Goal: Task Accomplishment & Management: Complete application form

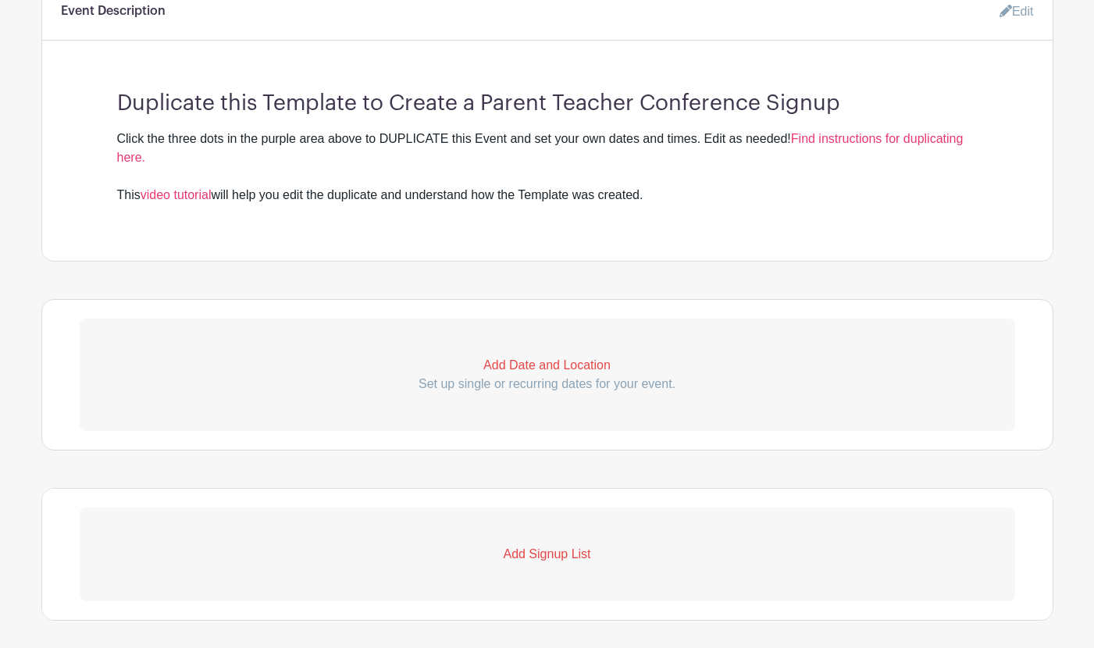
scroll to position [505, 0]
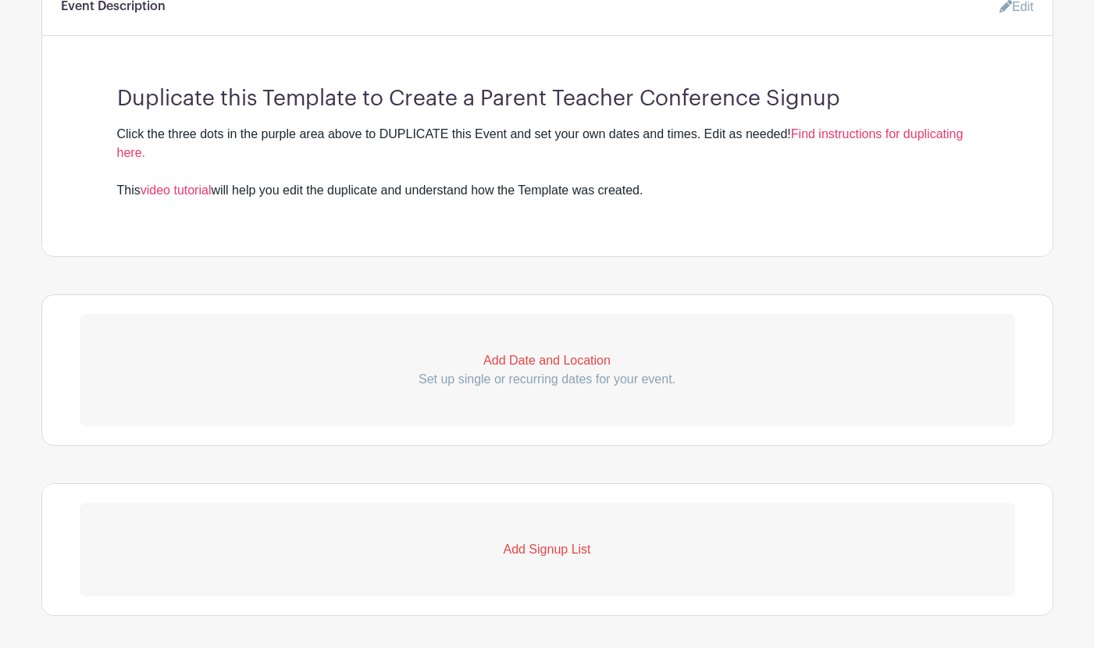
click at [524, 360] on p "Add Date and Location" at bounding box center [548, 361] width 936 height 19
select select "8"
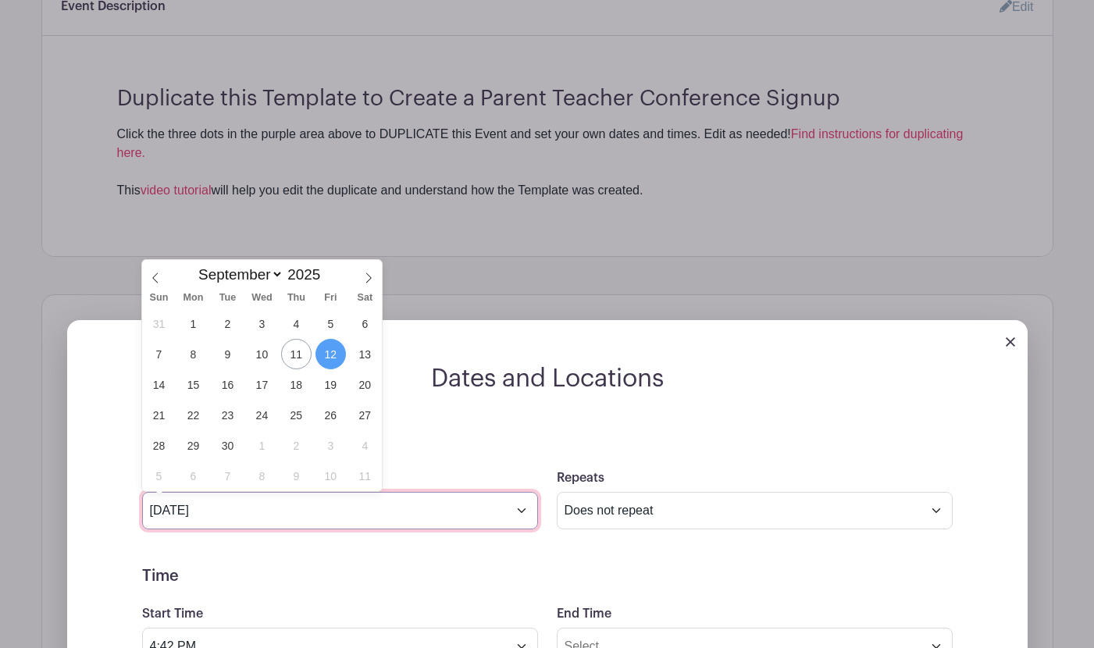
click at [521, 514] on input "Sep 12 2025" at bounding box center [340, 510] width 396 height 37
click at [326, 269] on span at bounding box center [327, 270] width 11 height 9
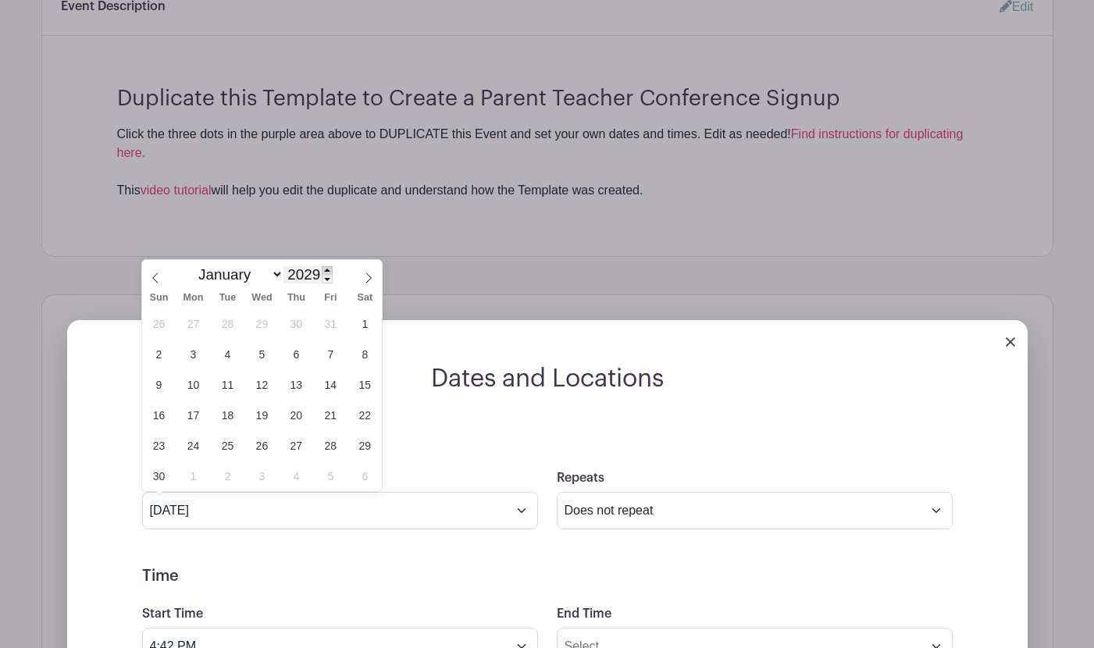
click at [326, 269] on span at bounding box center [327, 270] width 11 height 9
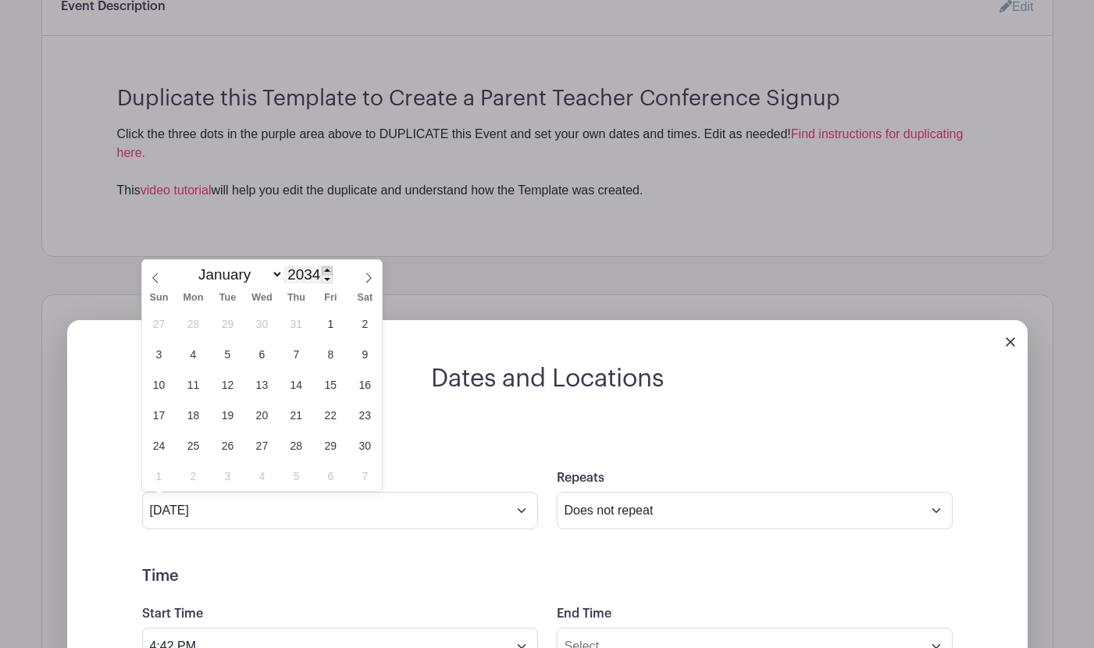
click at [326, 269] on span at bounding box center [327, 270] width 11 height 9
type input "2035"
click at [368, 277] on icon at bounding box center [368, 278] width 11 height 11
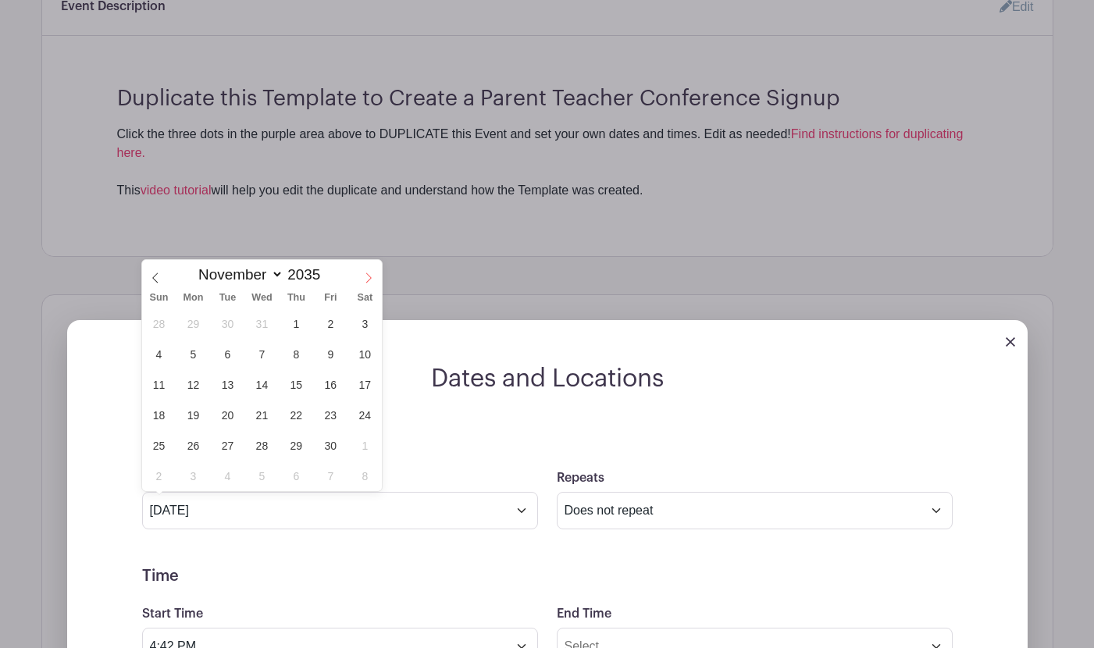
select select "11"
click at [368, 277] on icon at bounding box center [368, 278] width 11 height 11
type input "2036"
click at [368, 277] on icon at bounding box center [368, 278] width 11 height 11
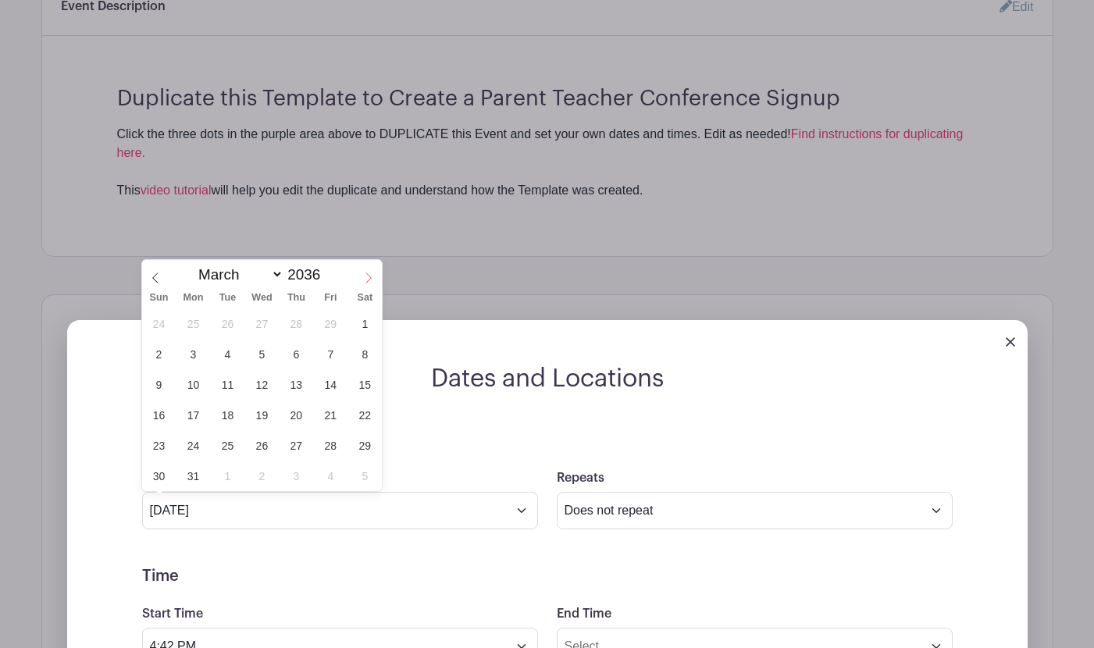
click at [368, 277] on icon at bounding box center [368, 278] width 11 height 11
select select "4"
click at [195, 388] on span "12" at bounding box center [193, 384] width 30 height 30
type input "May 12 2036"
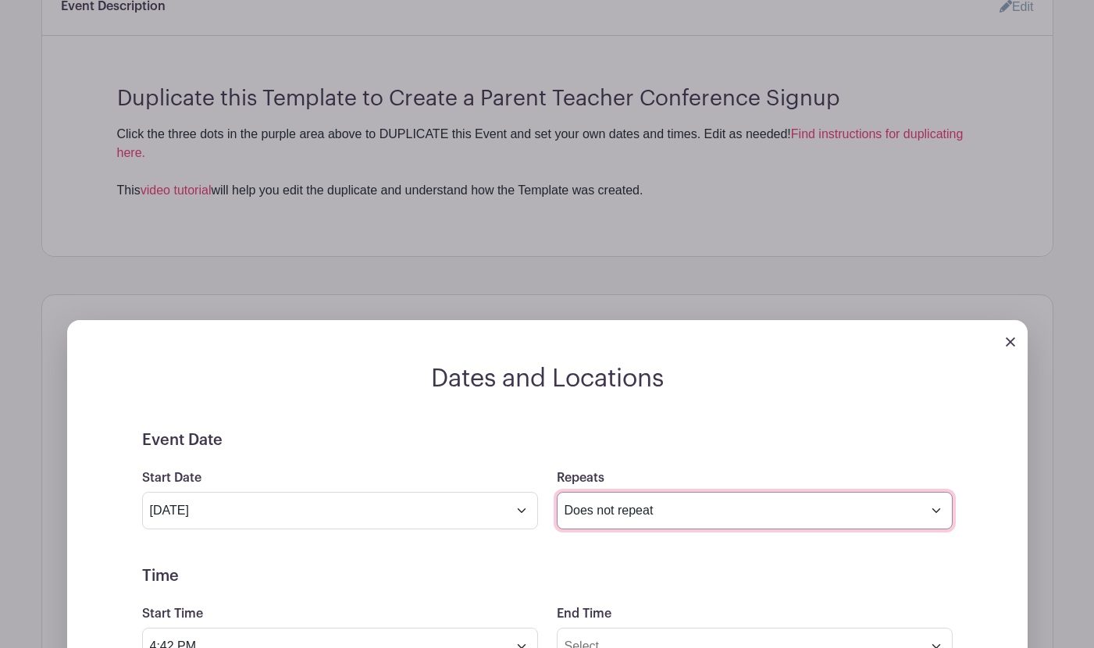
click at [627, 516] on select "Does not repeat Daily Weekly Monthly on day 12 Monthly on the second Monday Oth…" at bounding box center [755, 510] width 396 height 37
select select "daily"
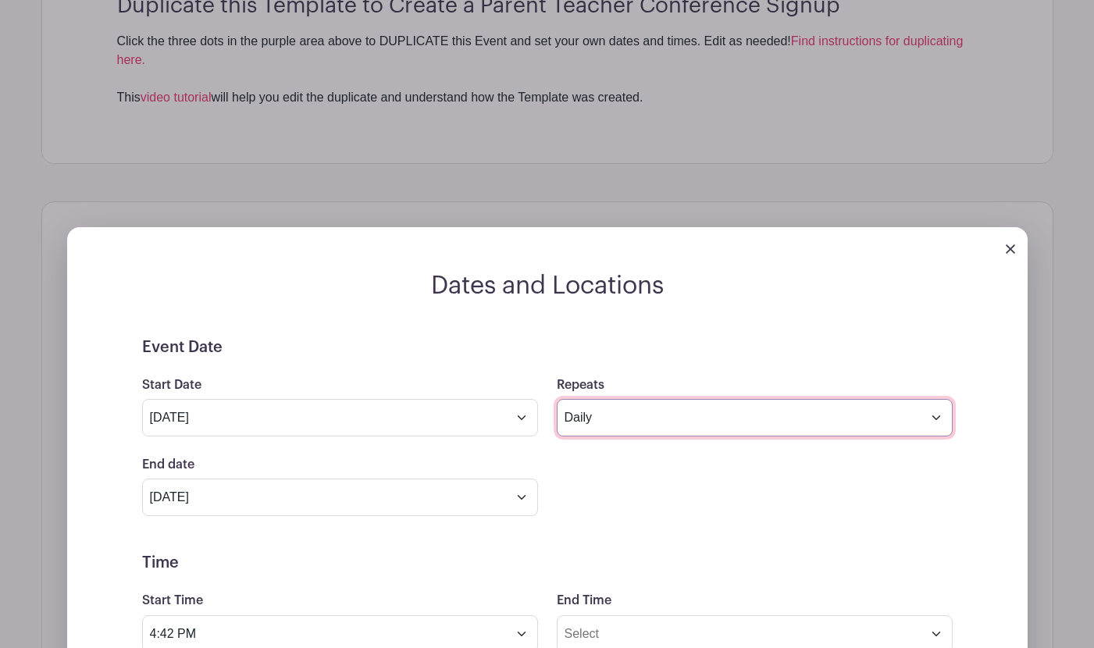
scroll to position [617, 0]
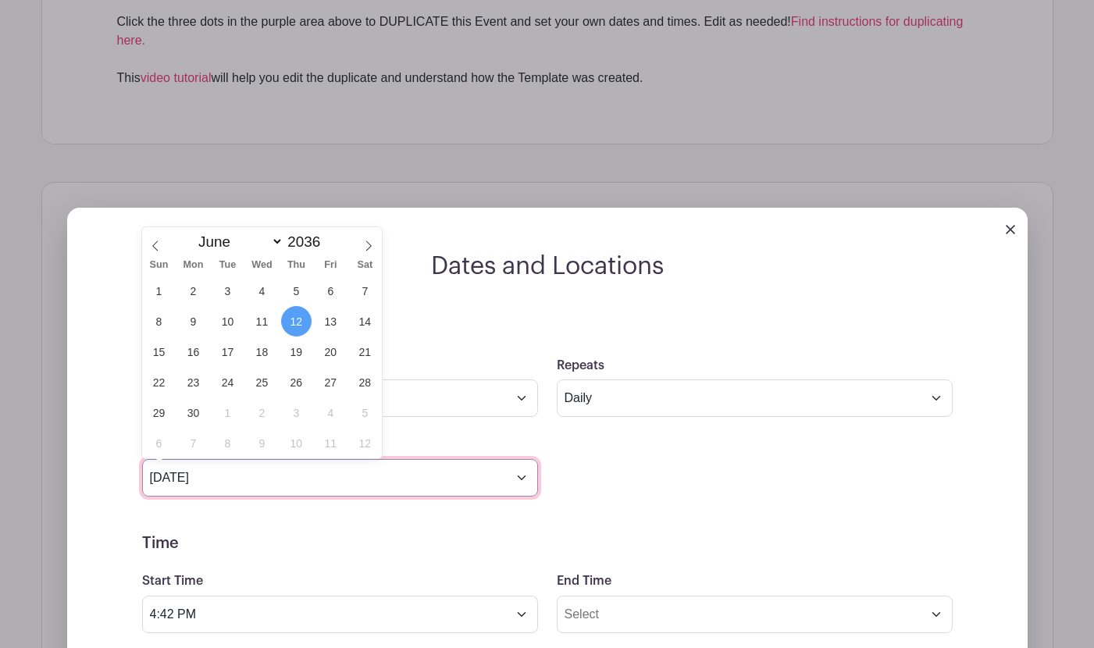
click at [307, 480] on input "Jun 12 2036" at bounding box center [340, 477] width 396 height 37
click at [150, 244] on icon at bounding box center [155, 246] width 11 height 11
select select "4"
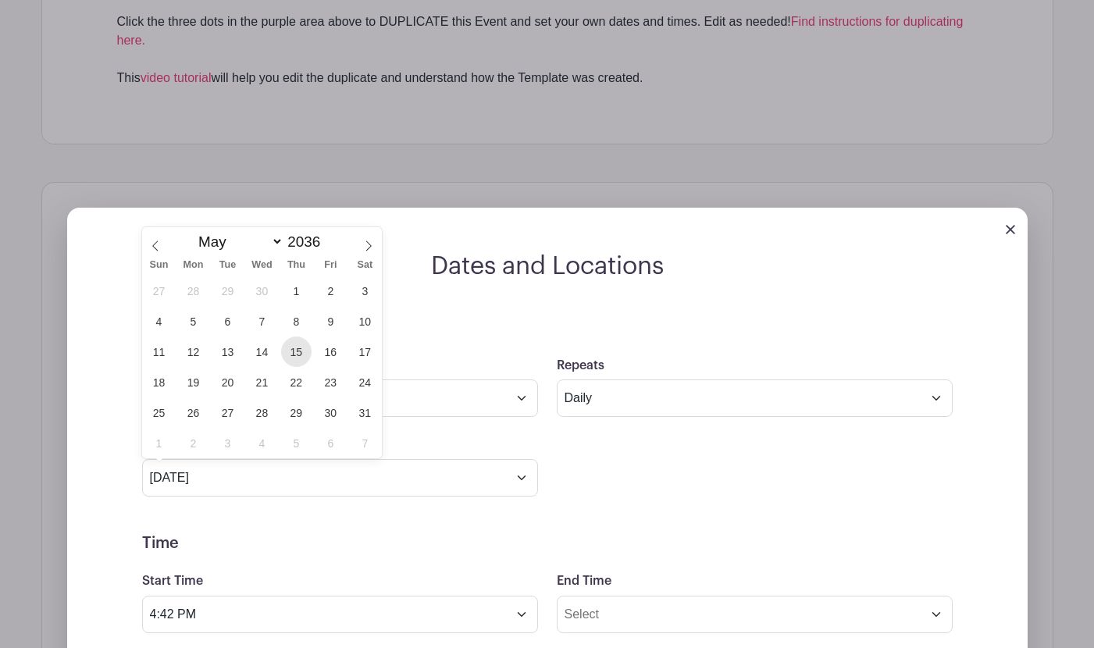
click at [294, 351] on span "15" at bounding box center [296, 352] width 30 height 30
type input "May 15 2036"
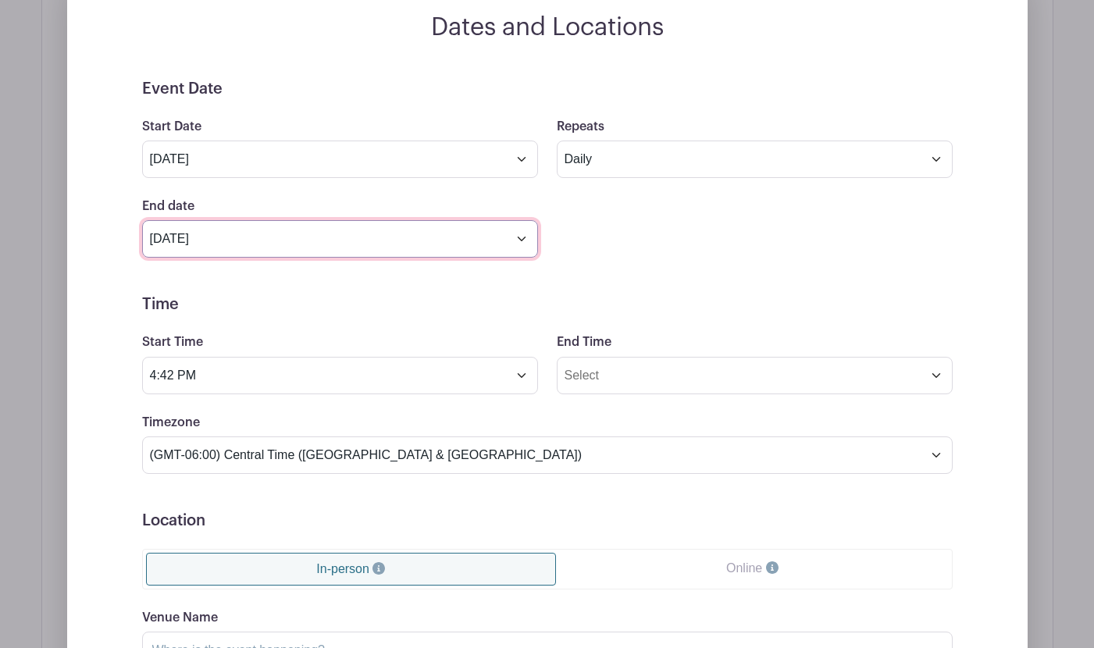
scroll to position [869, 0]
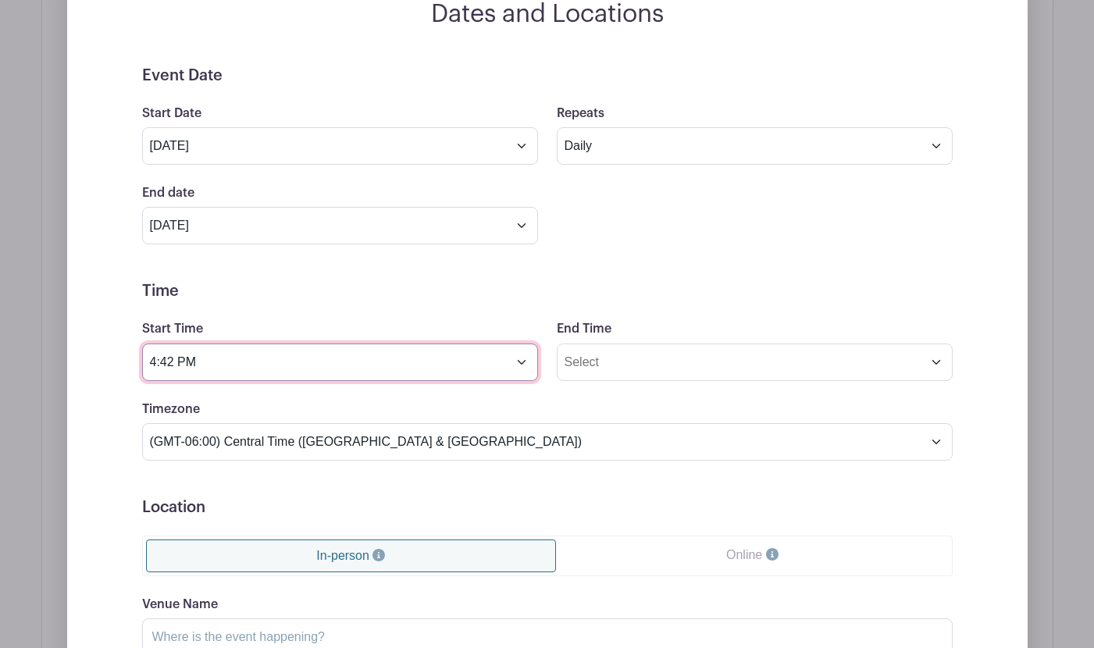
click at [294, 371] on input "4:42 PM" at bounding box center [340, 362] width 396 height 37
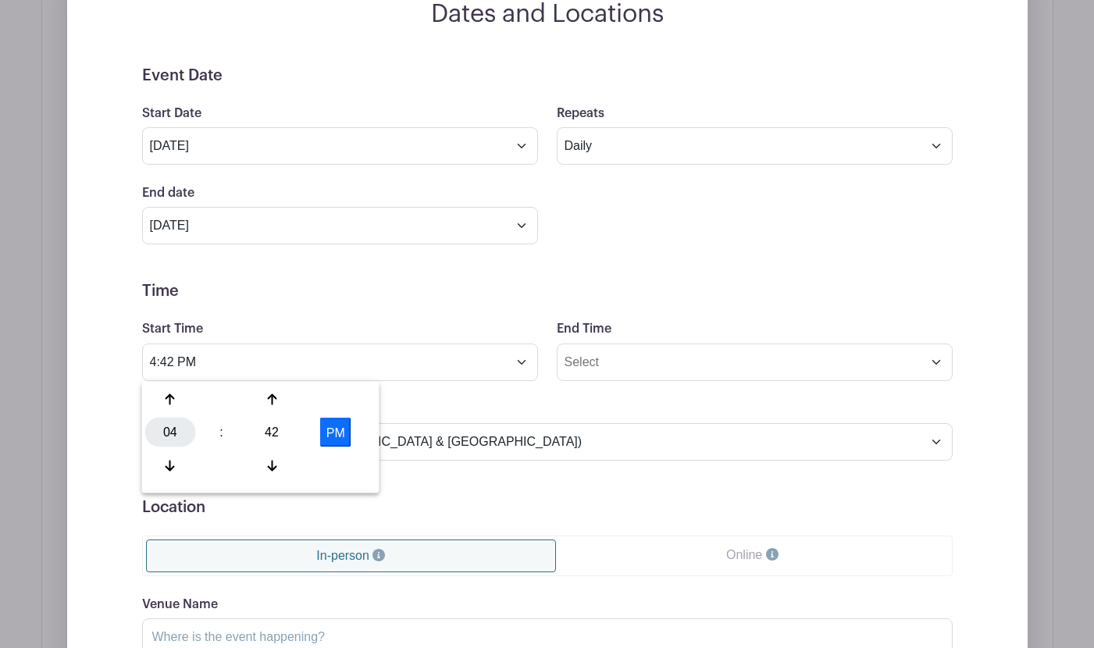
click at [172, 442] on div "04" at bounding box center [170, 433] width 51 height 30
click at [233, 466] on div "09" at bounding box center [229, 466] width 52 height 30
drag, startPoint x: 264, startPoint y: 430, endPoint x: 255, endPoint y: 426, distance: 10.2
click at [262, 428] on div "42" at bounding box center [272, 433] width 51 height 30
drag, startPoint x: 170, startPoint y: 398, endPoint x: 227, endPoint y: 412, distance: 58.7
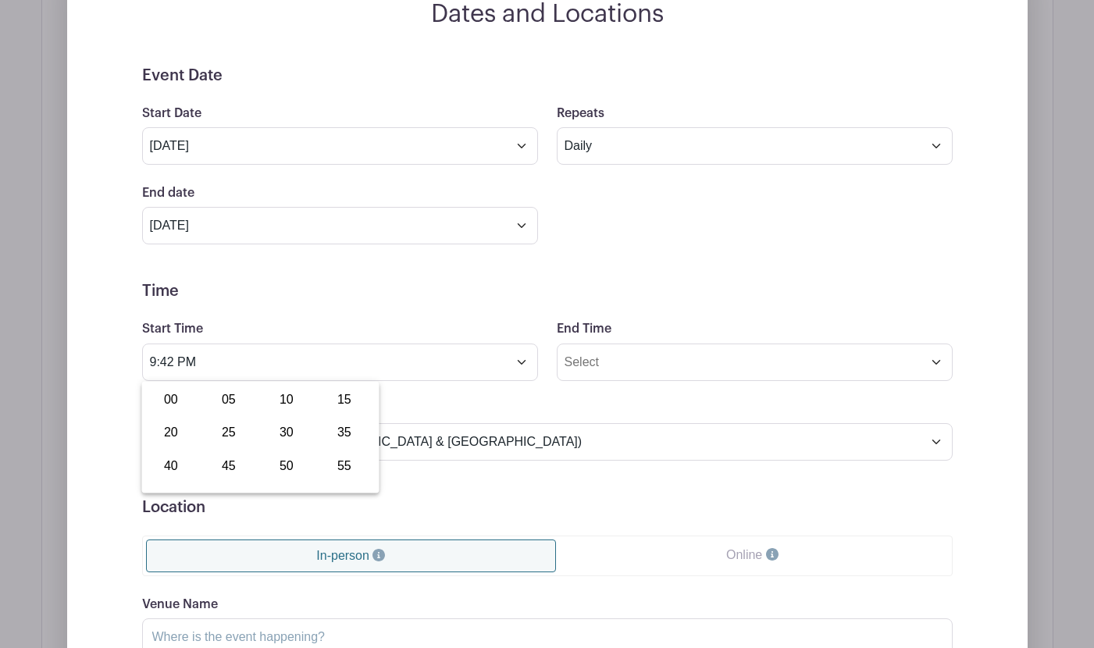
click at [170, 398] on div "00" at bounding box center [171, 400] width 52 height 30
drag, startPoint x: 330, startPoint y: 426, endPoint x: 444, endPoint y: 398, distance: 116.5
click at [330, 426] on button "PM" at bounding box center [335, 433] width 31 height 30
type input "9:00 AM"
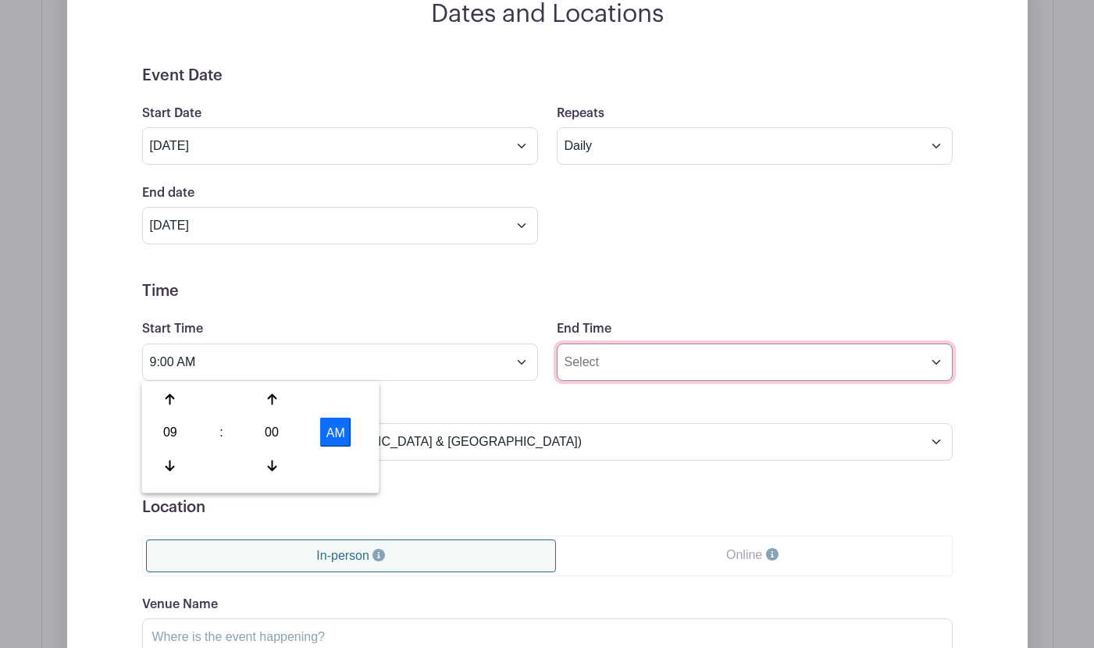
click at [624, 366] on input "End Time" at bounding box center [755, 362] width 396 height 37
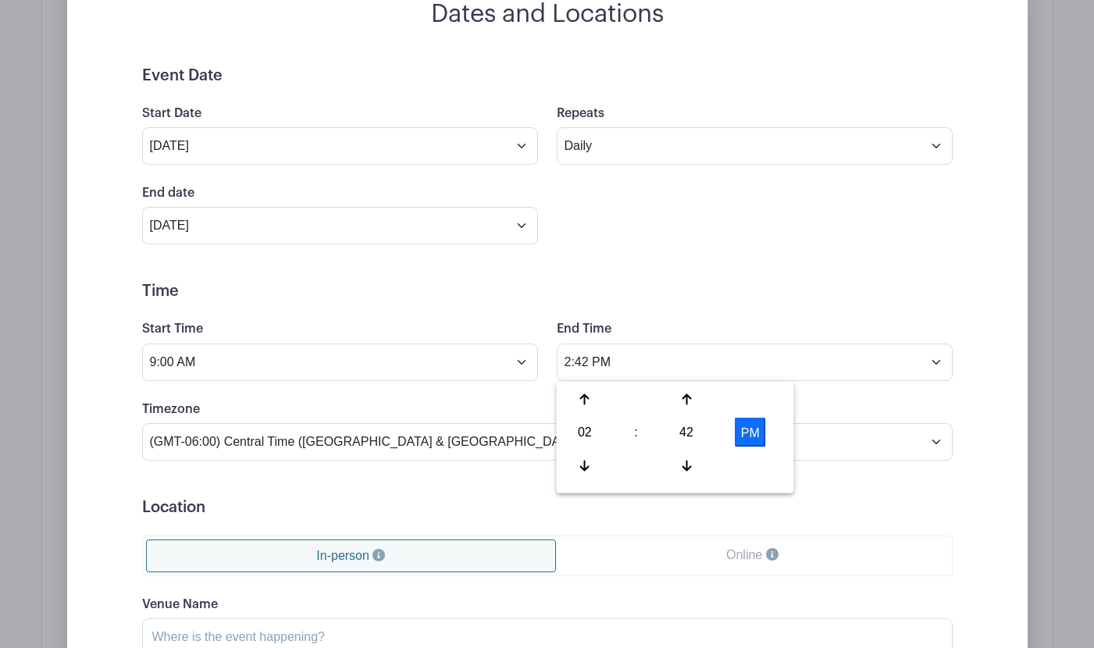
drag, startPoint x: 683, startPoint y: 434, endPoint x: 644, endPoint y: 420, distance: 41.5
click at [654, 424] on div "02 : 42 PM" at bounding box center [675, 434] width 231 height 99
click at [588, 398] on icon at bounding box center [584, 399] width 9 height 11
drag, startPoint x: 585, startPoint y: 461, endPoint x: 682, endPoint y: 438, distance: 99.5
click at [589, 459] on icon at bounding box center [584, 465] width 9 height 12
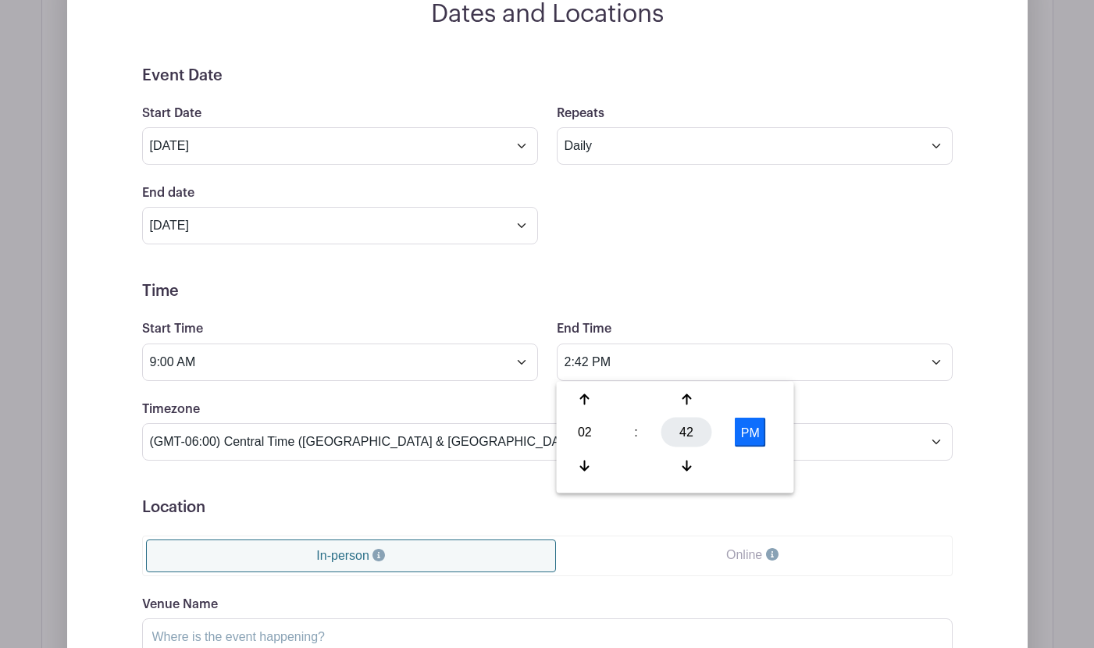
click at [695, 433] on div "42" at bounding box center [687, 433] width 51 height 30
drag, startPoint x: 595, startPoint y: 401, endPoint x: 514, endPoint y: 334, distance: 105.4
click at [594, 401] on div "00" at bounding box center [586, 400] width 52 height 30
type input "2:00 PM"
click at [514, 313] on form "Event Date Start Date May 12 2036 Repeats Does not repeat Daily Weekly Monthly …" at bounding box center [547, 457] width 811 height 783
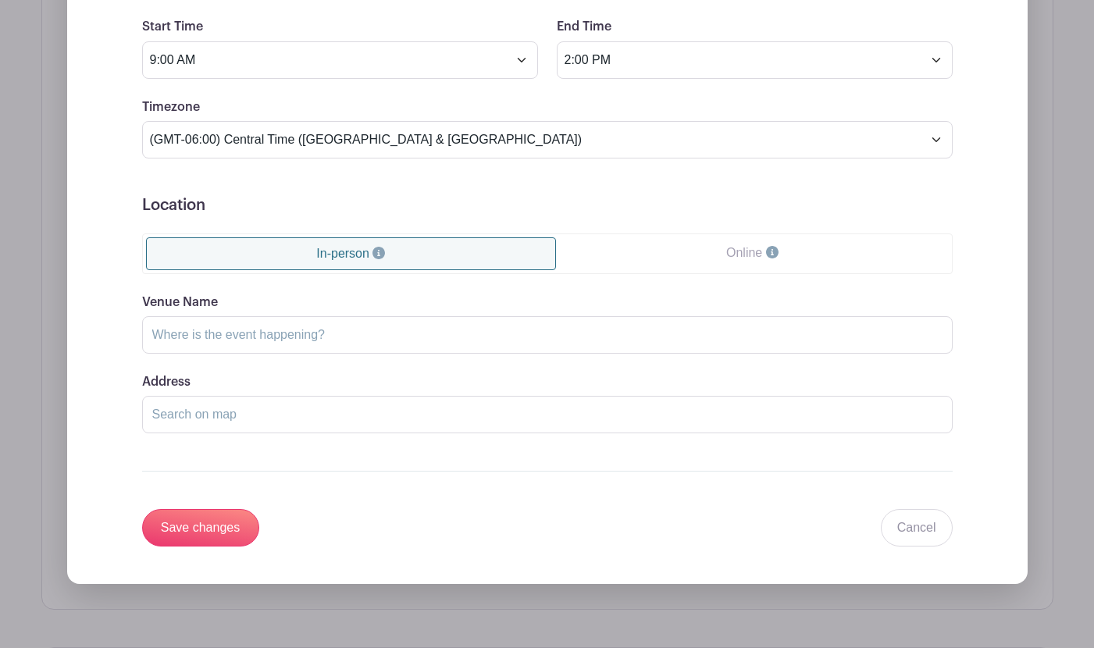
scroll to position [1190, 0]
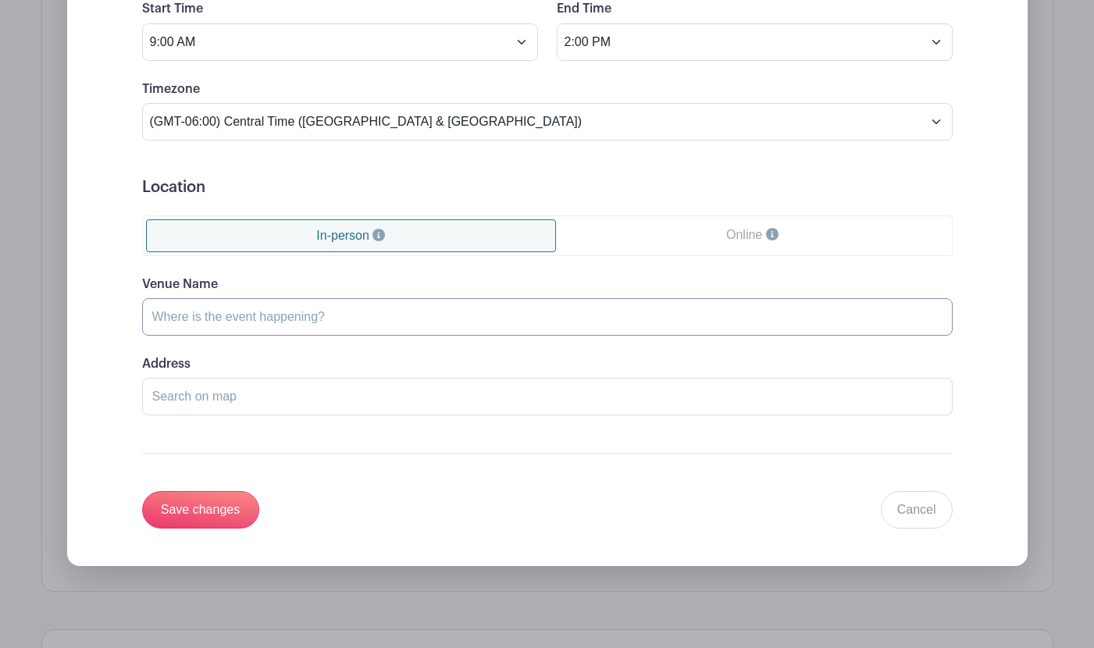
click at [273, 312] on input "Venue Name" at bounding box center [547, 316] width 811 height 37
type input "My classroom (#4)"
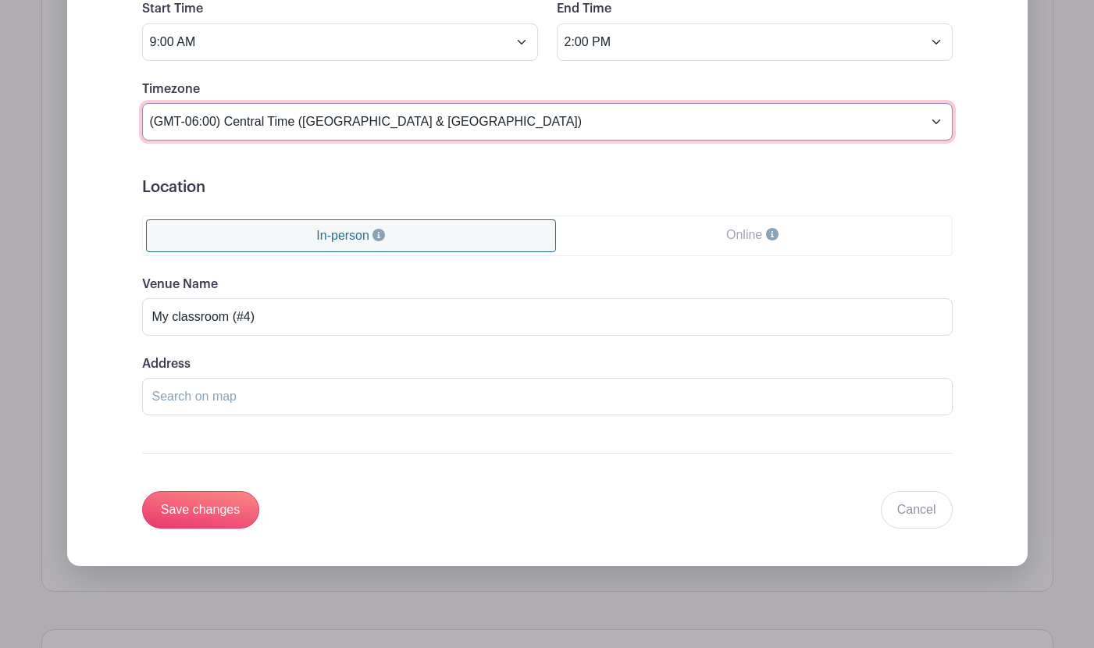
click at [317, 119] on select "(GMT-12:00) International Date Line West (GMT-11:00) American Samoa (GMT-11:00)…" at bounding box center [547, 121] width 811 height 37
select select "Pacific Time (US & Canada)"
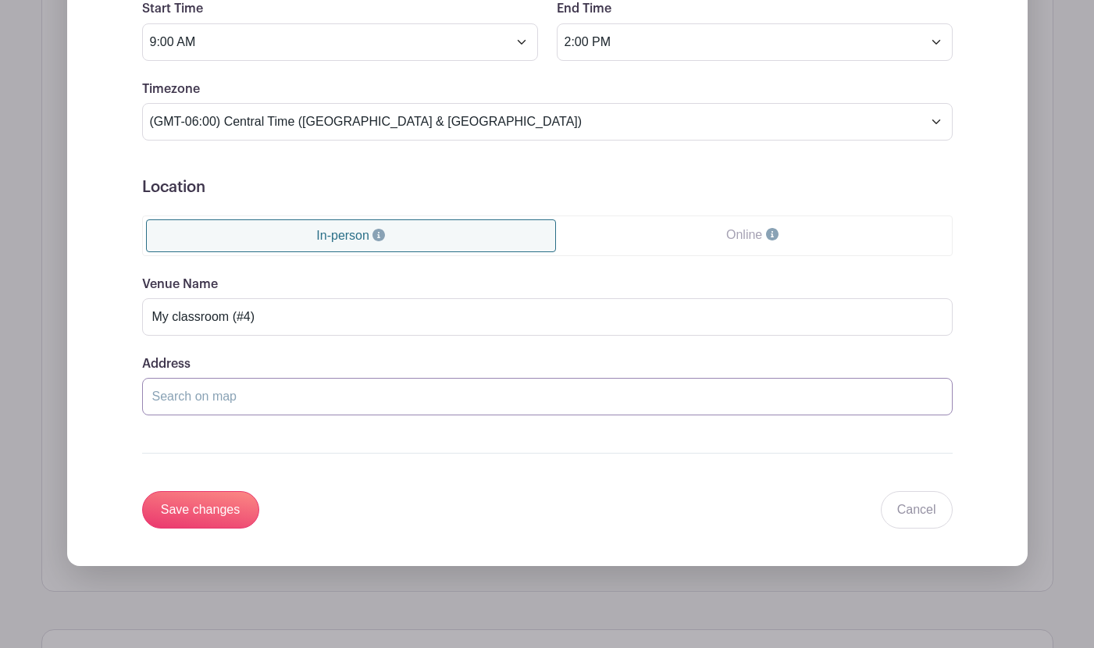
click at [221, 394] on input "Address" at bounding box center [547, 396] width 811 height 37
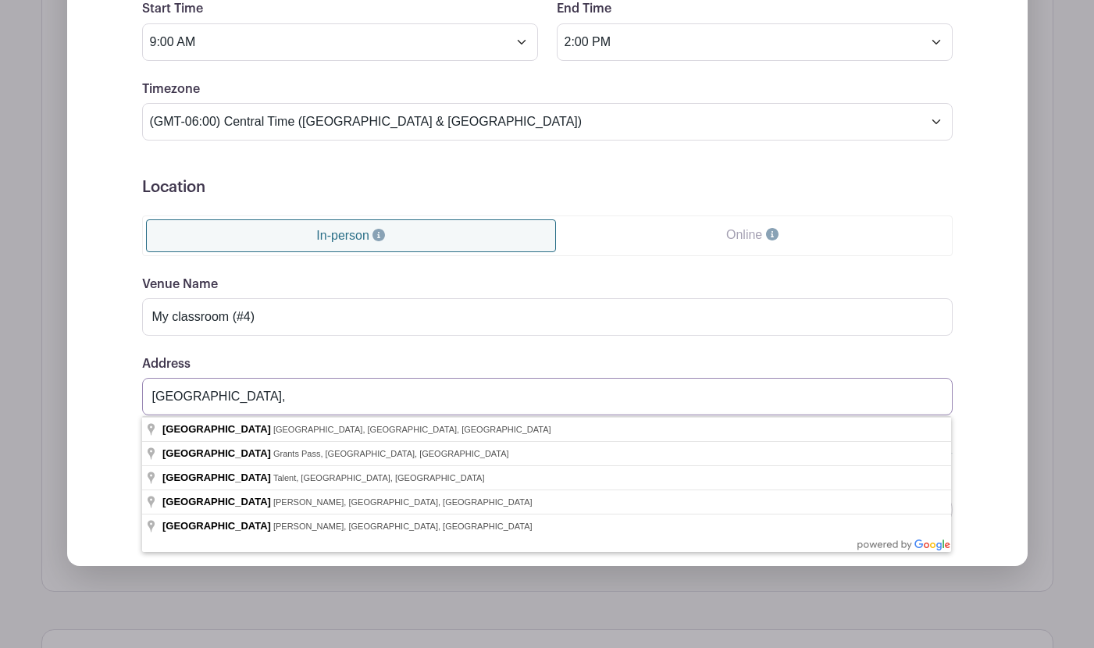
drag, startPoint x: 190, startPoint y: 398, endPoint x: 255, endPoint y: 394, distance: 65.7
click at [255, 394] on input "schoolhouse road," at bounding box center [547, 396] width 811 height 37
click at [151, 398] on input "School street" at bounding box center [547, 396] width 811 height 37
click at [193, 398] on input "School street" at bounding box center [547, 396] width 811 height 37
click at [154, 394] on input "School Street" at bounding box center [547, 396] width 811 height 37
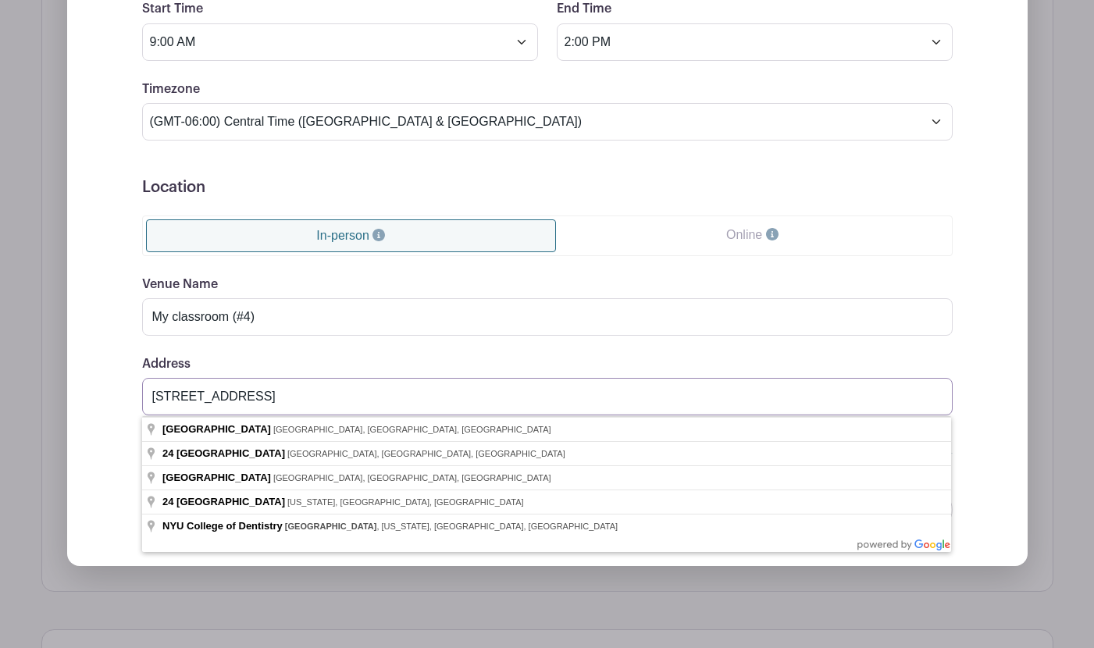
click at [170, 398] on input "24 25 School Street" at bounding box center [547, 396] width 811 height 37
type input "2425 School Street, Solvang, CA, USA"
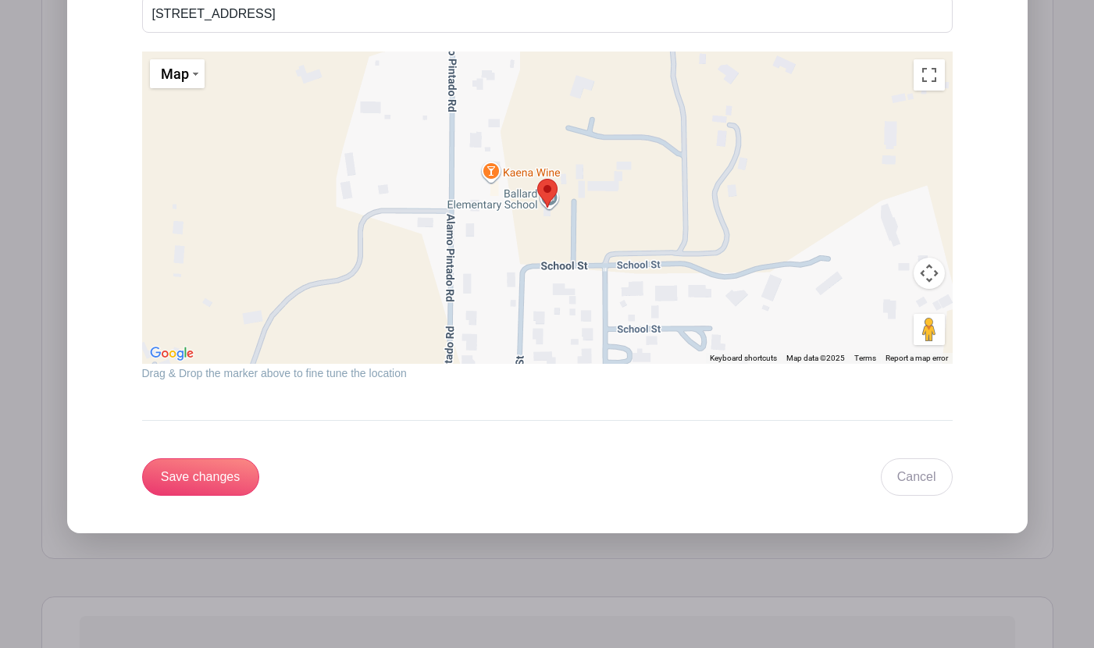
scroll to position [1594, 0]
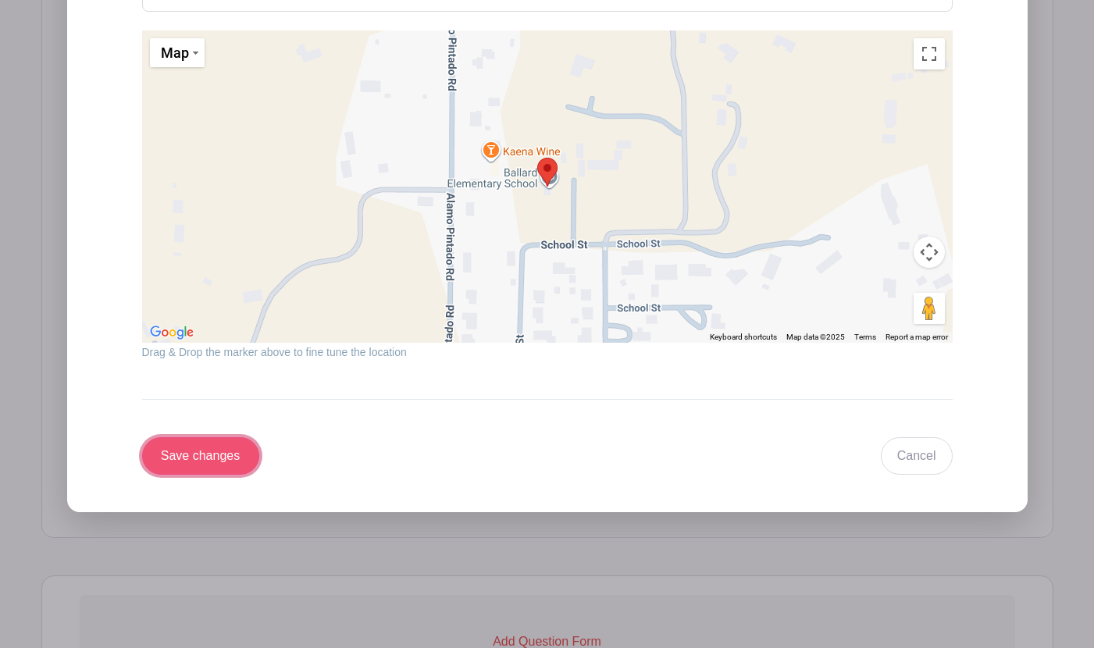
click at [186, 456] on input "Save changes" at bounding box center [200, 455] width 117 height 37
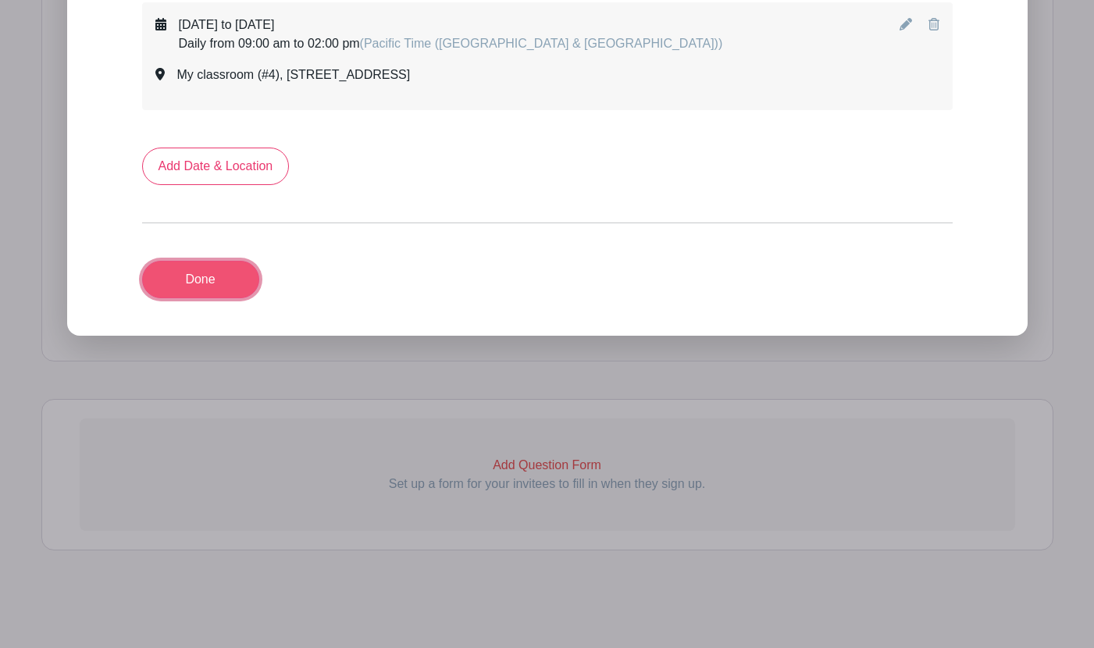
click at [187, 286] on link "Done" at bounding box center [200, 279] width 117 height 37
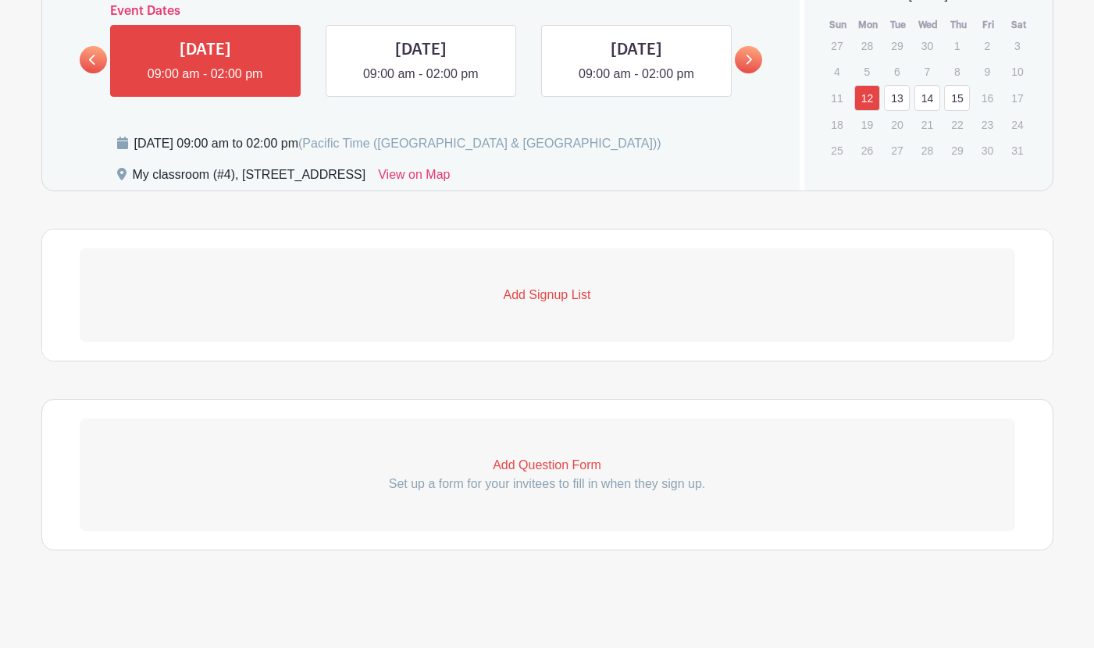
scroll to position [878, 0]
click at [536, 291] on p "Add Signup List" at bounding box center [548, 295] width 936 height 19
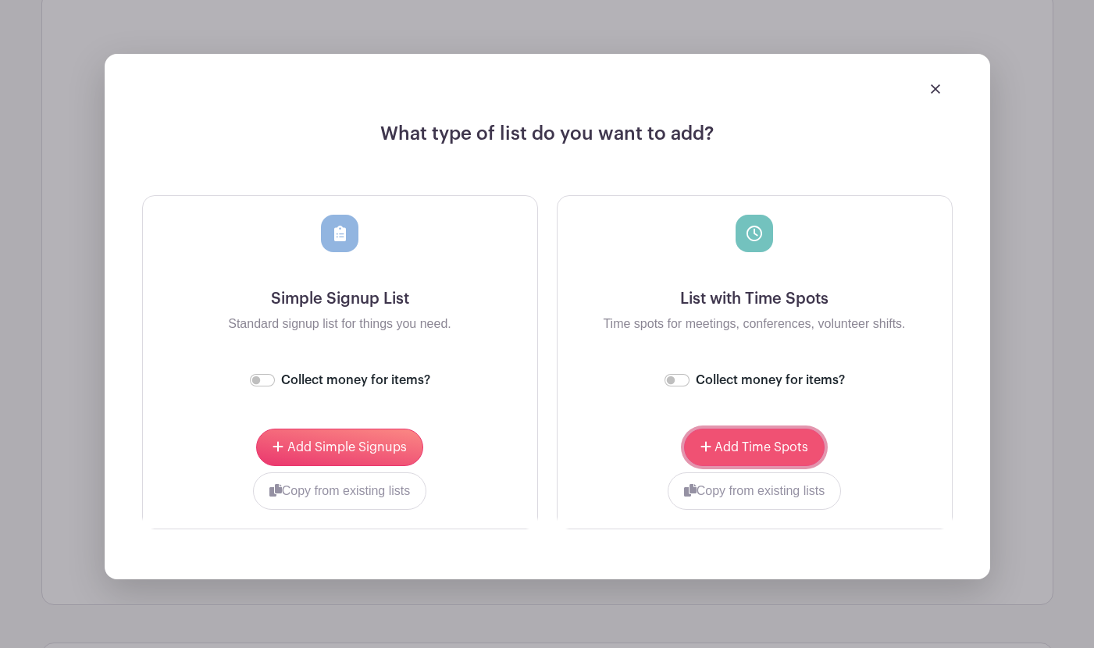
click at [755, 446] on span "Add Time Spots" at bounding box center [762, 447] width 94 height 12
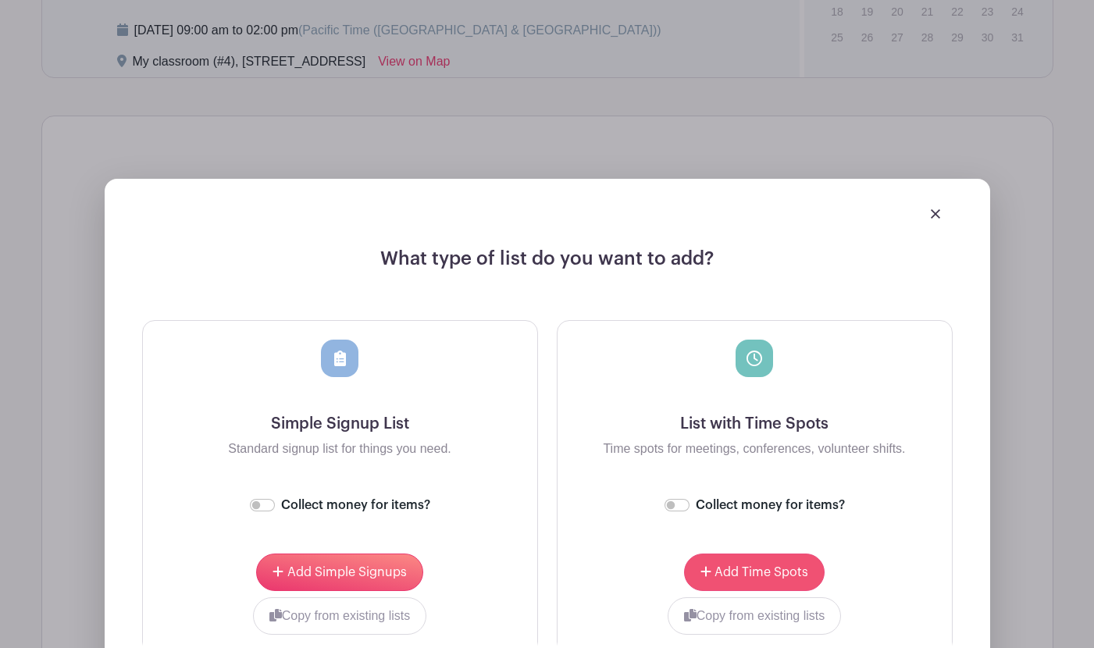
scroll to position [1240, 0]
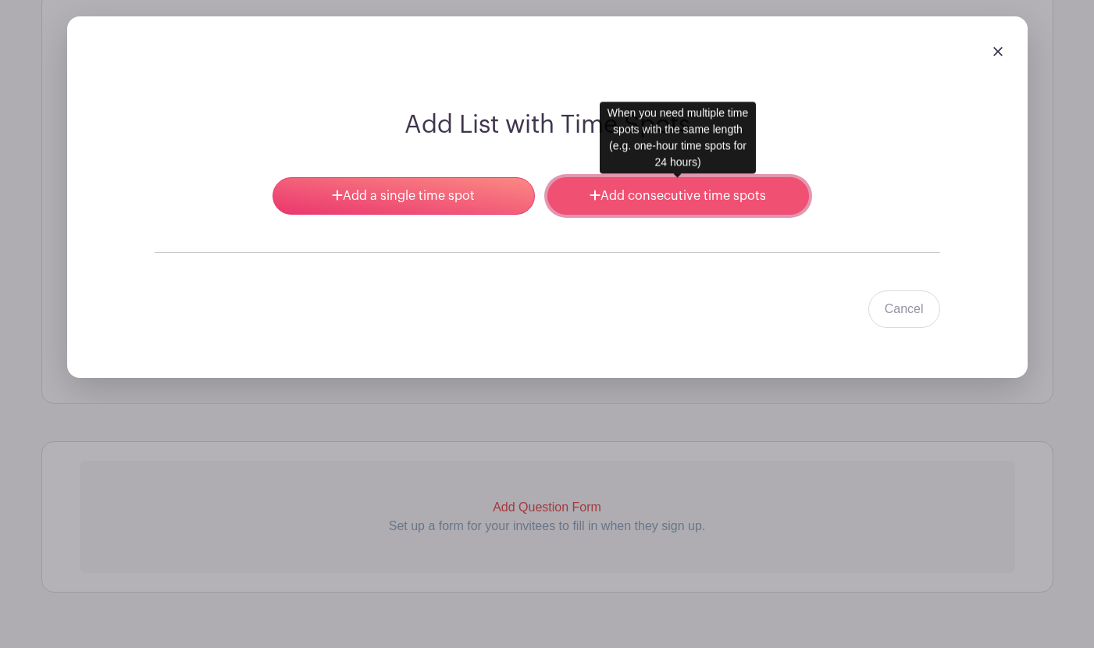
click at [680, 210] on link "Add consecutive time spots" at bounding box center [679, 195] width 262 height 37
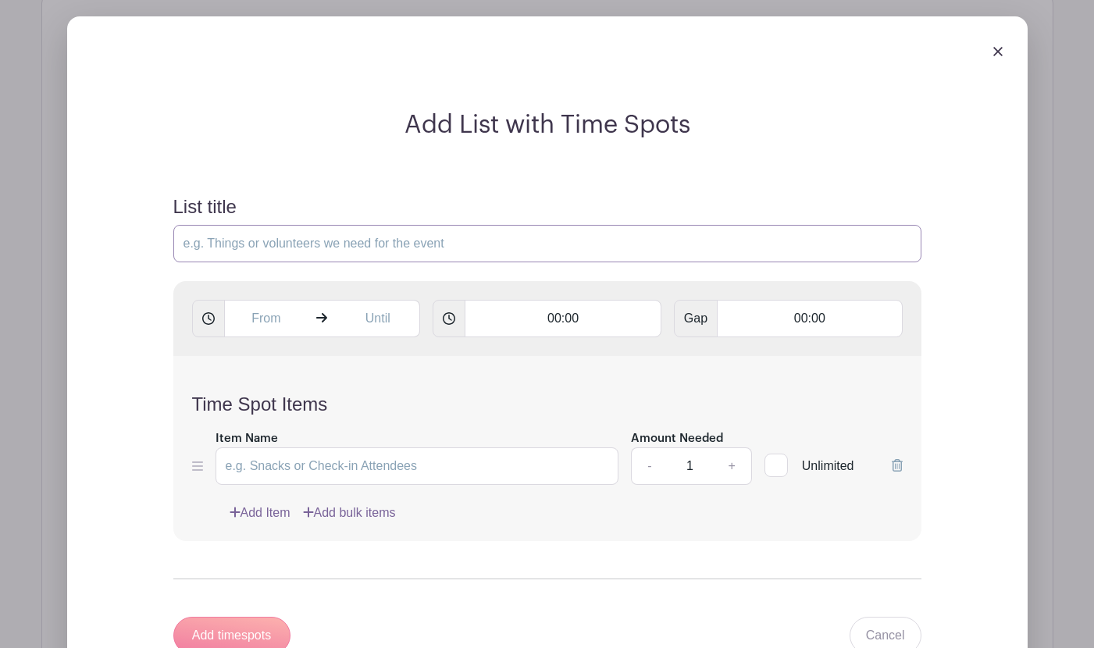
click at [398, 241] on input "List title" at bounding box center [547, 243] width 748 height 37
type input "Conference Signup"
click at [243, 314] on input "text" at bounding box center [266, 318] width 84 height 37
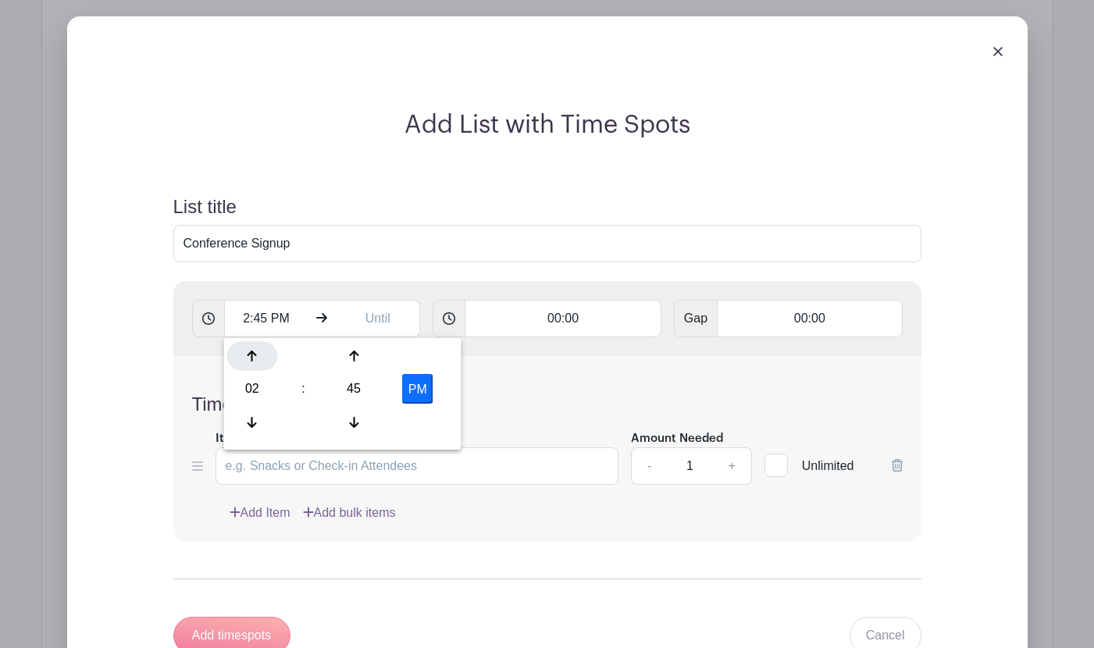
click at [255, 352] on icon at bounding box center [252, 356] width 9 height 12
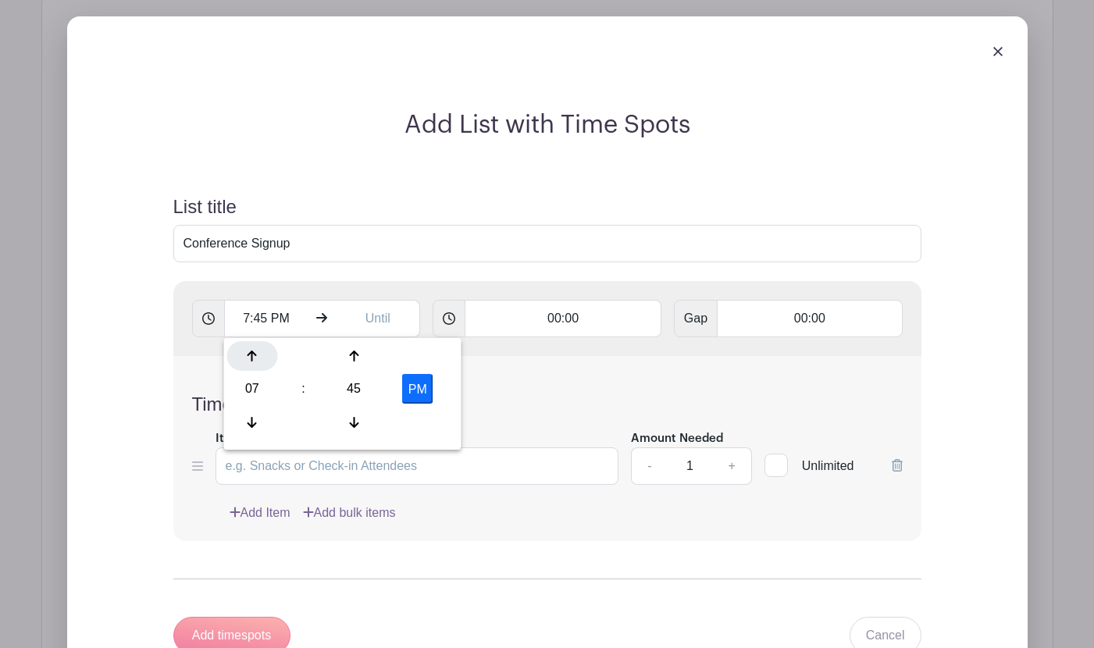
click at [255, 352] on icon at bounding box center [252, 356] width 9 height 12
click at [350, 390] on div "45" at bounding box center [354, 389] width 51 height 30
drag, startPoint x: 255, startPoint y: 362, endPoint x: 359, endPoint y: 379, distance: 106.0
click at [268, 365] on div "00" at bounding box center [253, 356] width 52 height 30
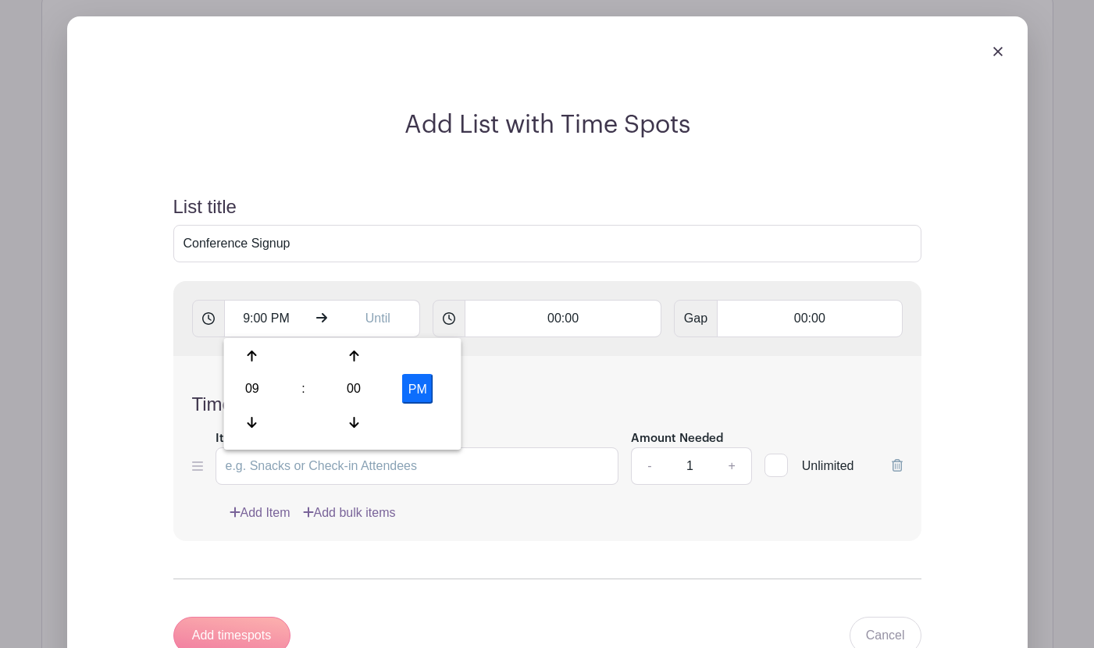
drag, startPoint x: 408, startPoint y: 387, endPoint x: 368, endPoint y: 328, distance: 71.5
click at [408, 387] on button "PM" at bounding box center [417, 389] width 31 height 30
type input "9:00 AM"
click at [365, 321] on input "text" at bounding box center [378, 318] width 84 height 37
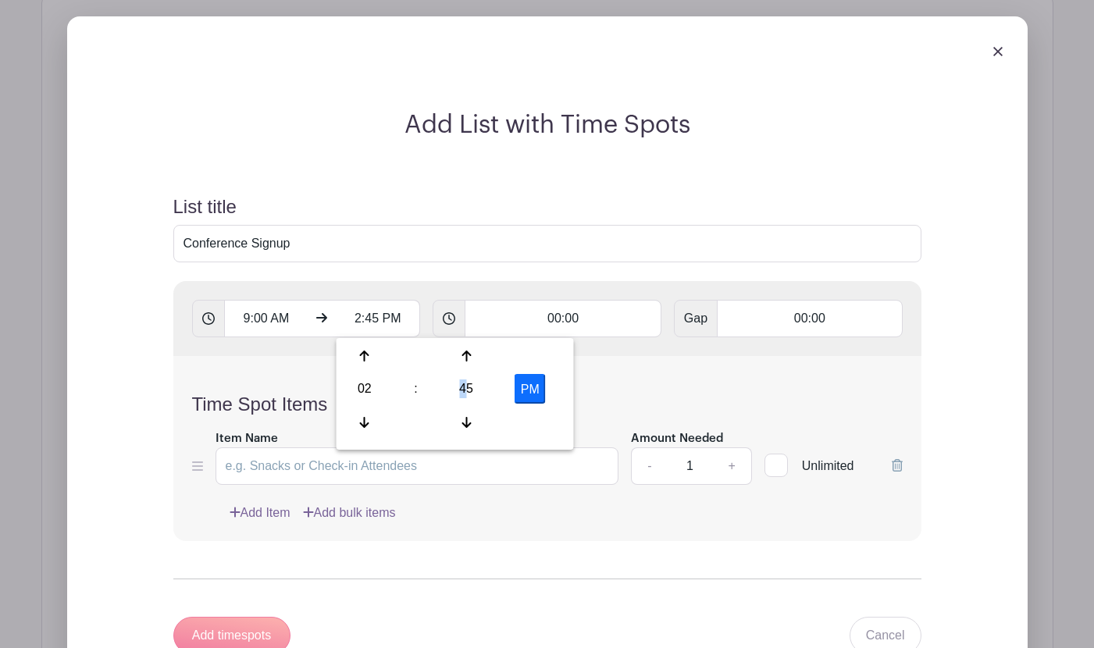
click at [431, 379] on div "02 : 45 PM" at bounding box center [455, 390] width 231 height 99
click at [462, 391] on div "45" at bounding box center [466, 389] width 51 height 30
click at [369, 354] on div "00" at bounding box center [366, 356] width 52 height 30
type input "2:00 PM"
click at [582, 317] on input "00:00" at bounding box center [563, 318] width 197 height 37
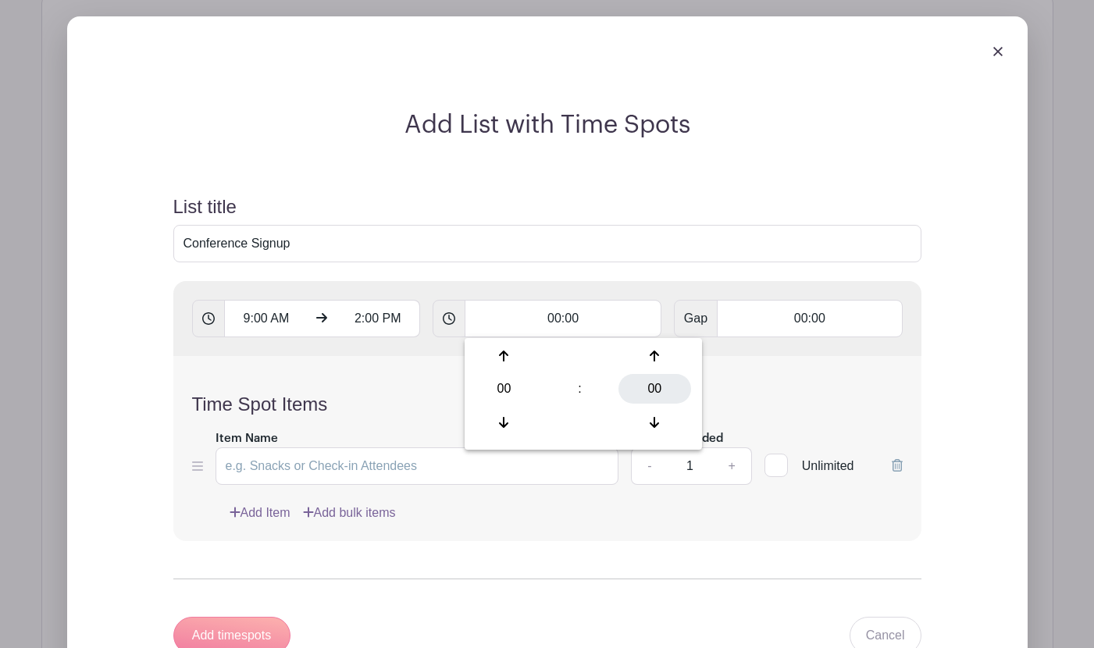
click at [651, 393] on div "00" at bounding box center [655, 389] width 73 height 30
click at [492, 392] on div "20" at bounding box center [494, 389] width 52 height 30
type input "00:20"
type input "Add 15 timespots"
click at [825, 312] on input "00:00" at bounding box center [809, 318] width 185 height 37
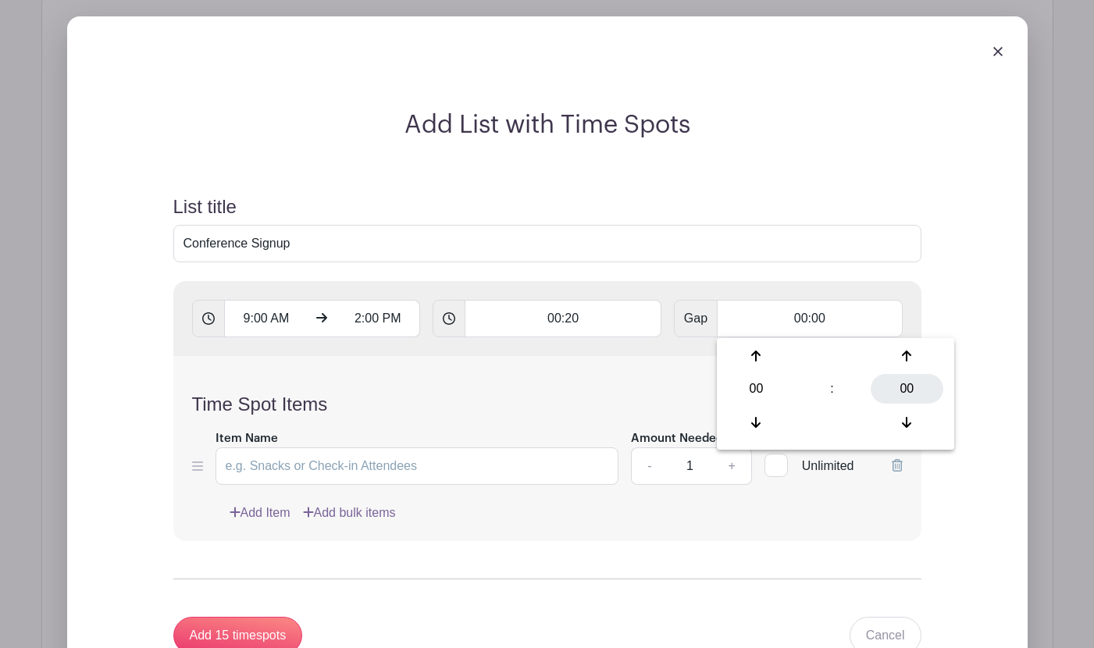
click at [915, 396] on div "00" at bounding box center [907, 389] width 73 height 30
click at [860, 353] on div "10" at bounding box center [862, 356] width 52 height 30
type input "00:10"
type input "Add 10 timespots"
click at [538, 373] on div "Time Spot Items Item Name Amount Needed - 1 + Unlimited Add Item Add bulk items" at bounding box center [547, 448] width 748 height 185
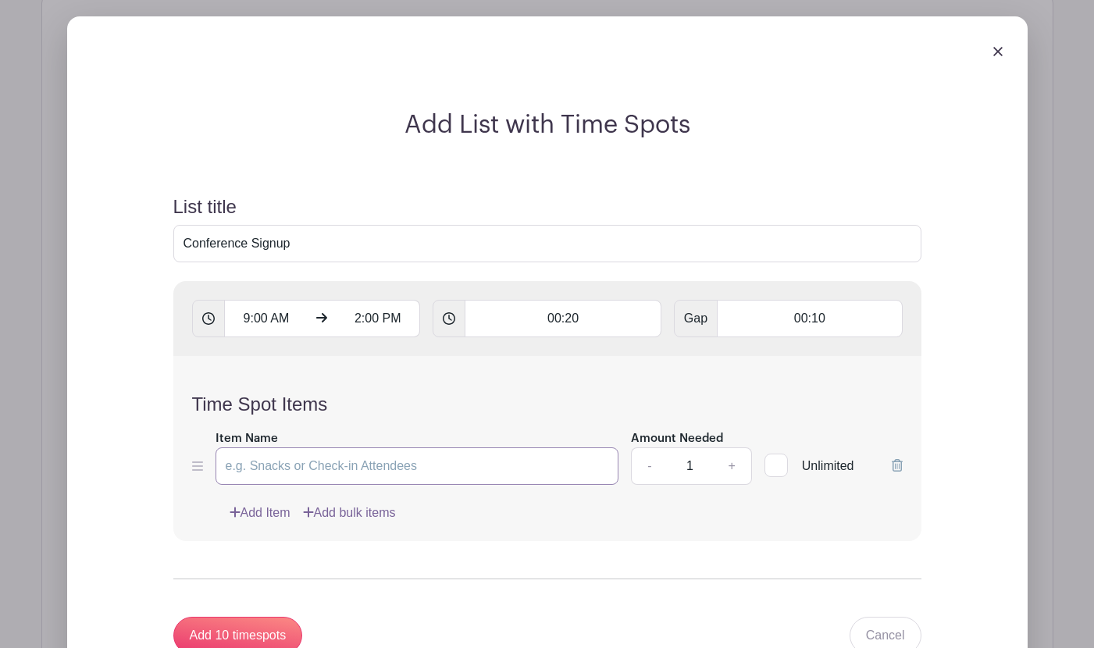
click at [448, 460] on input "Item Name" at bounding box center [418, 466] width 404 height 37
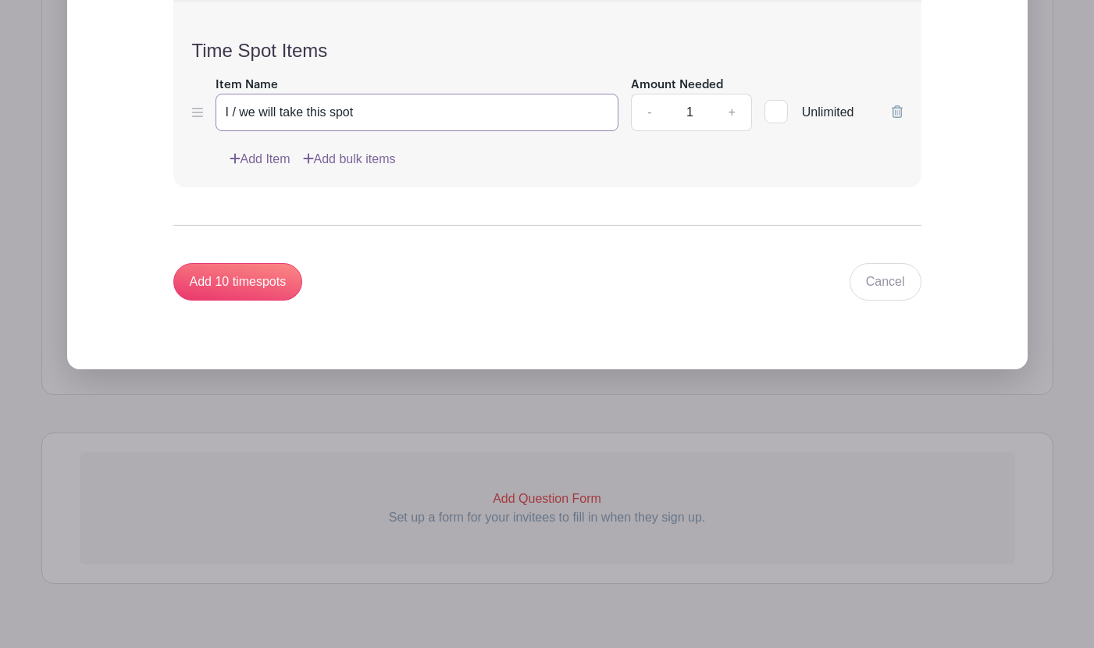
scroll to position [1629, 0]
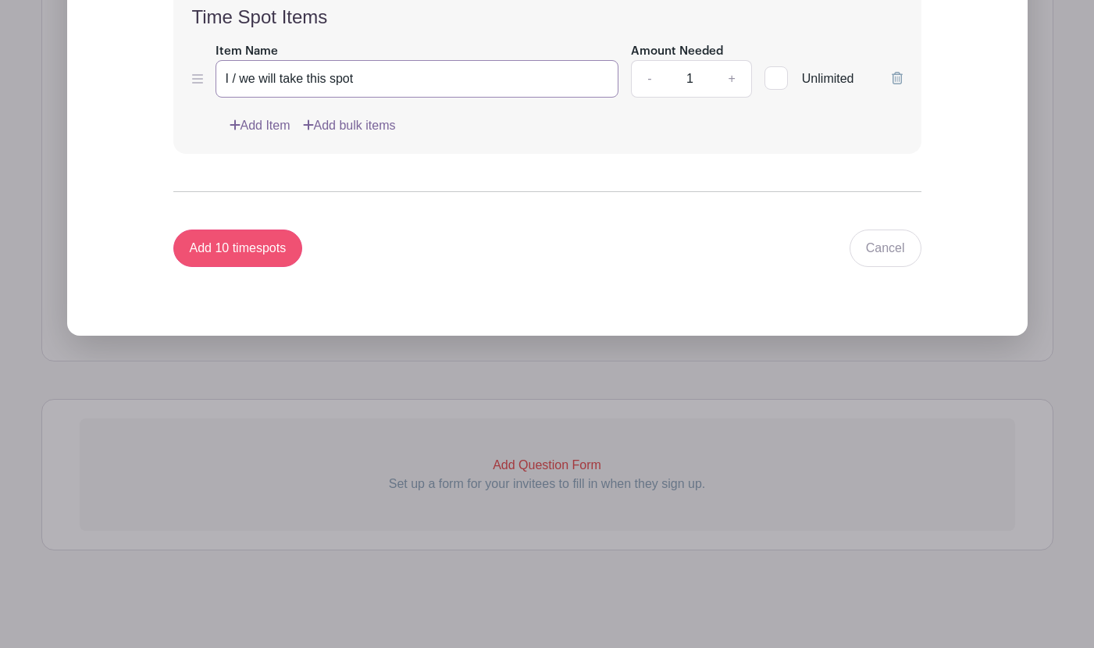
type input "I / we will take this spot"
click at [227, 247] on input "Add 10 timespots" at bounding box center [238, 248] width 130 height 37
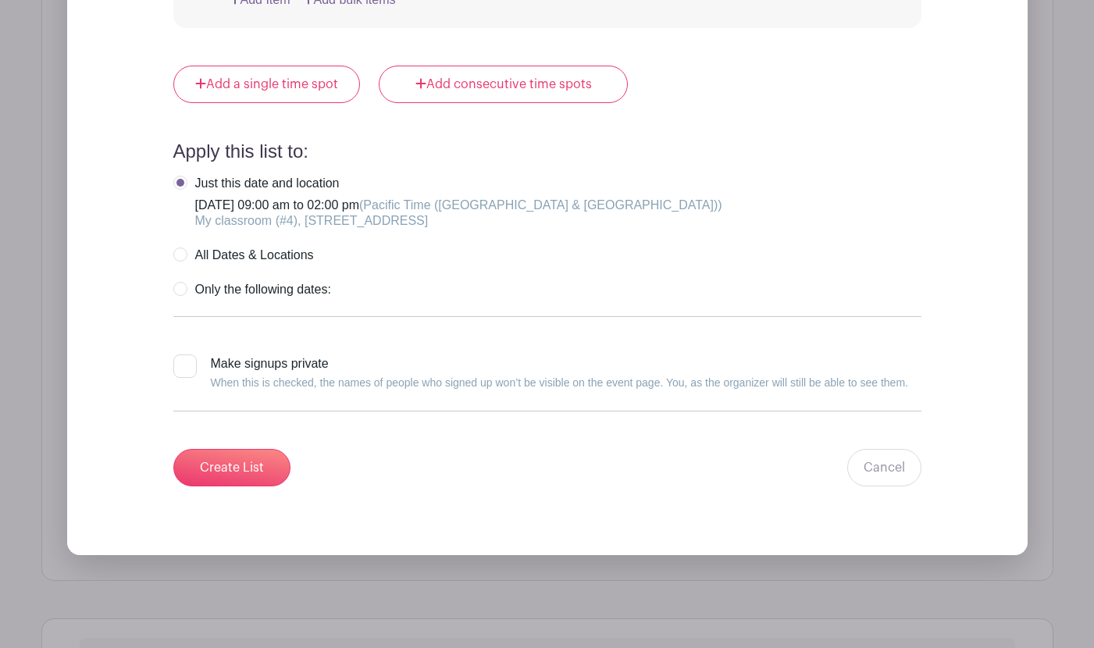
scroll to position [4488, 0]
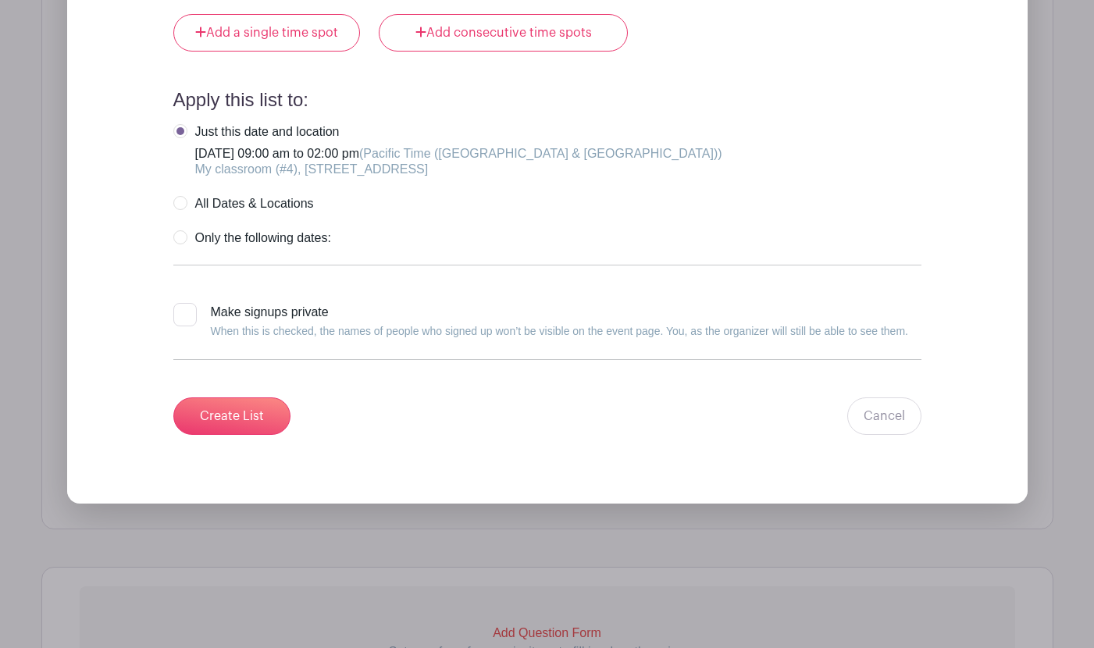
click at [183, 199] on label "All Dates & Locations" at bounding box center [243, 204] width 141 height 16
radio input "true"
click at [252, 412] on input "Create List" at bounding box center [231, 416] width 117 height 37
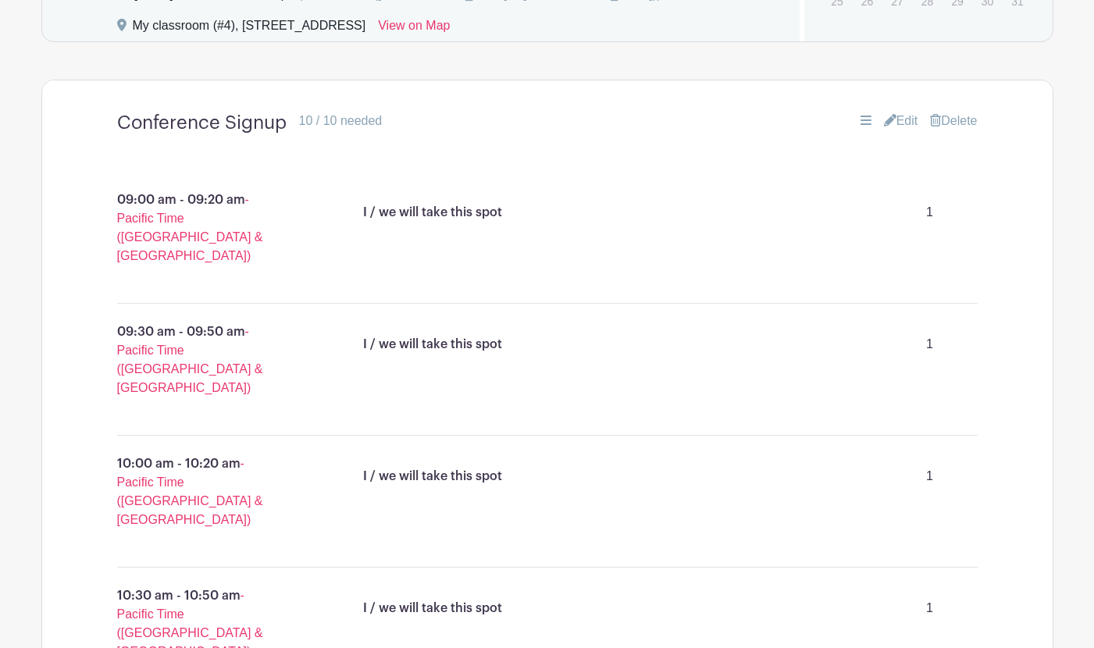
scroll to position [1024, 0]
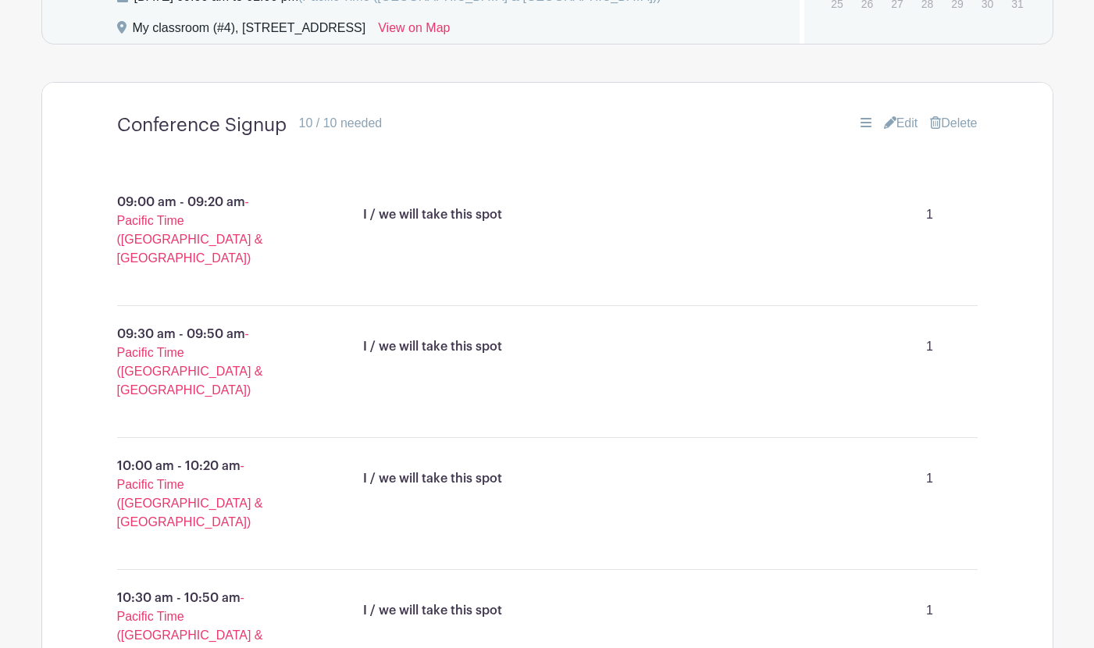
click at [896, 125] on link "Edit" at bounding box center [901, 123] width 34 height 19
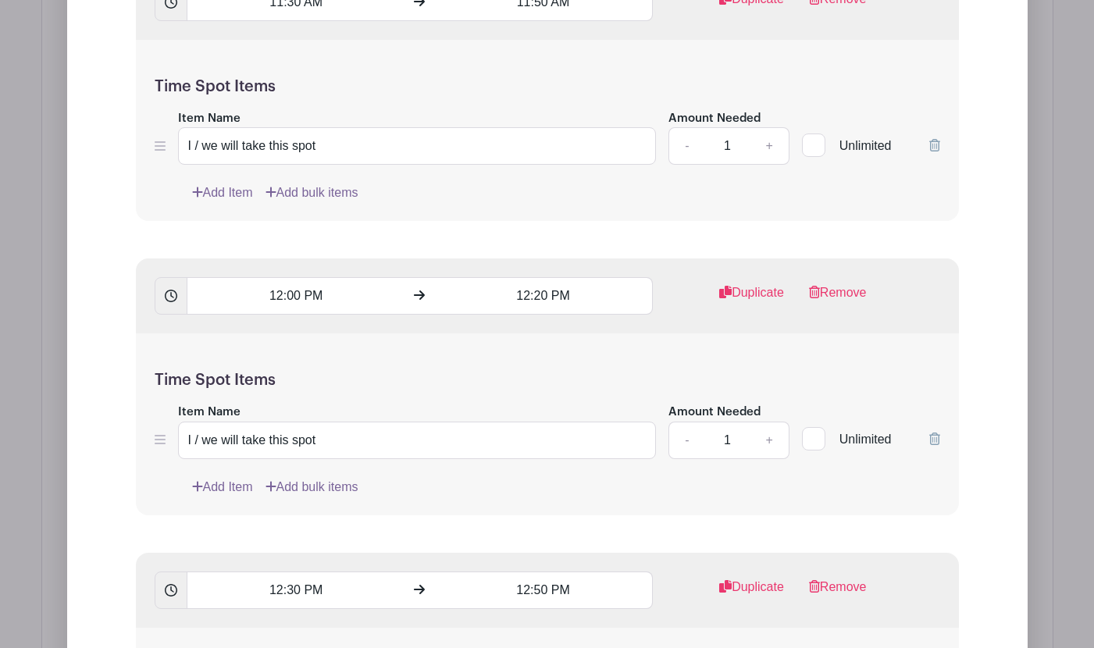
scroll to position [2988, 0]
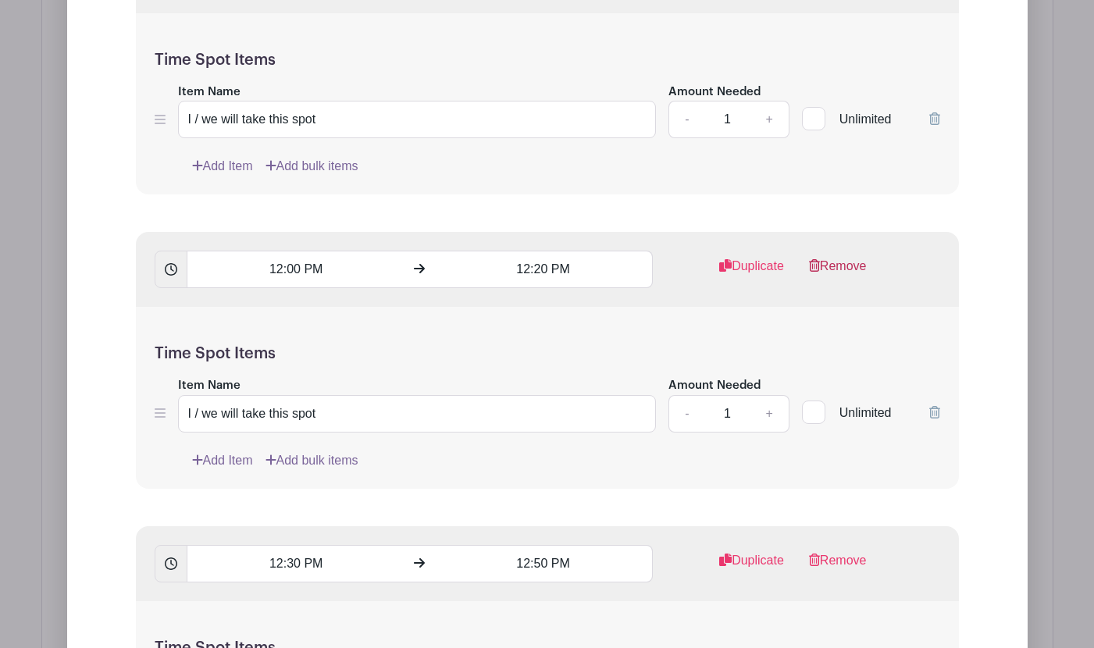
click at [850, 261] on link "Remove" at bounding box center [838, 272] width 58 height 31
click at [845, 264] on link "Remove" at bounding box center [838, 272] width 58 height 31
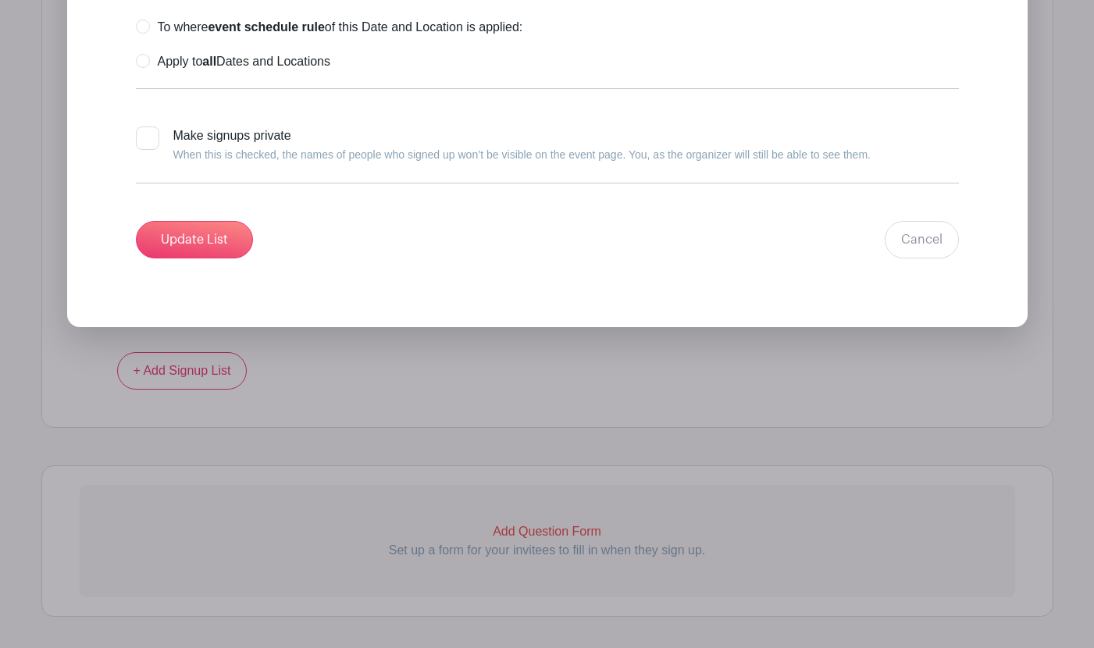
scroll to position [4070, 0]
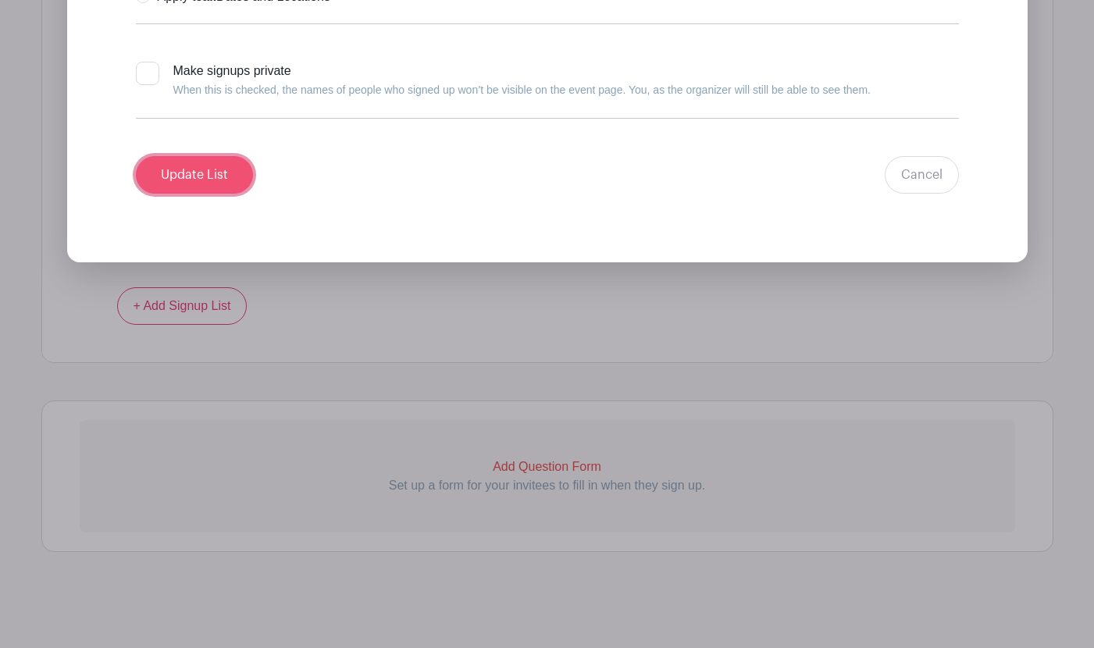
click at [184, 175] on input "Update List" at bounding box center [194, 174] width 117 height 37
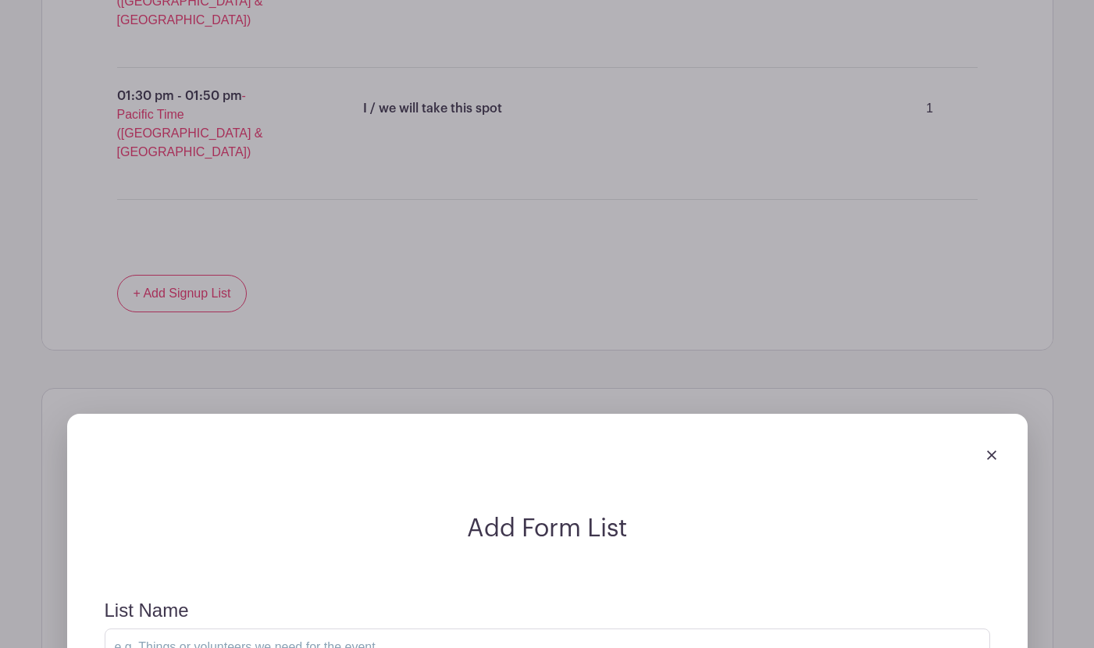
scroll to position [2068, 0]
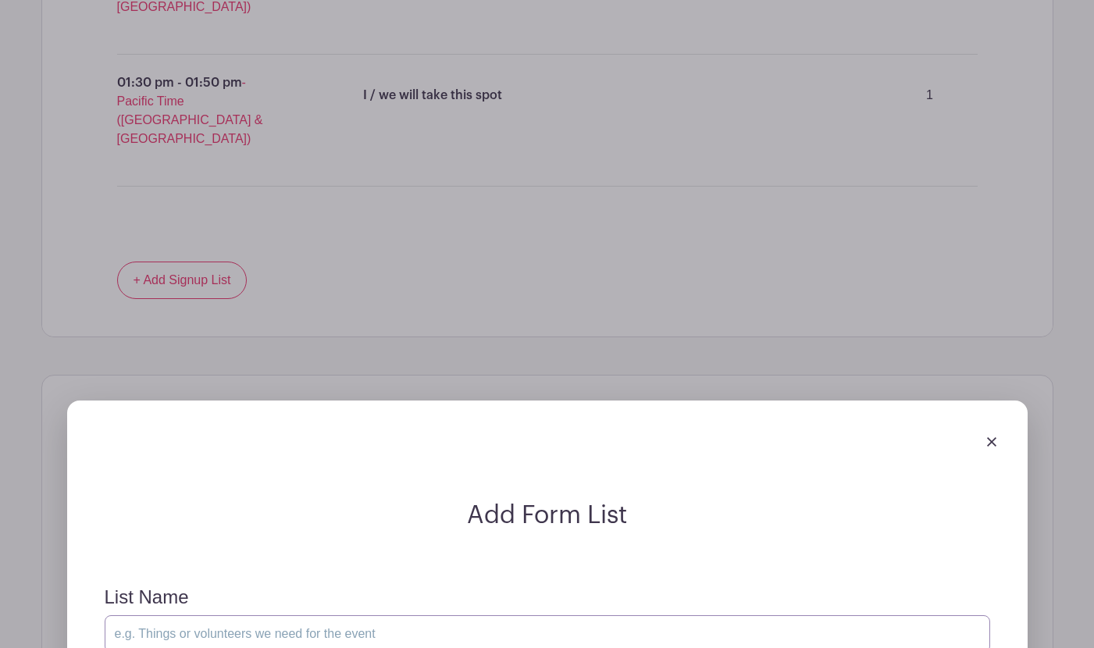
click at [369, 616] on input "List Name" at bounding box center [548, 634] width 886 height 37
type input "Please complete"
type input "E"
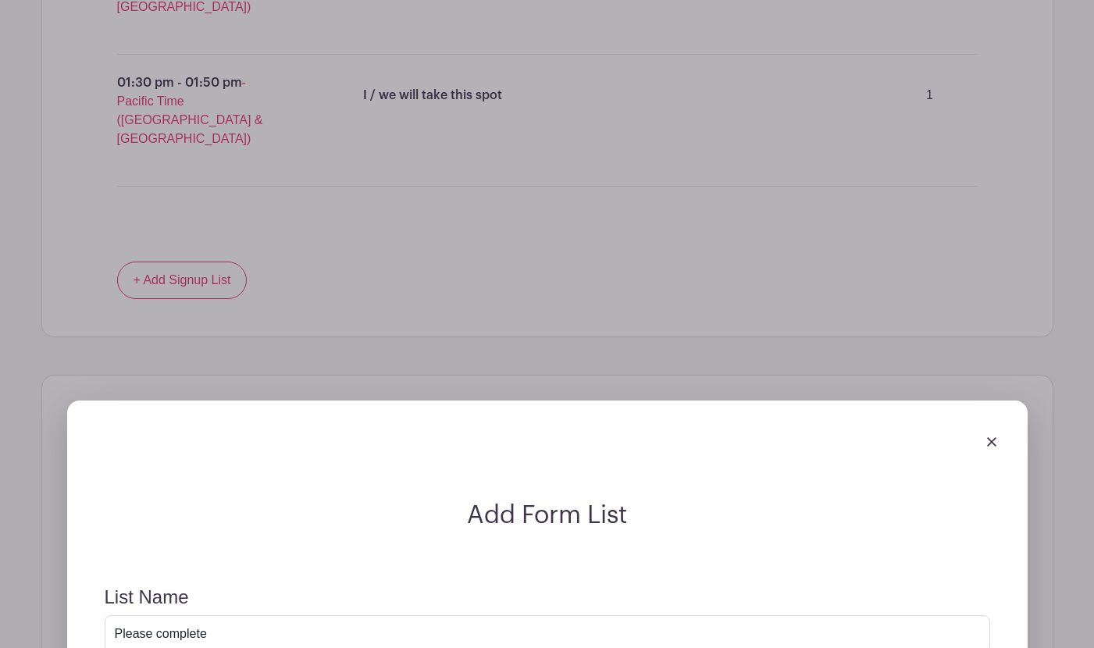
drag, startPoint x: 260, startPoint y: 463, endPoint x: 170, endPoint y: 466, distance: 89.9
type input "Your student's first name"
checkbox input "true"
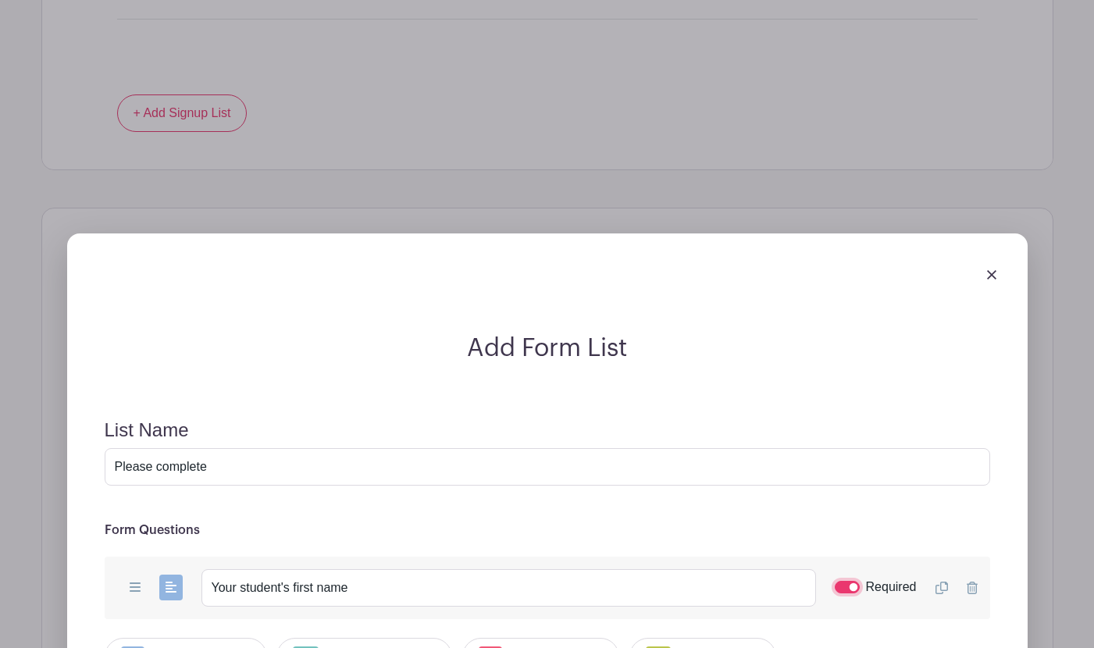
scroll to position [2270, 0]
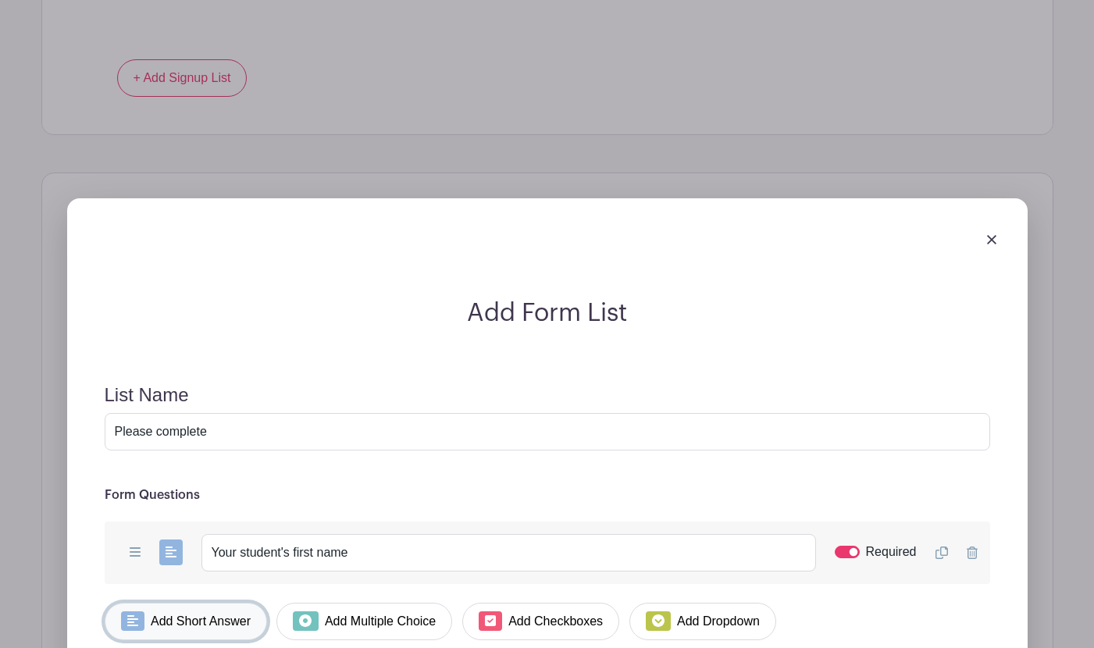
click at [218, 603] on link "Add Short Answer" at bounding box center [186, 621] width 163 height 37
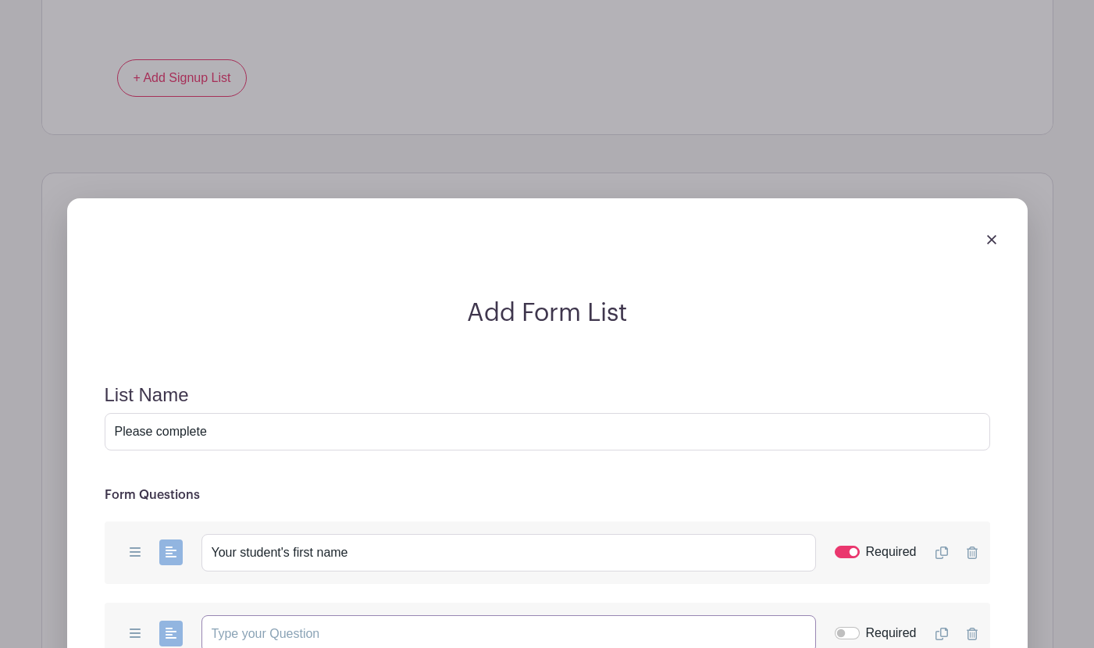
click at [264, 616] on input "text" at bounding box center [509, 634] width 615 height 37
paste input "Your student's first name"
click at [315, 616] on input "Your student's first name" at bounding box center [509, 634] width 615 height 37
type input "Your student's last name"
click at [841, 627] on input "Required" at bounding box center [847, 633] width 25 height 12
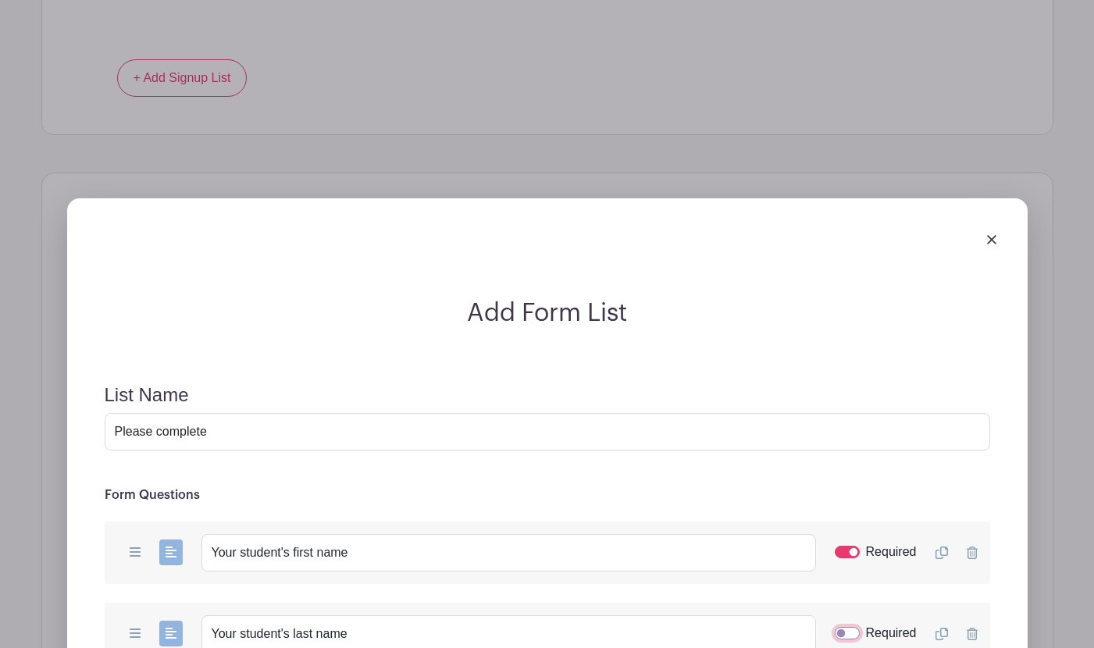
checkbox input "true"
drag, startPoint x: 210, startPoint y: 423, endPoint x: 251, endPoint y: 423, distance: 40.6
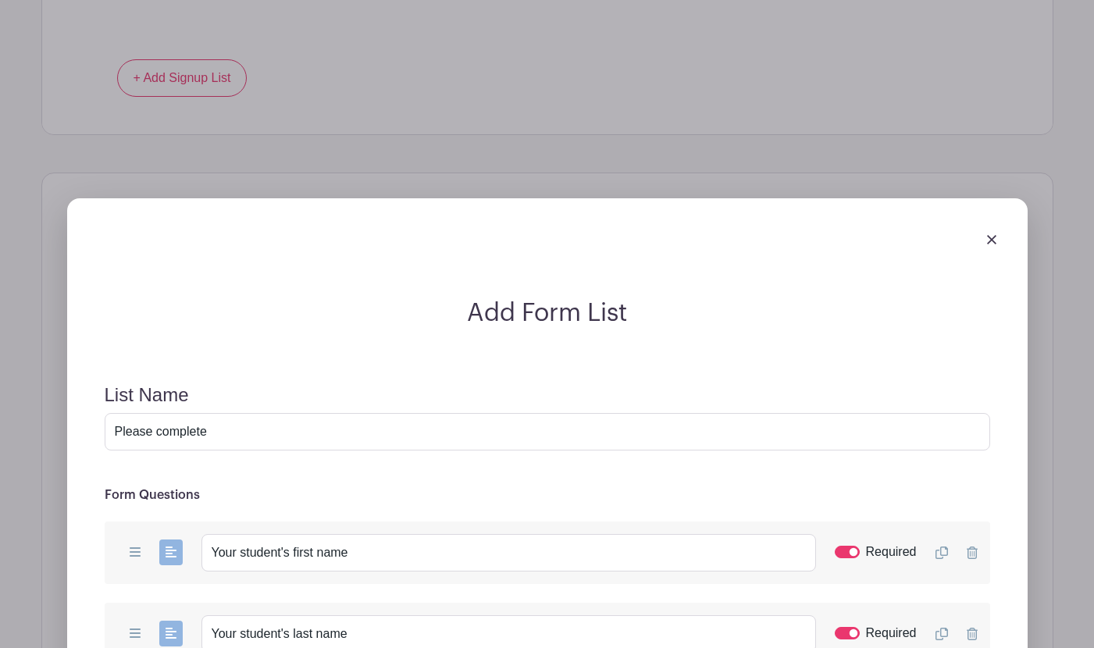
type input "Please note anything specific that you would like to discuss with me when we me…"
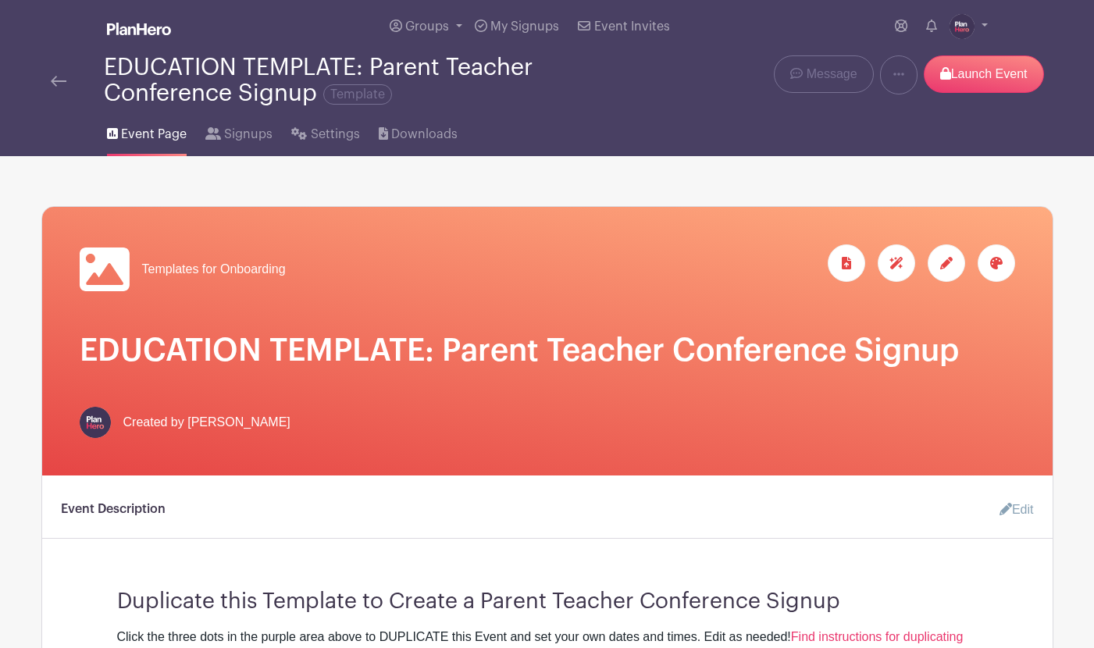
scroll to position [0, 0]
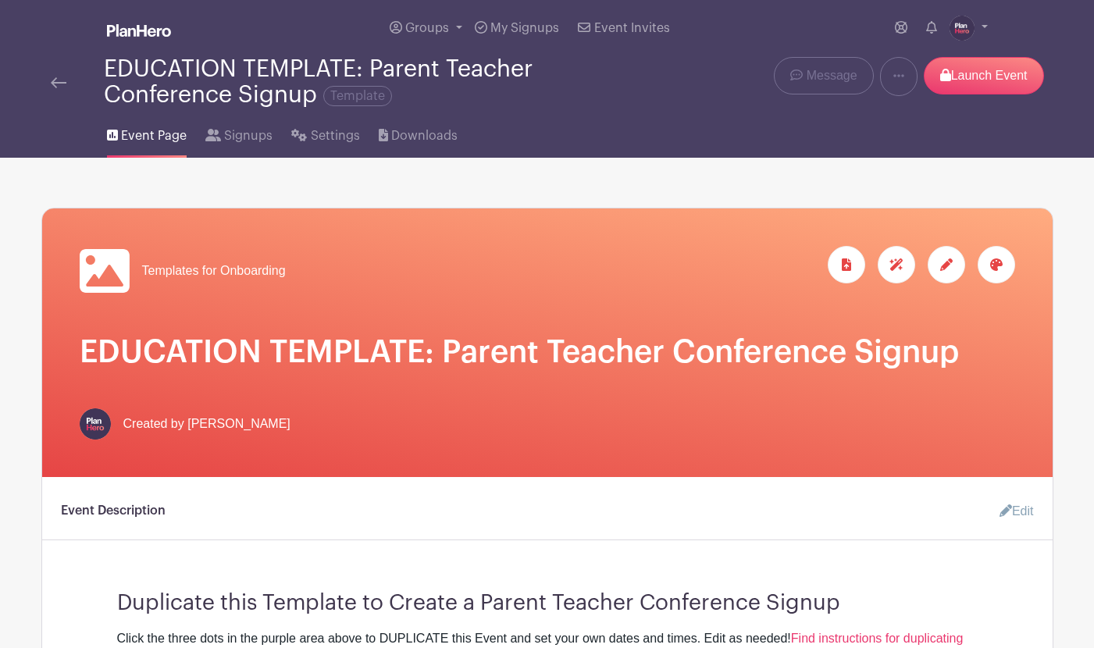
click at [62, 86] on img at bounding box center [59, 82] width 16 height 11
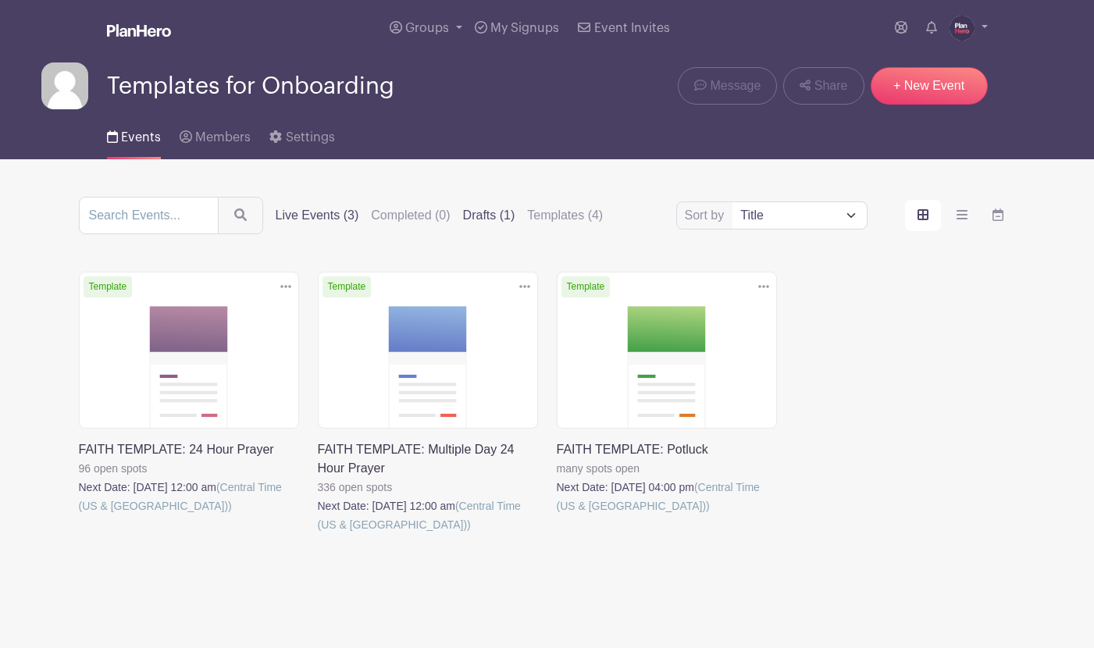
click at [463, 218] on label "Drafts (1)" at bounding box center [489, 215] width 52 height 19
click at [0, 0] on input "Drafts (1)" at bounding box center [0, 0] width 0 height 0
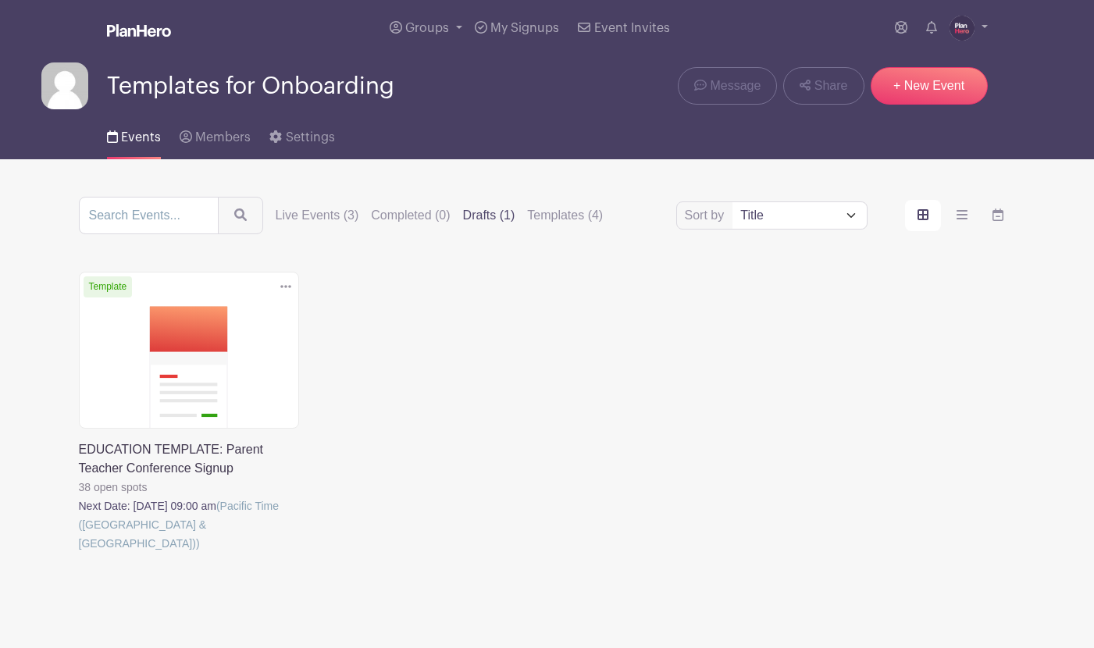
click at [79, 553] on link at bounding box center [79, 553] width 0 height 0
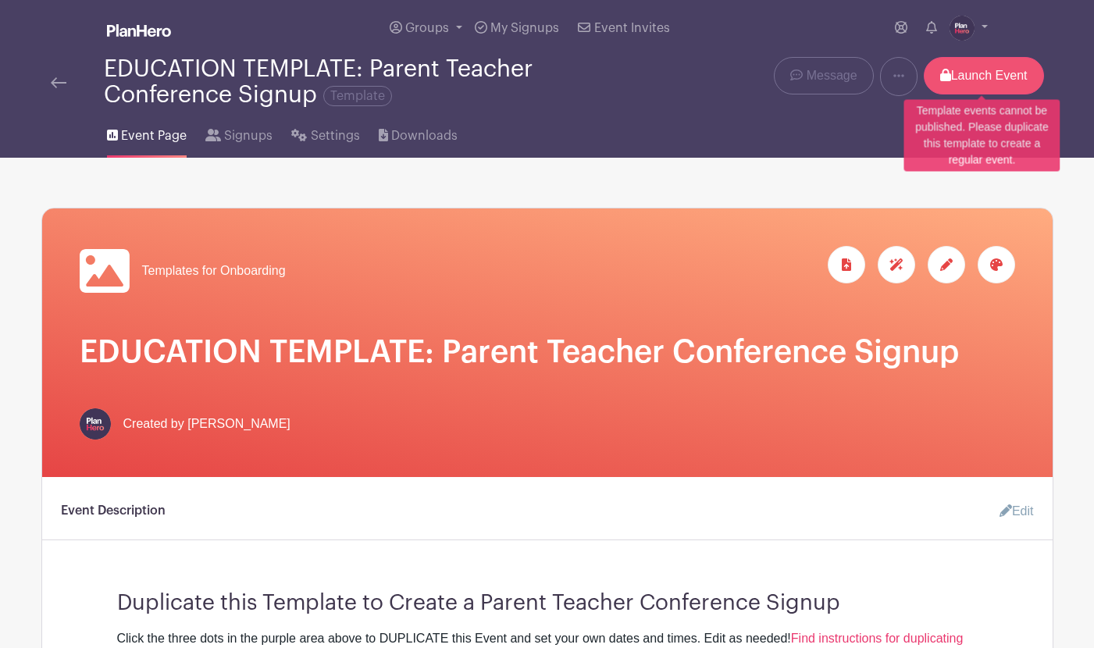
click at [979, 73] on p "Launch Event" at bounding box center [984, 75] width 120 height 37
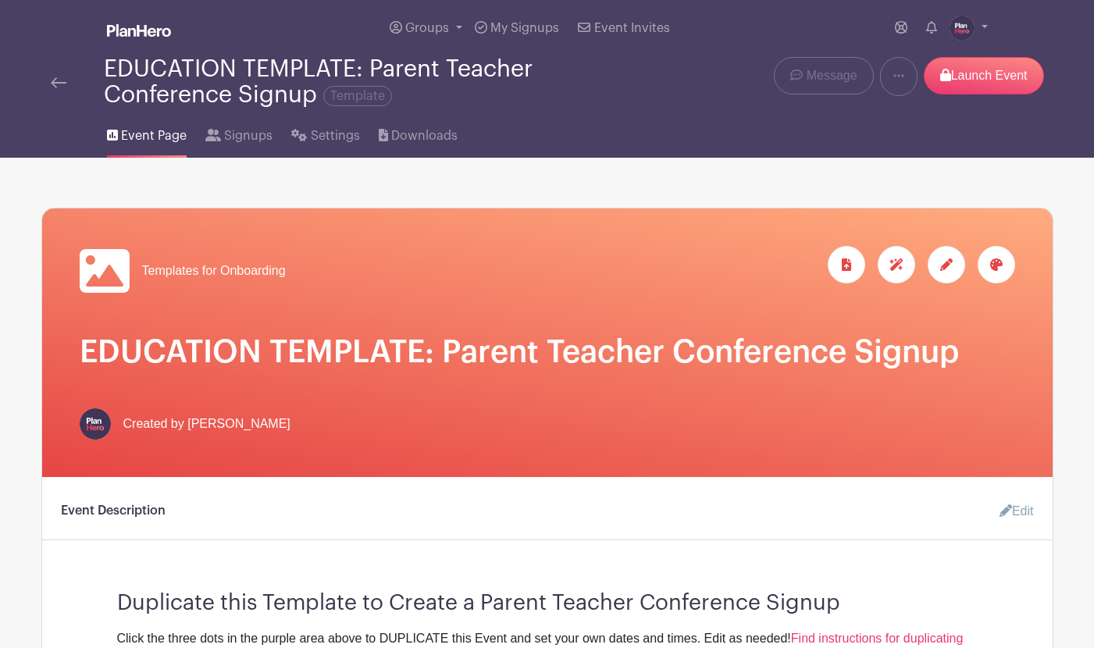
click at [58, 82] on img at bounding box center [59, 82] width 16 height 11
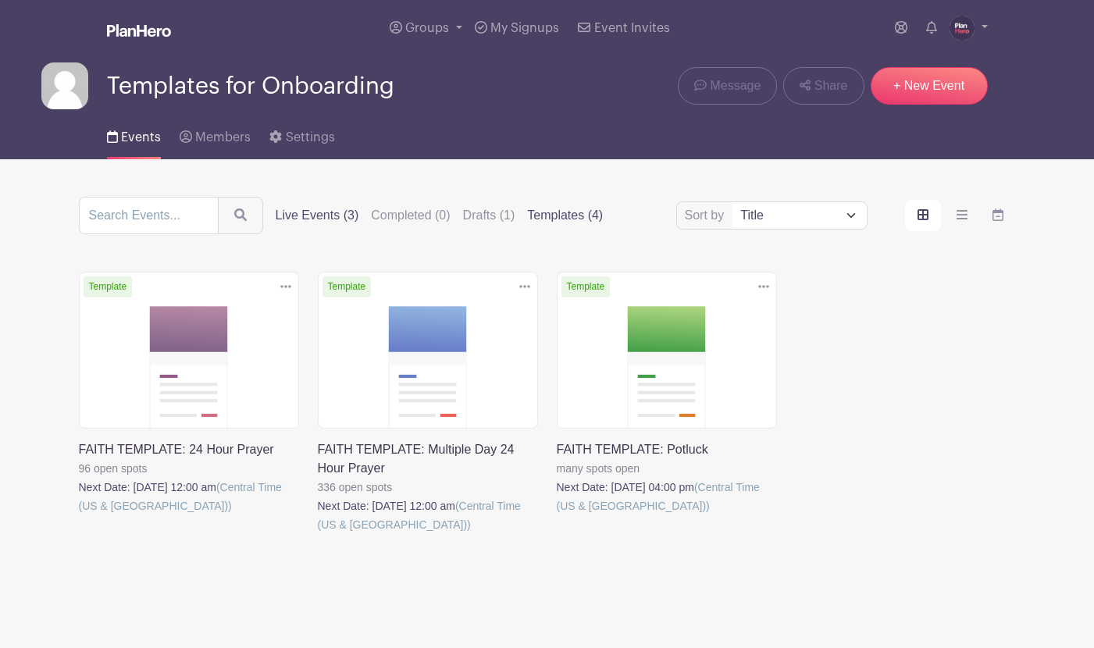
click at [549, 213] on label "Templates (4)" at bounding box center [565, 215] width 76 height 19
click at [0, 0] on input "Templates (4)" at bounding box center [0, 0] width 0 height 0
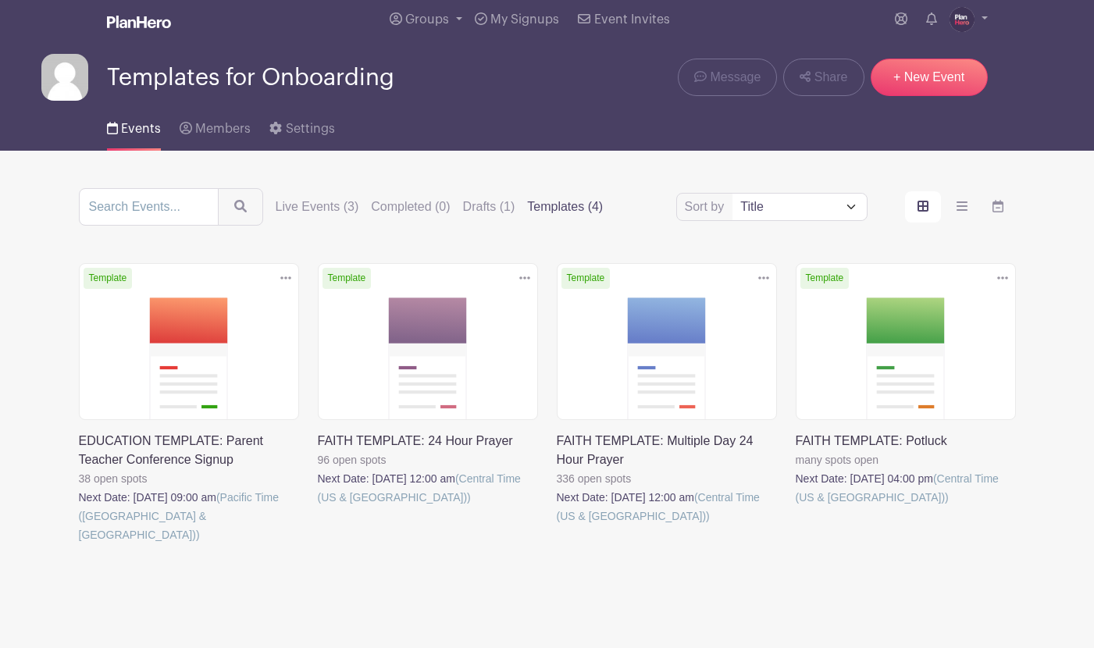
scroll to position [7, 0]
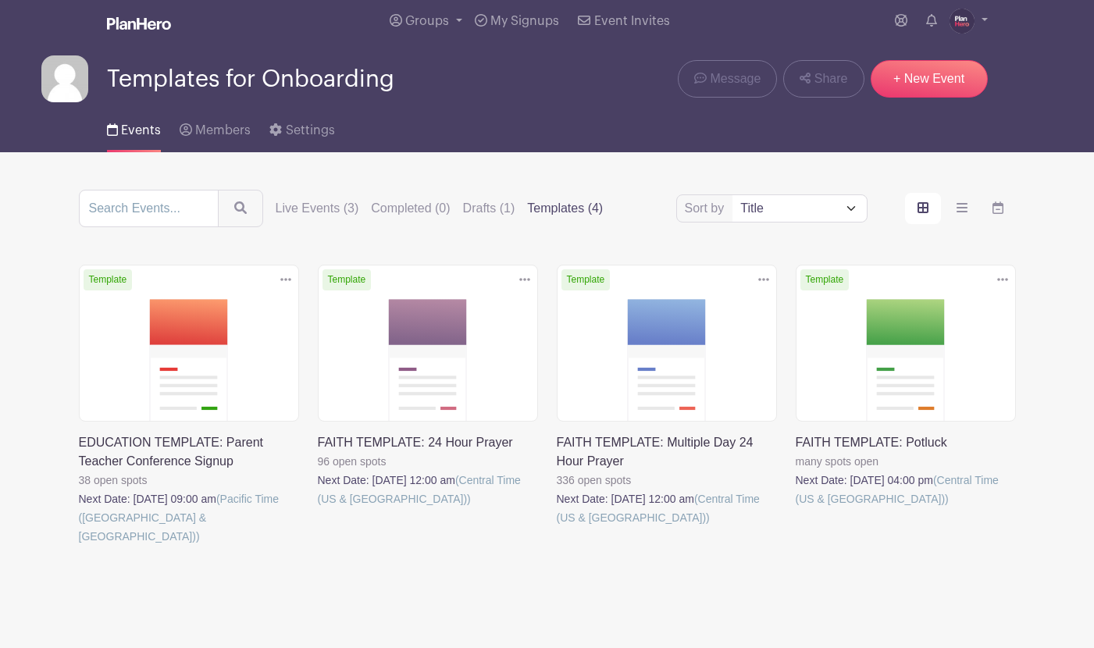
click at [318, 509] on link at bounding box center [318, 509] width 0 height 0
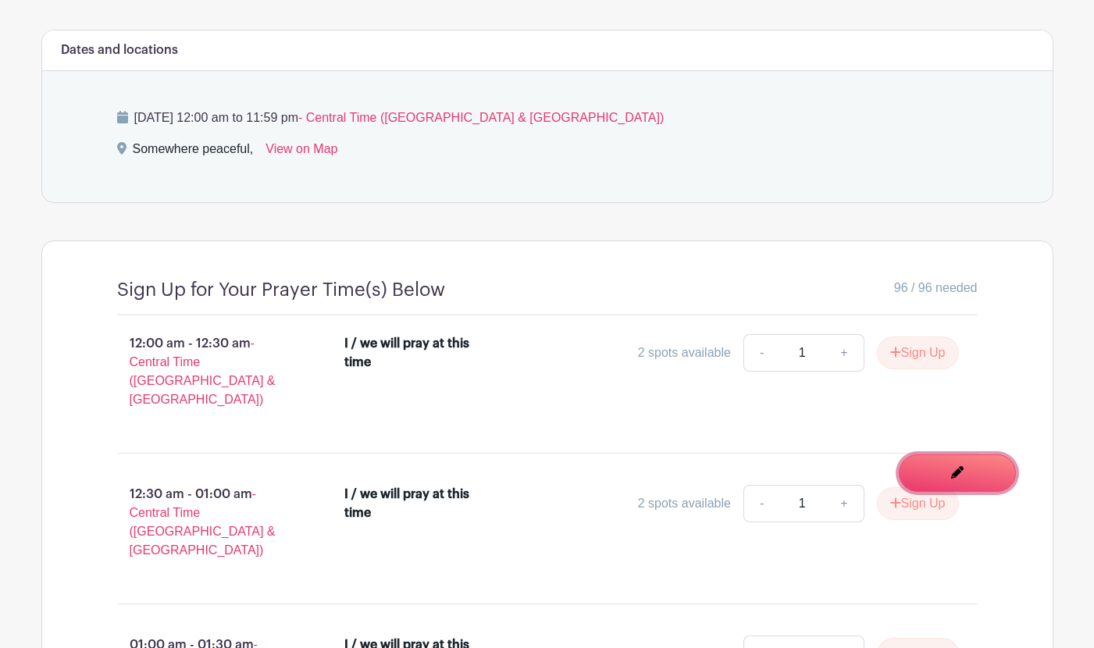
scroll to position [732, 0]
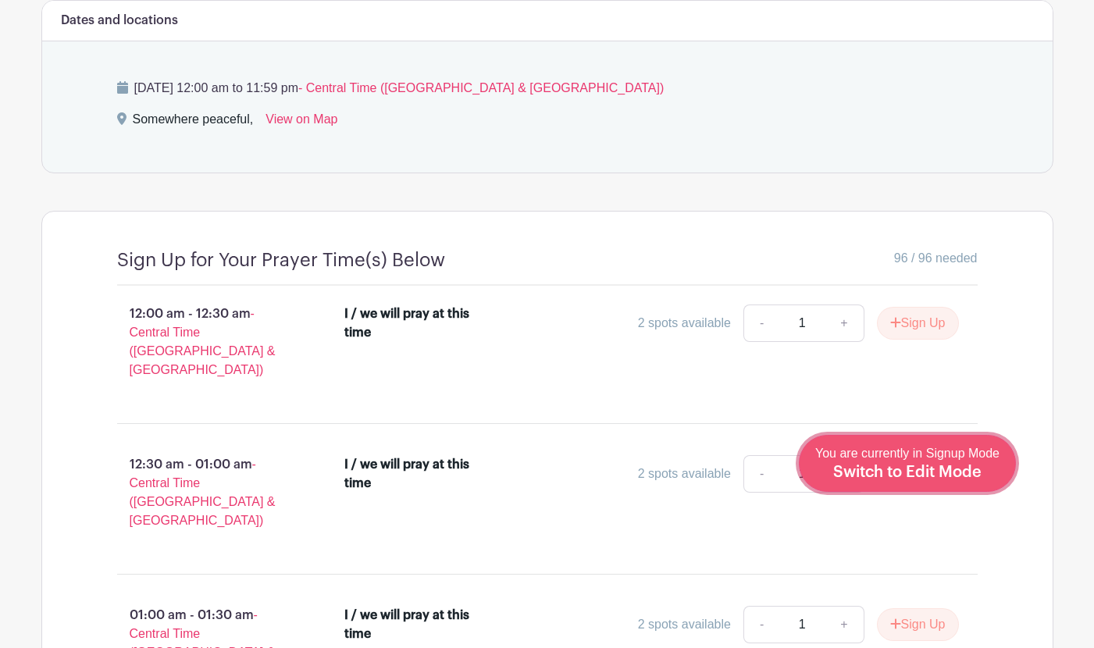
click at [922, 462] on div "You are currently in Signup Mode Switch to Edit Mode" at bounding box center [908, 463] width 184 height 38
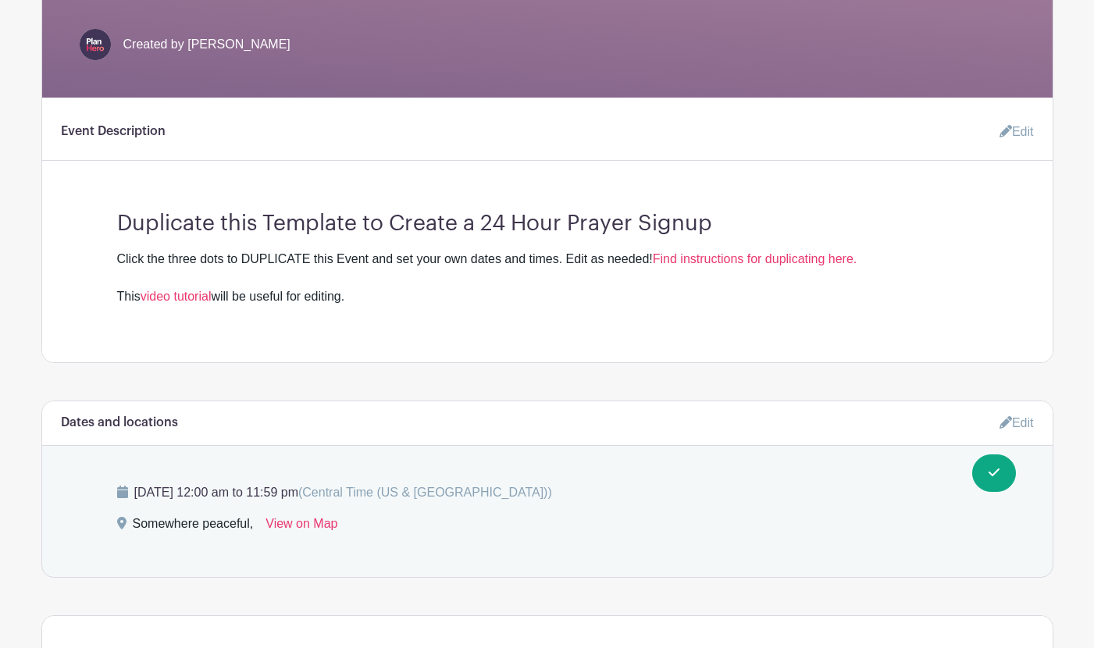
scroll to position [364, 0]
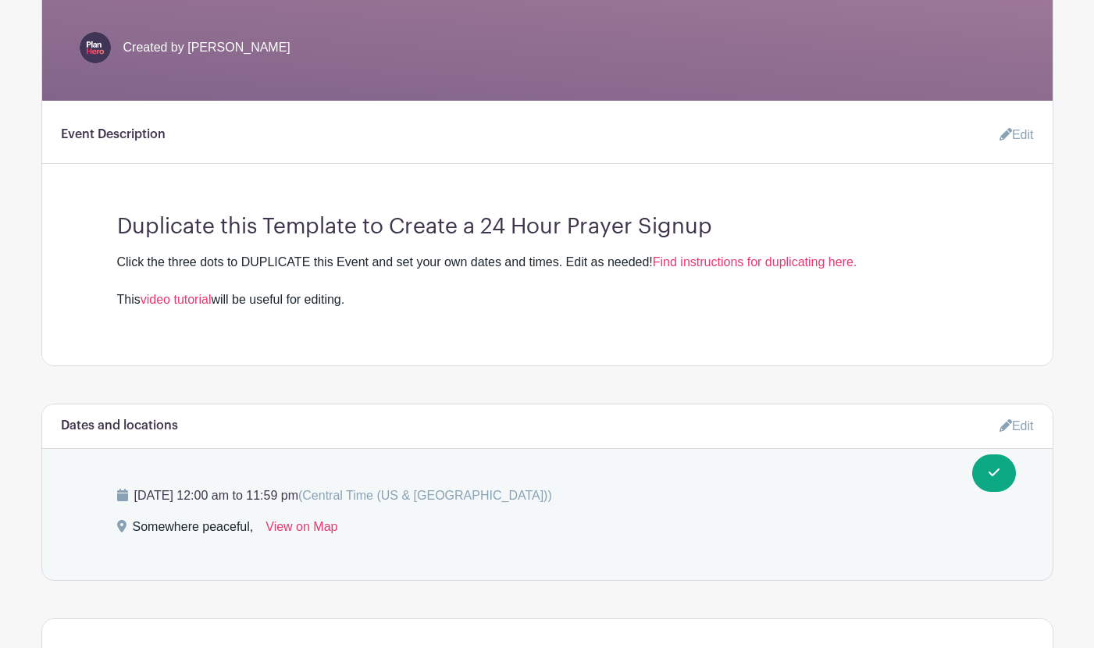
click at [1019, 137] on link "Edit" at bounding box center [1010, 135] width 47 height 31
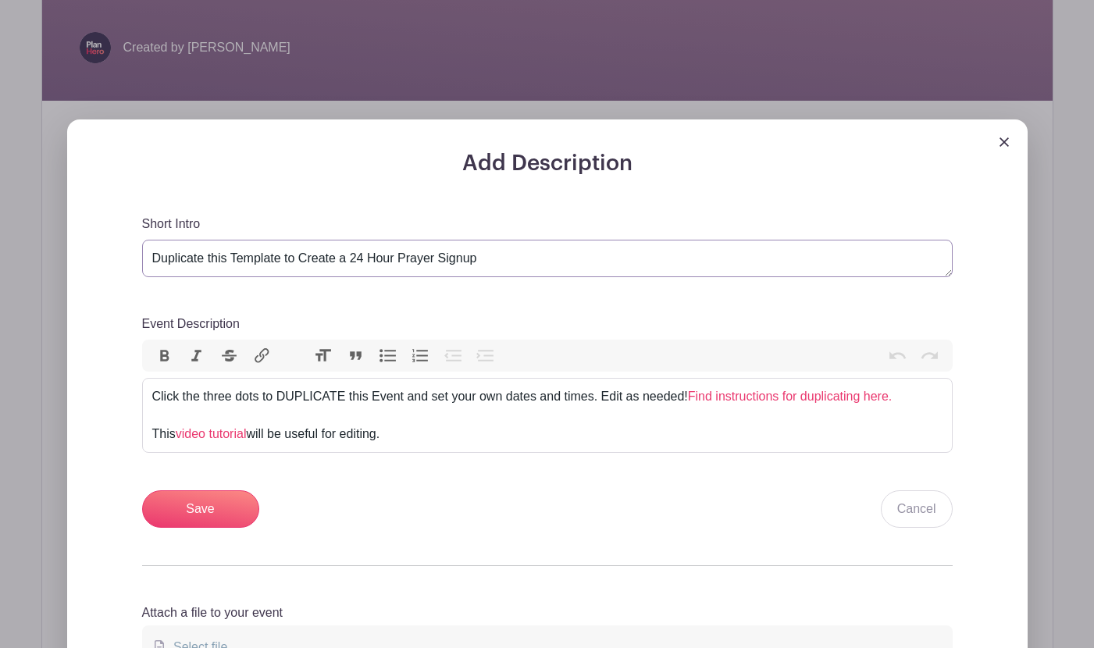
click at [776, 267] on textarea "Duplicate this Template to Create a 24 Hour Prayer Signup" at bounding box center [547, 258] width 811 height 37
drag, startPoint x: 314, startPoint y: 433, endPoint x: 133, endPoint y: 431, distance: 181.2
click at [133, 431] on div "Add Description Short Intro Duplicate this Template to Create a 24 Hour Prayer …" at bounding box center [548, 429] width 886 height 556
paste trix-editor "help you edit the duplicate and understand how the Template was created."
type trix-editor "<div>Click the three dots to DUPLICATE this Event and set your own dates and ti…"
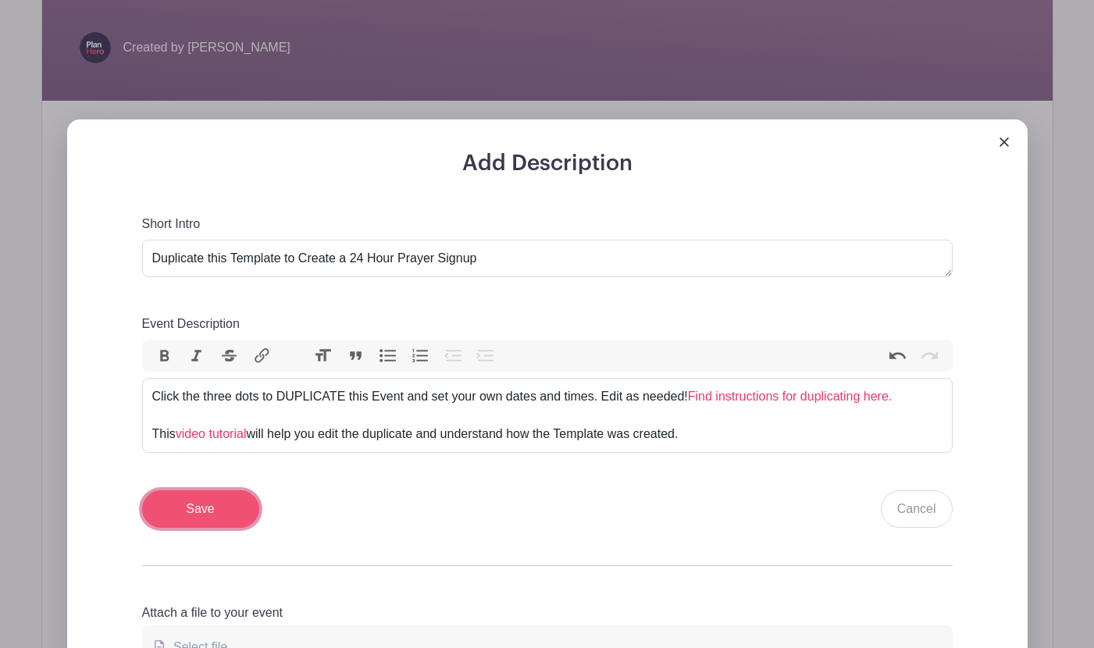
click at [190, 514] on input "Save" at bounding box center [200, 509] width 117 height 37
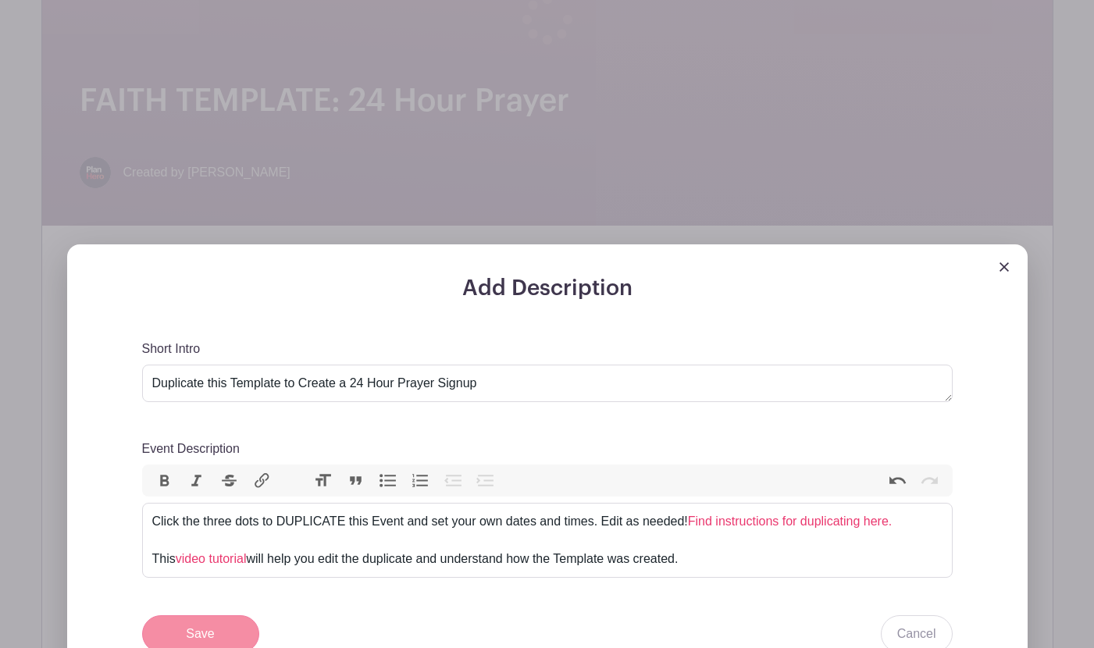
scroll to position [489, 0]
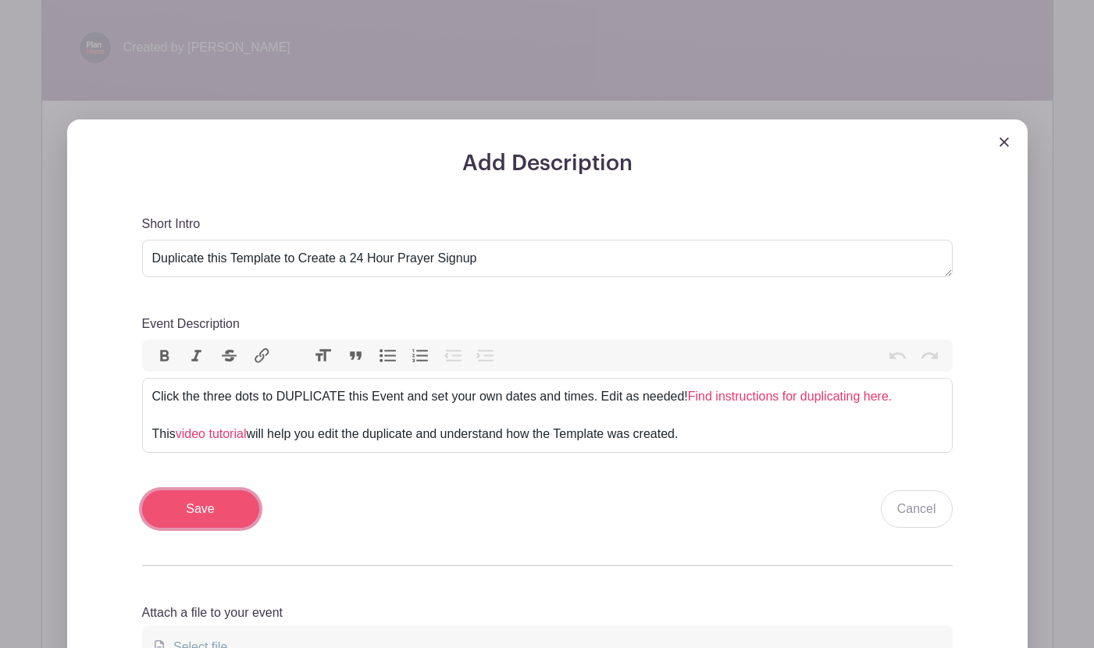
click at [190, 514] on input "Save" at bounding box center [200, 509] width 117 height 37
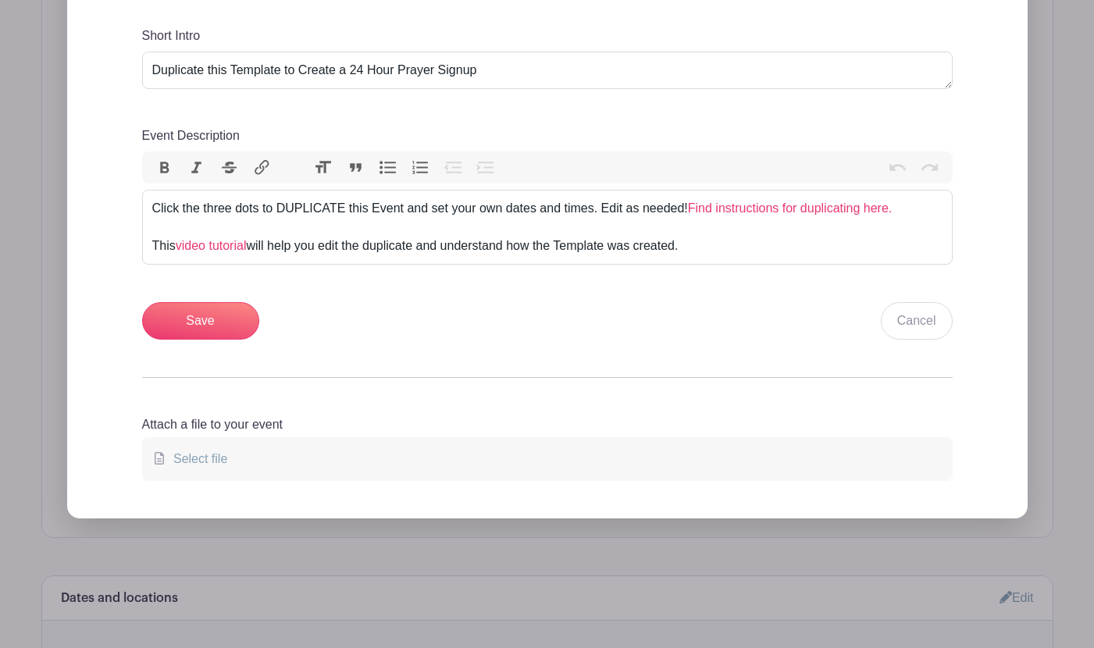
scroll to position [517, 0]
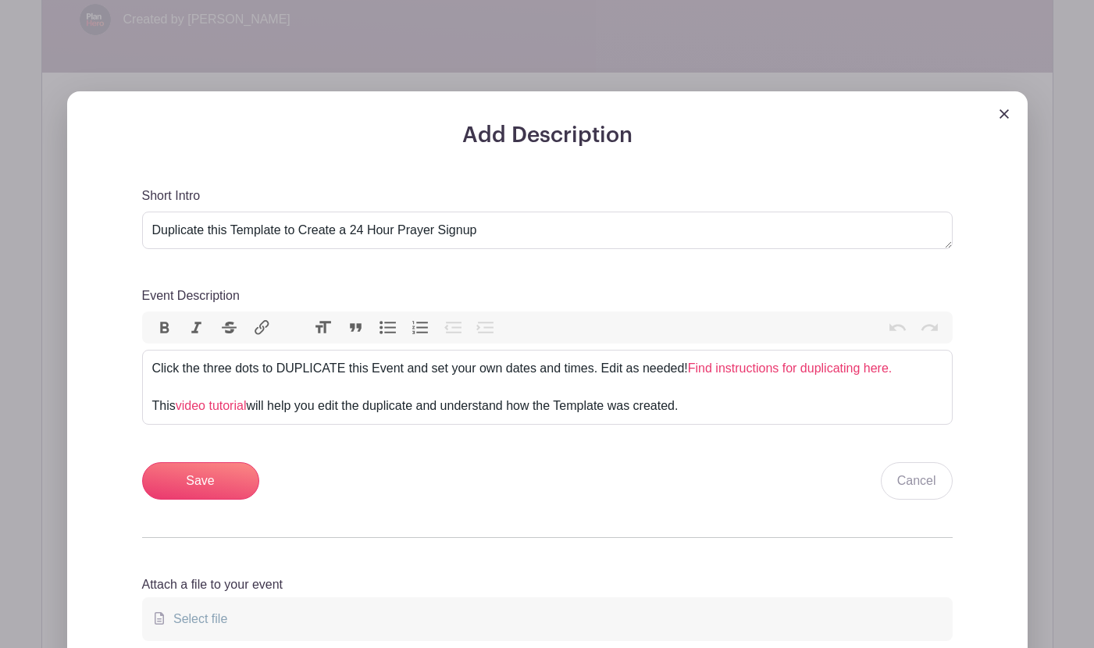
click at [1003, 116] on img at bounding box center [1004, 113] width 9 height 9
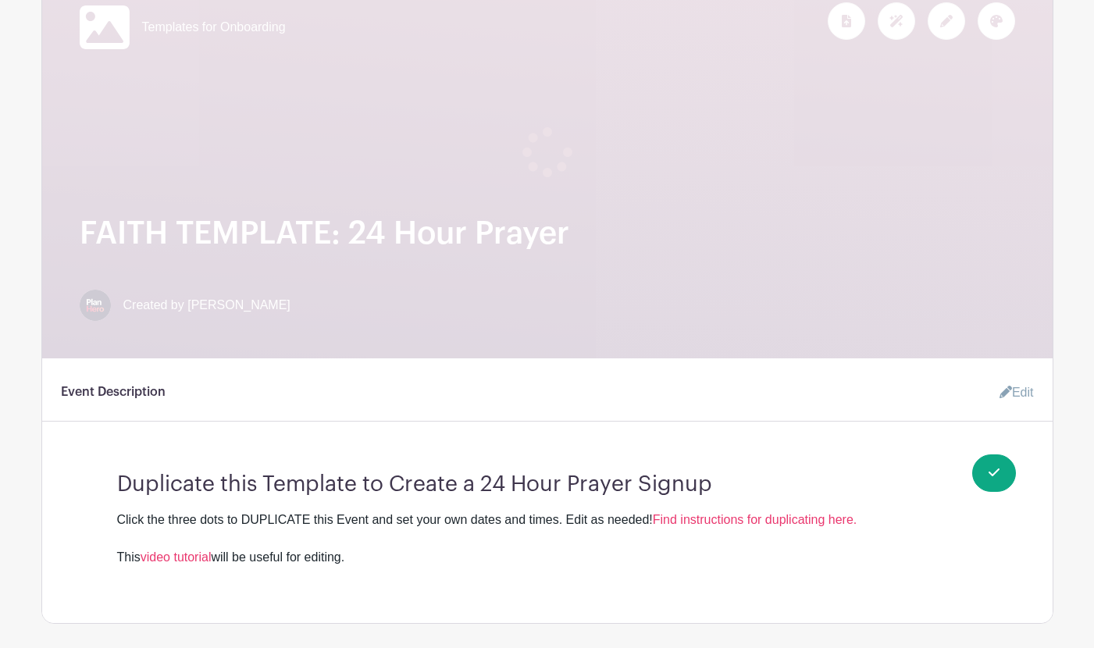
scroll to position [0, 0]
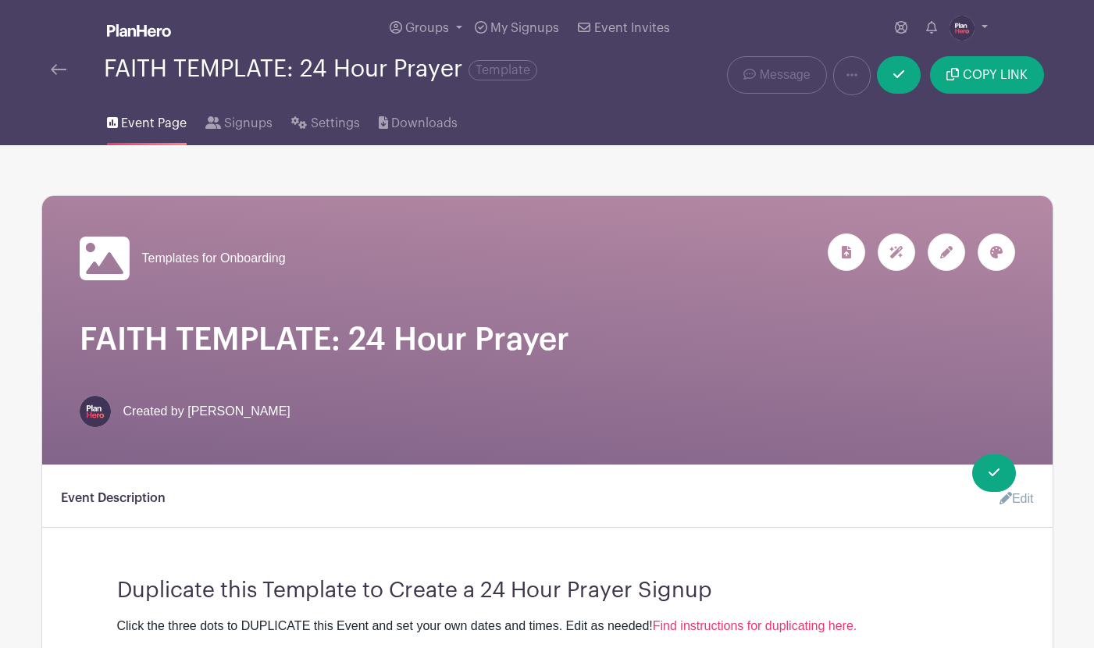
click at [54, 69] on img at bounding box center [59, 69] width 16 height 11
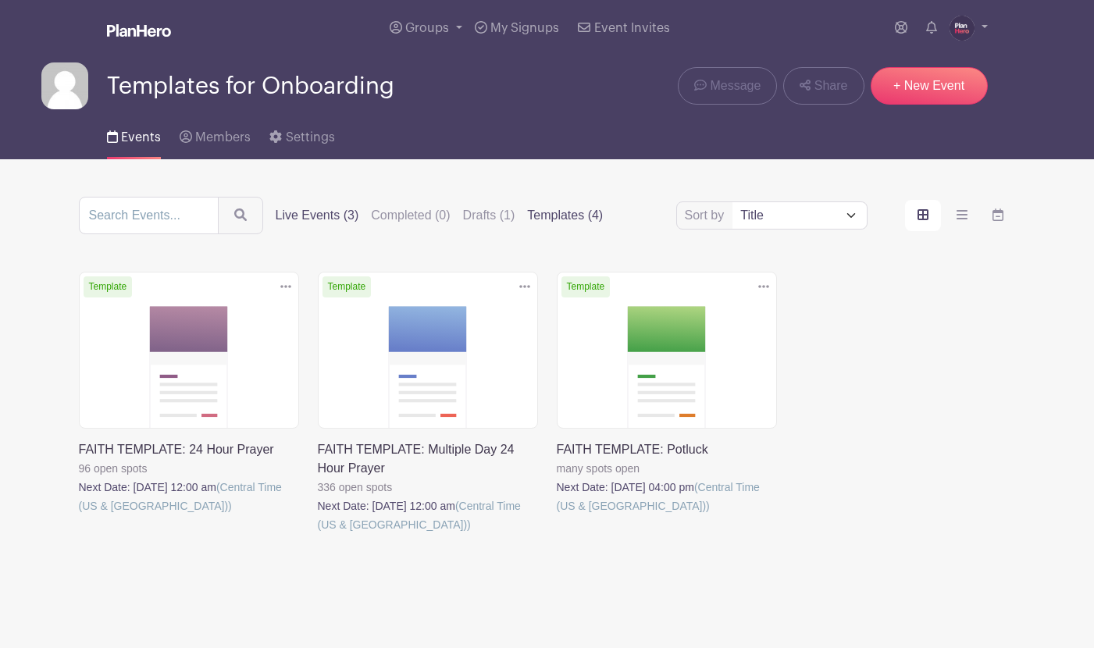
click at [537, 216] on label "Templates (4)" at bounding box center [565, 215] width 76 height 19
click at [0, 0] on input "Templates (4)" at bounding box center [0, 0] width 0 height 0
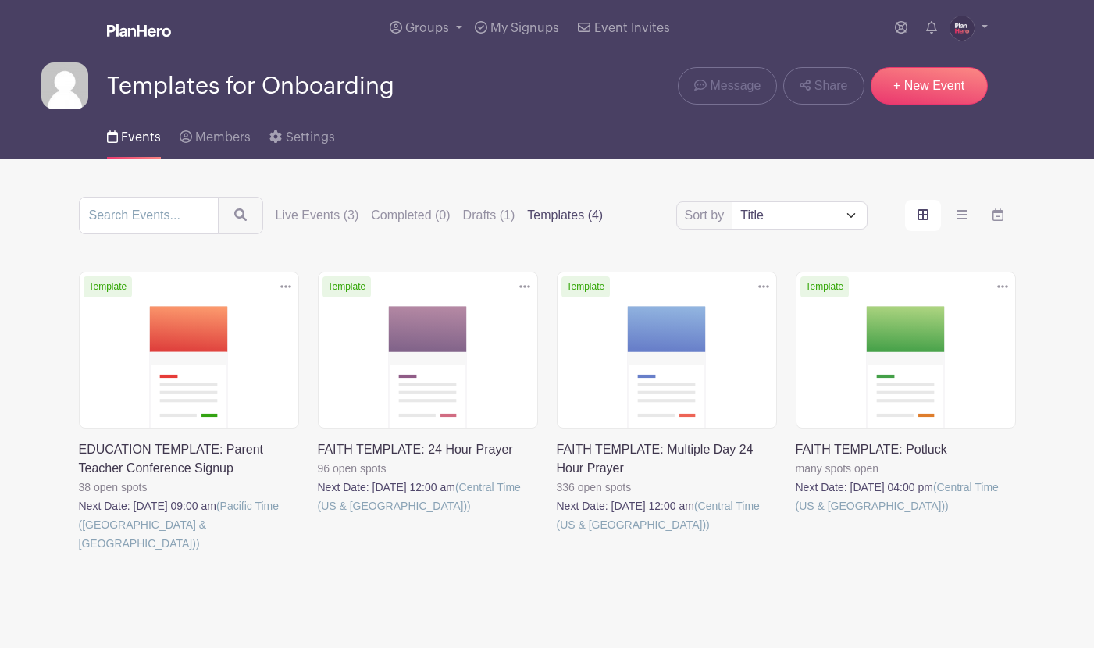
click at [79, 553] on link at bounding box center [79, 553] width 0 height 0
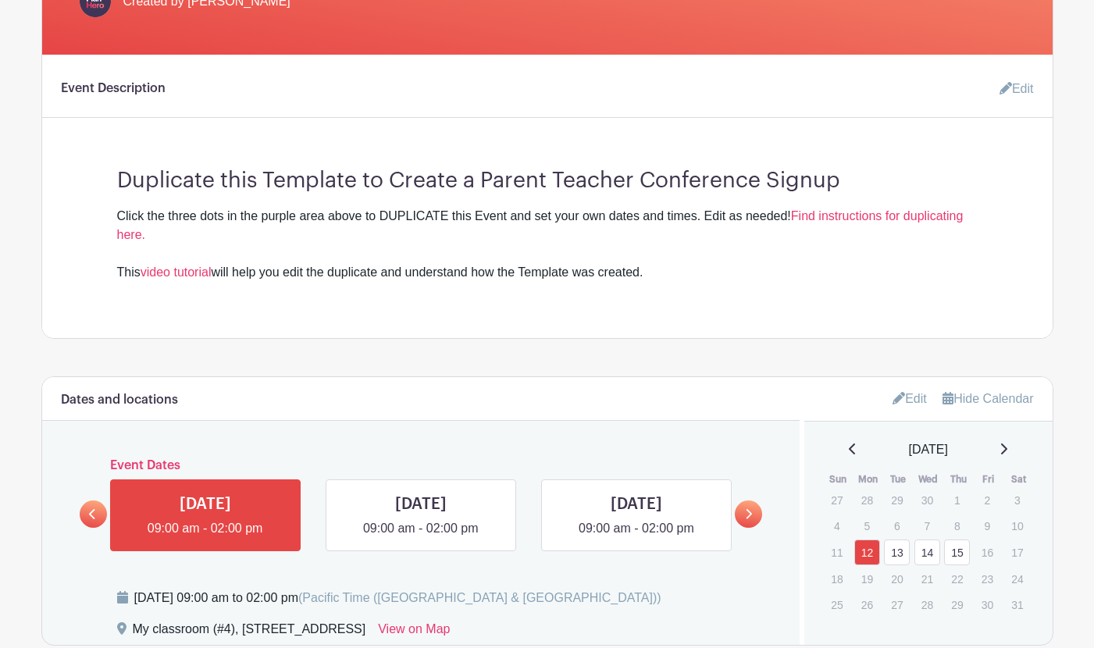
scroll to position [422, 0]
click at [1019, 90] on link "Edit" at bounding box center [1010, 89] width 47 height 31
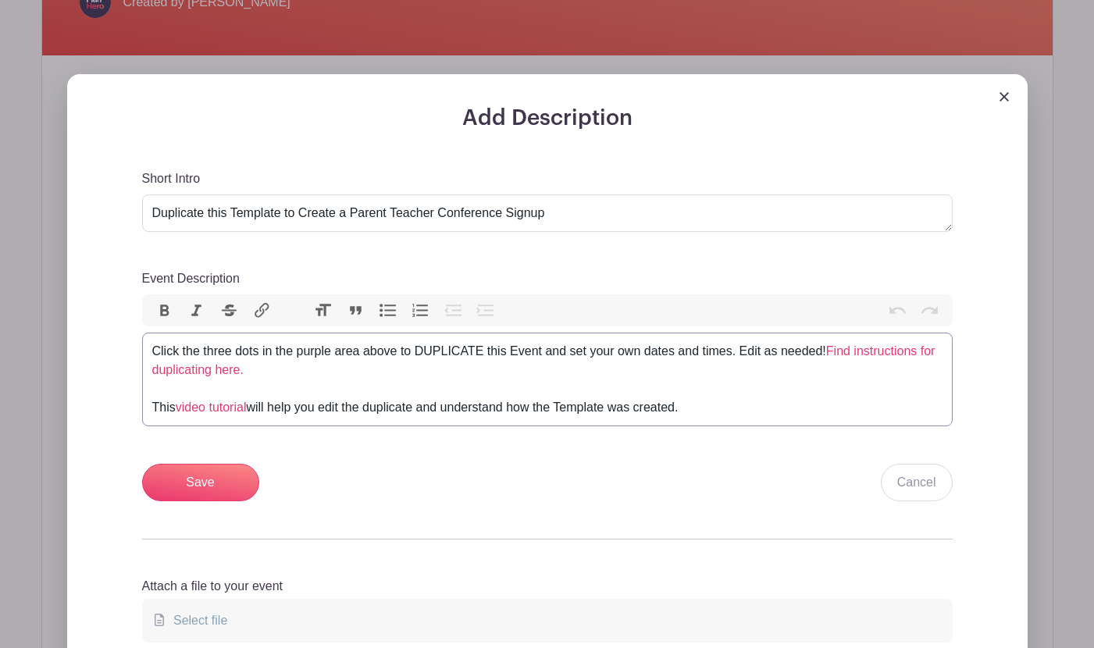
click at [710, 409] on div "Click the three dots in the purple area above to DUPLICATE this Event and set y…" at bounding box center [547, 379] width 791 height 75
type trix-editor "<div>Click the three dots in the purple area above to DUPLICATE this Event and …"
click at [168, 497] on input "Save" at bounding box center [200, 482] width 117 height 37
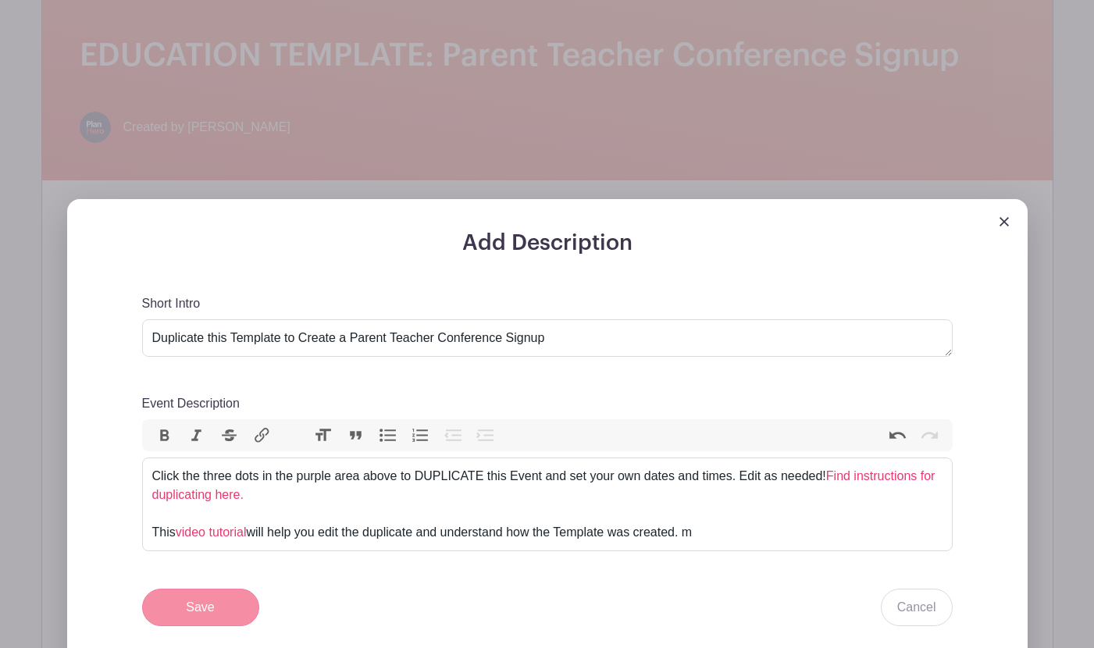
scroll to position [547, 0]
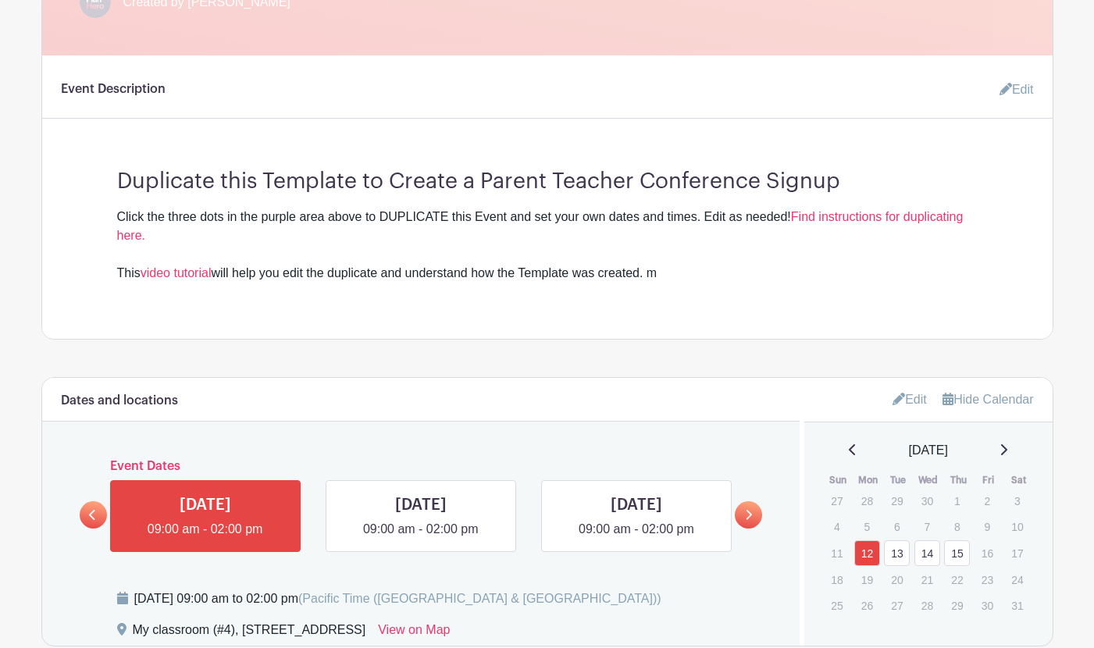
click at [1020, 88] on link "Edit" at bounding box center [1010, 89] width 47 height 31
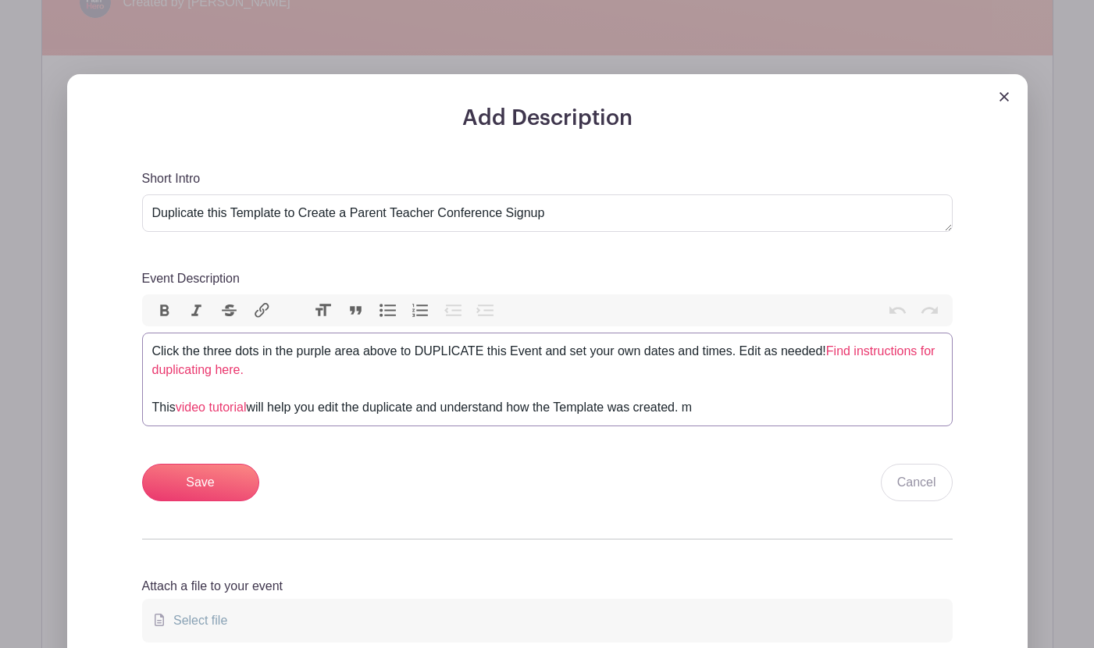
click at [724, 412] on div "Click the three dots in the purple area above to DUPLICATE this Event and set y…" at bounding box center [547, 379] width 791 height 75
type trix-editor "<div>Click the three dots in the purple area above to DUPLICATE this Event and …"
click at [177, 481] on input "Save" at bounding box center [200, 482] width 117 height 37
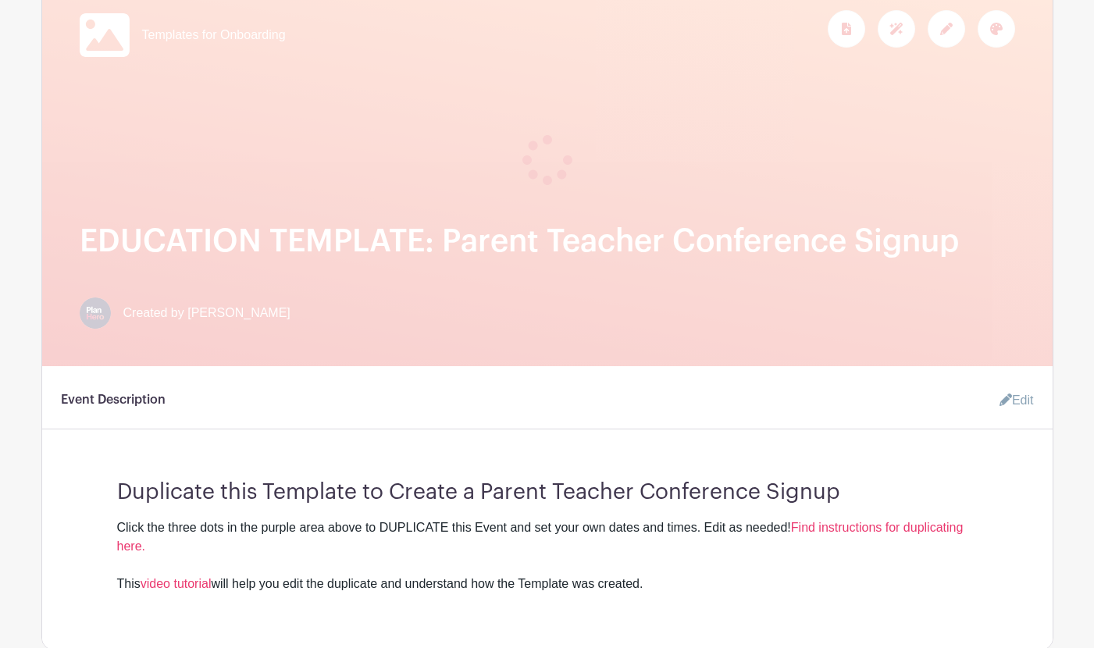
scroll to position [0, 0]
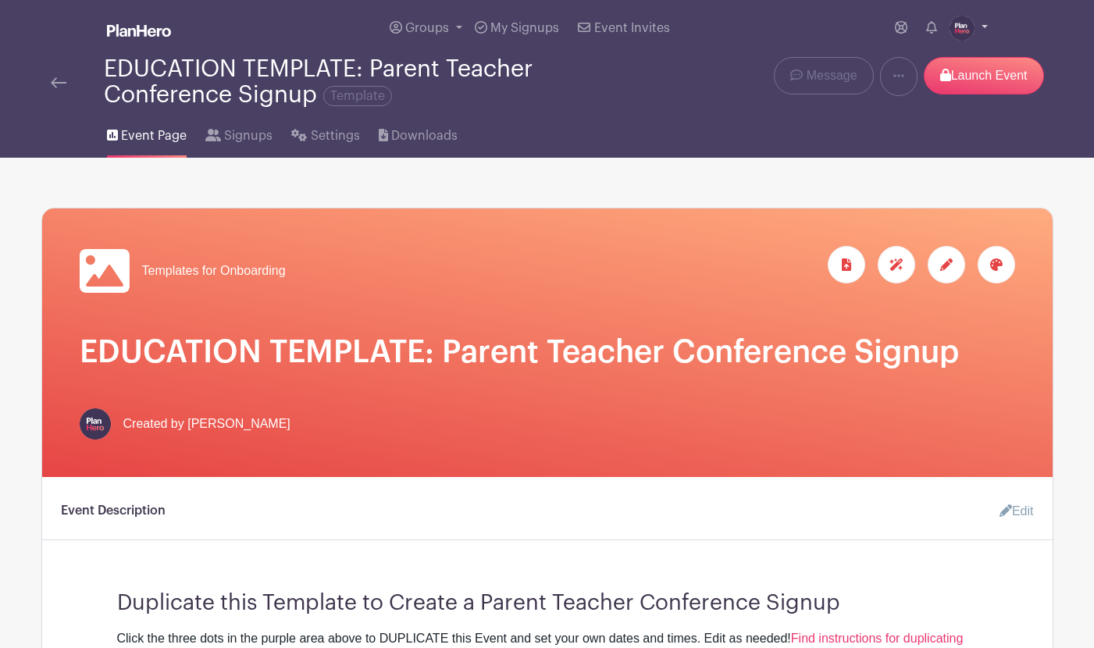
click at [963, 26] on img at bounding box center [962, 28] width 25 height 25
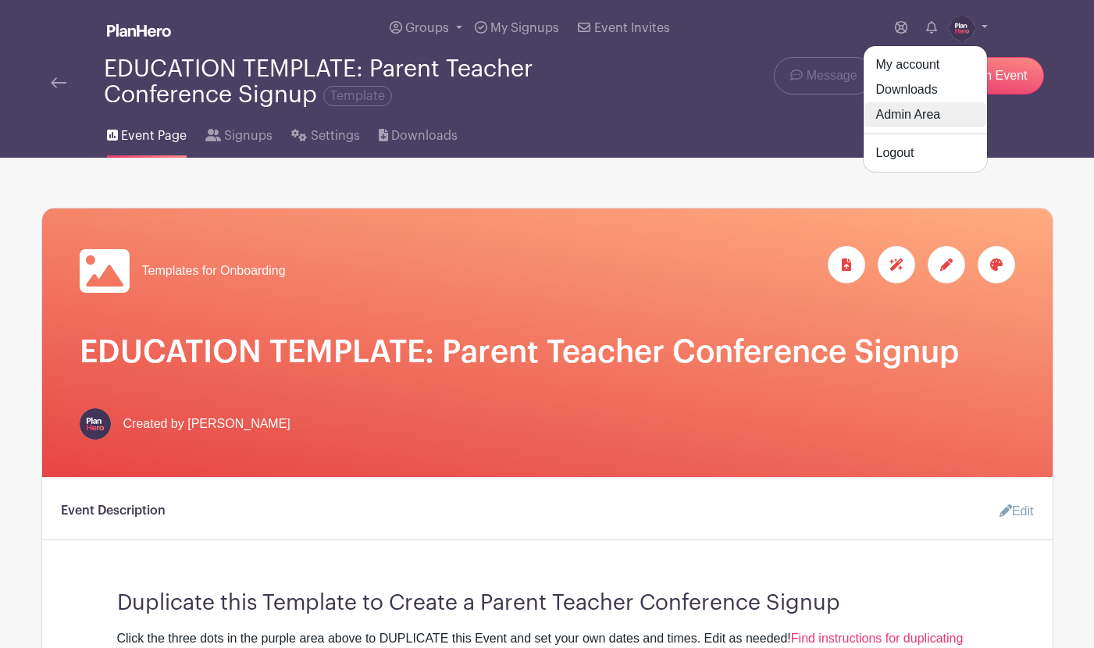
click at [914, 115] on link "Admin Area" at bounding box center [925, 114] width 123 height 25
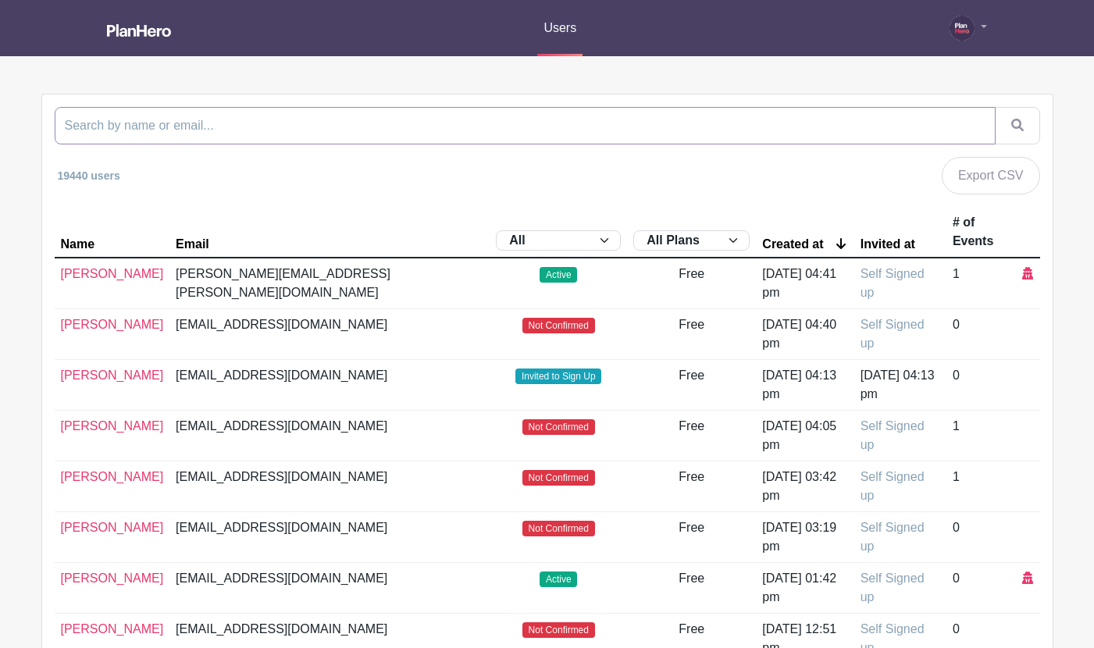
click at [467, 125] on input "search" at bounding box center [525, 125] width 941 height 37
type input "rochester"
click at [995, 107] on button "submit" at bounding box center [1017, 125] width 45 height 37
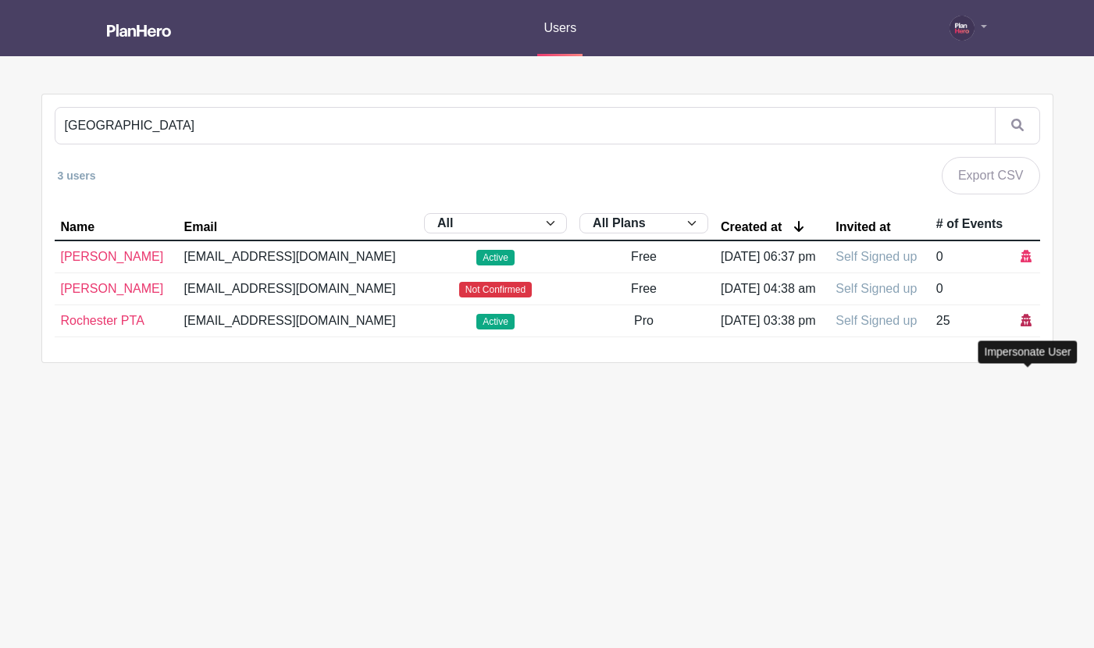
click at [1030, 327] on icon at bounding box center [1026, 320] width 11 height 12
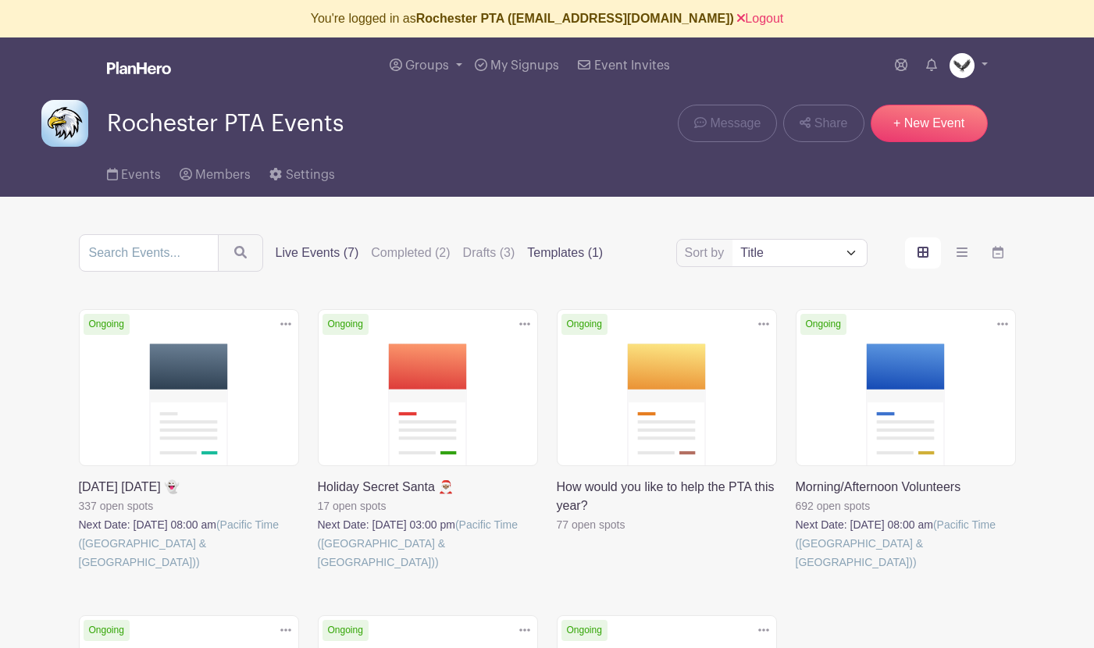
click at [541, 256] on label "Templates (1)" at bounding box center [565, 253] width 76 height 19
click at [0, 0] on input "Templates (1)" at bounding box center [0, 0] width 0 height 0
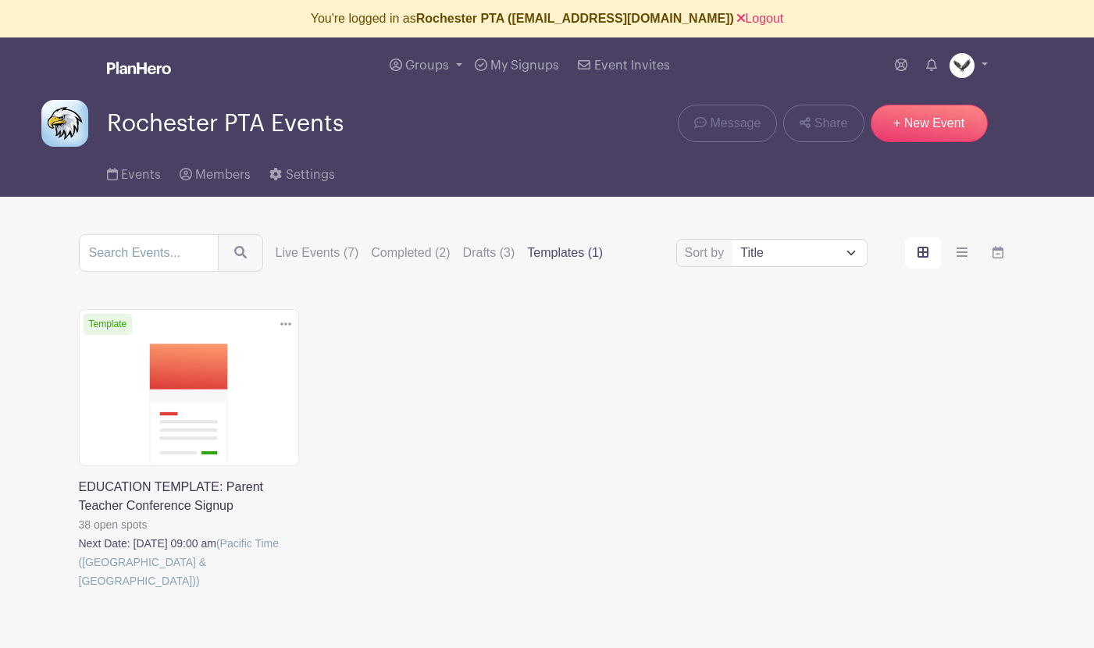
click at [79, 591] on link at bounding box center [79, 591] width 0 height 0
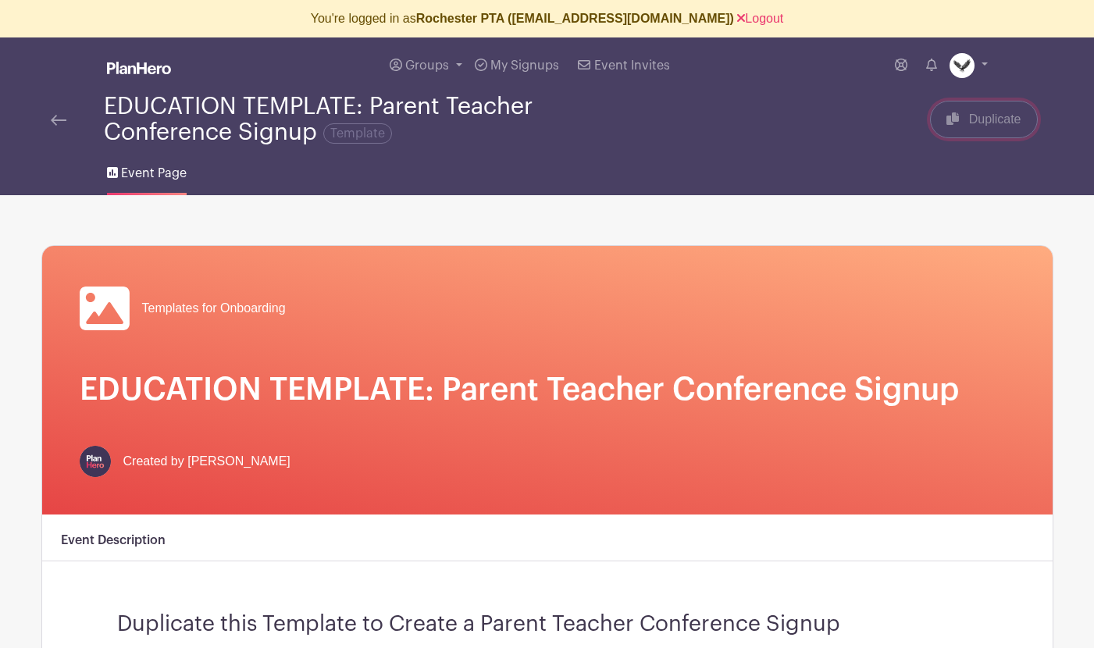
click at [989, 117] on span "Duplicate" at bounding box center [995, 119] width 52 height 19
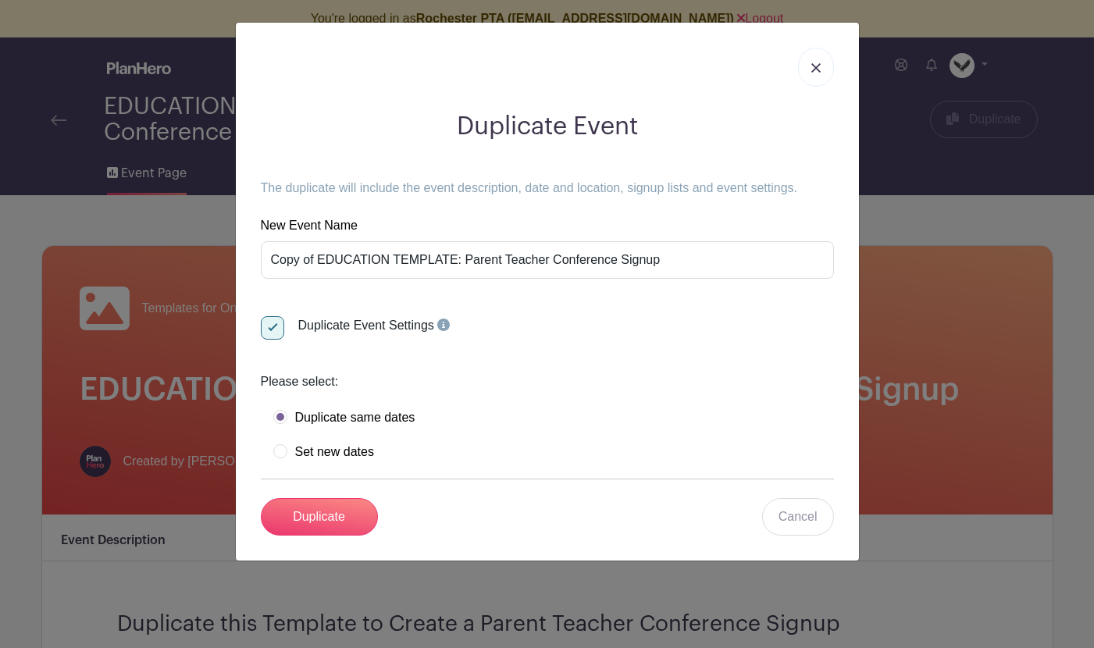
click at [821, 66] on link at bounding box center [816, 67] width 36 height 39
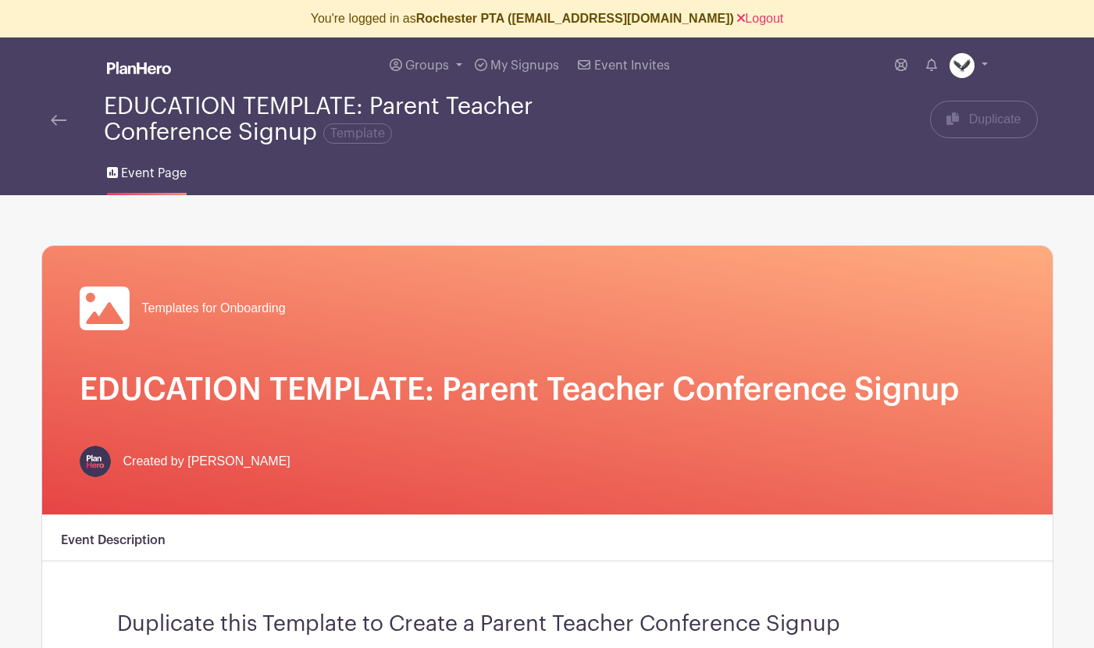
click at [57, 119] on img at bounding box center [59, 120] width 16 height 11
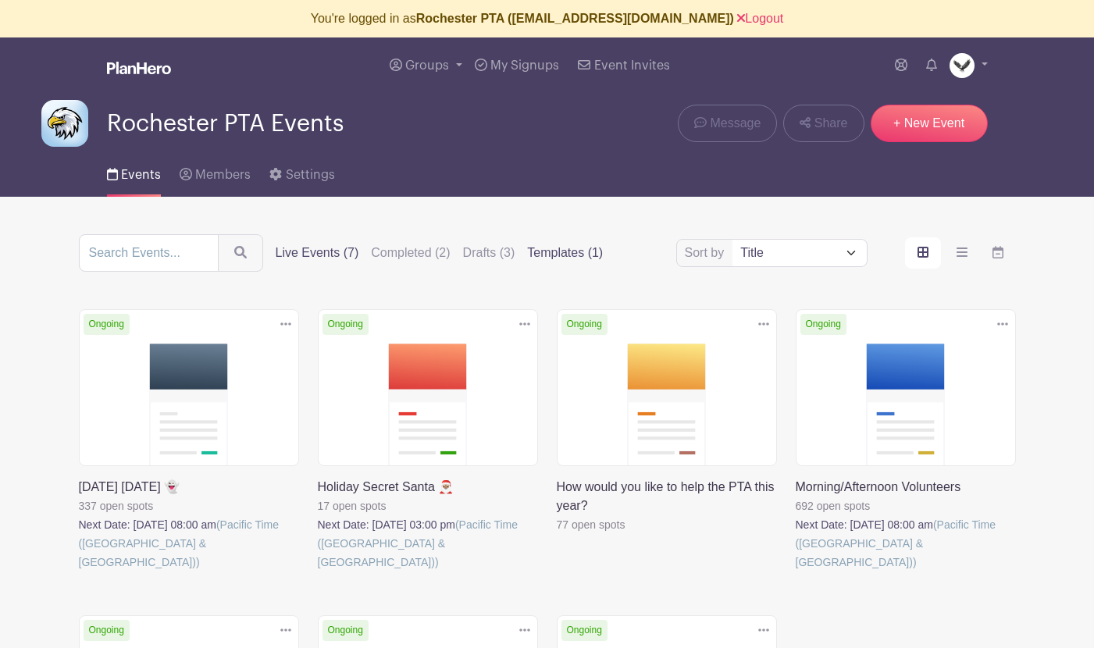
click at [545, 254] on label "Templates (1)" at bounding box center [565, 253] width 76 height 19
click at [0, 0] on input "Templates (1)" at bounding box center [0, 0] width 0 height 0
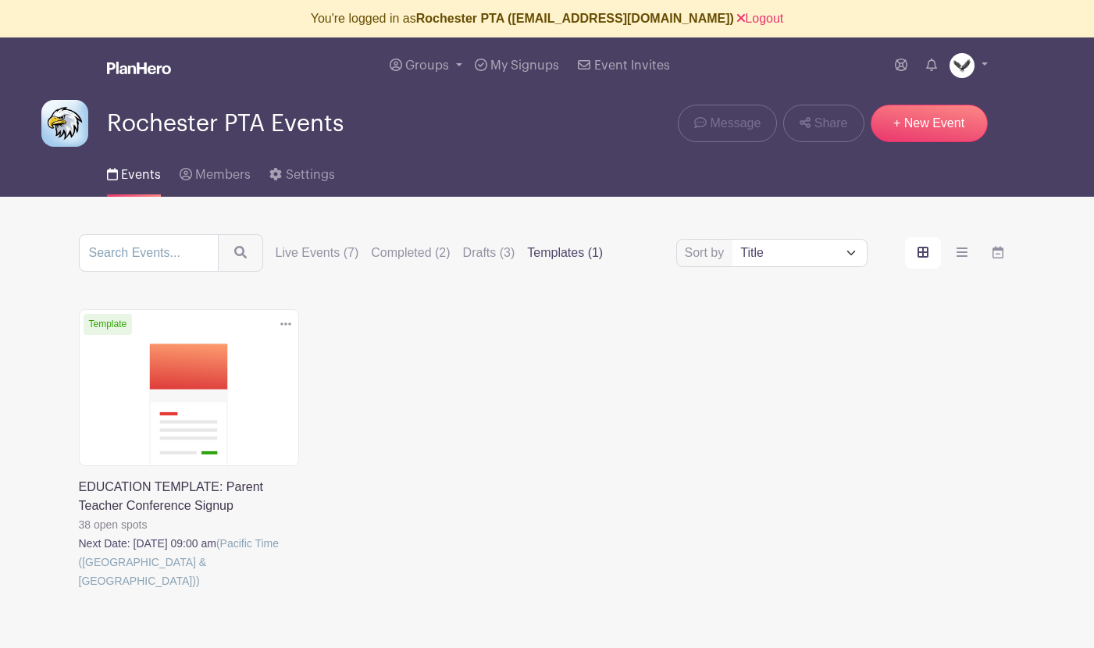
click at [79, 591] on link at bounding box center [79, 591] width 0 height 0
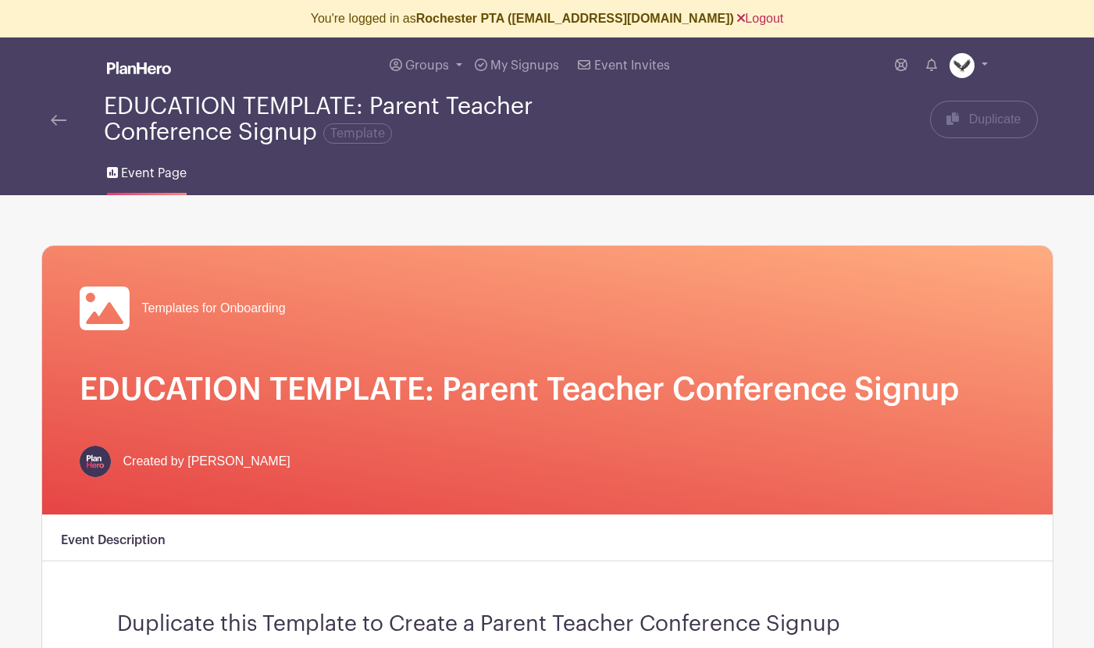
click at [767, 19] on link "Logout" at bounding box center [760, 18] width 46 height 13
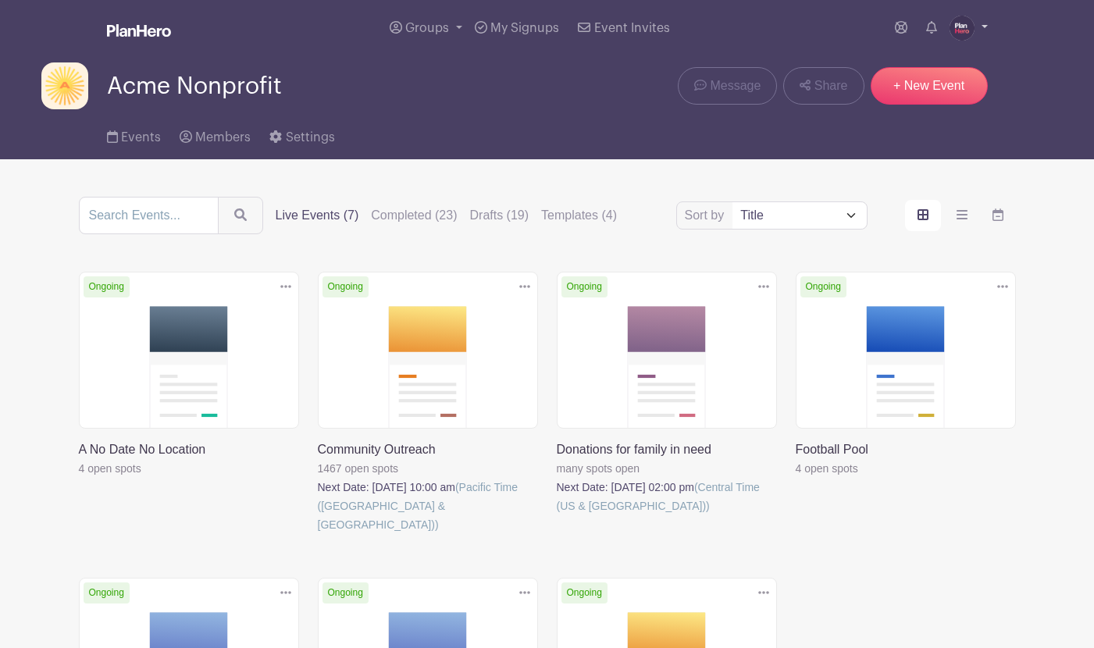
click at [973, 26] on img at bounding box center [962, 28] width 25 height 25
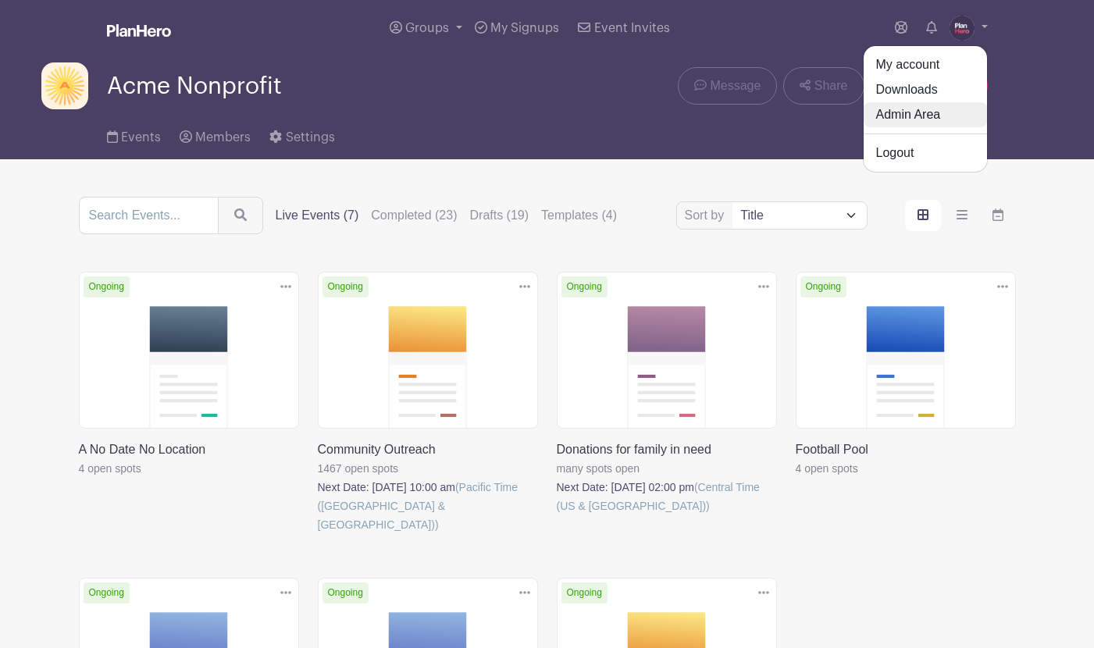
click at [915, 112] on link "Admin Area" at bounding box center [925, 114] width 123 height 25
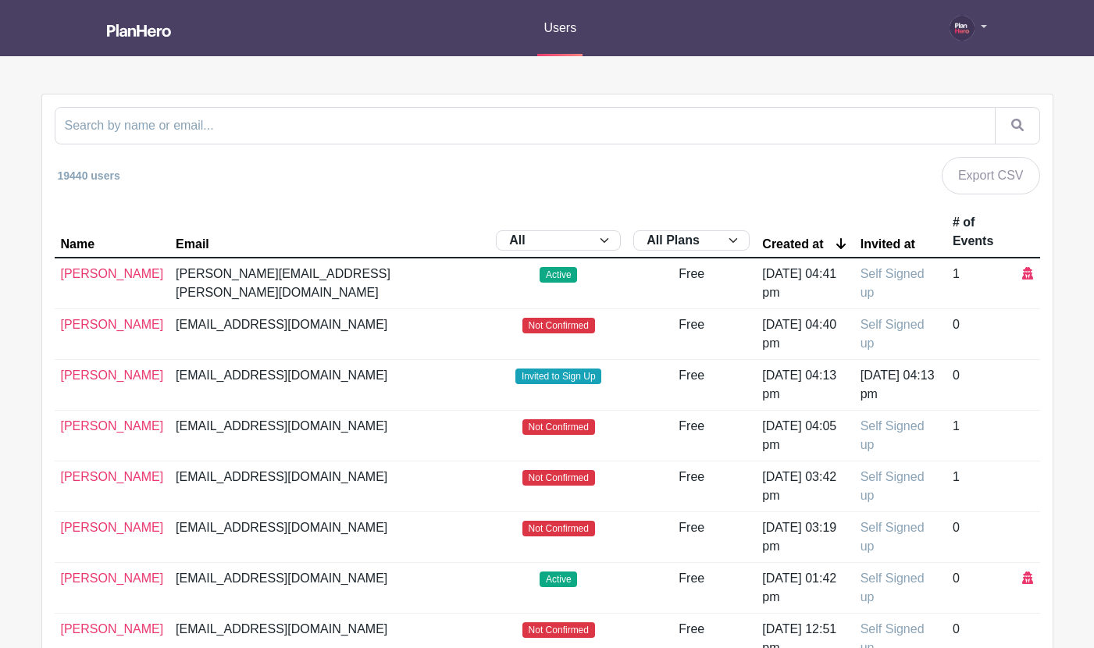
click at [962, 27] on img at bounding box center [962, 28] width 25 height 25
click at [912, 59] on link "My account" at bounding box center [924, 61] width 123 height 25
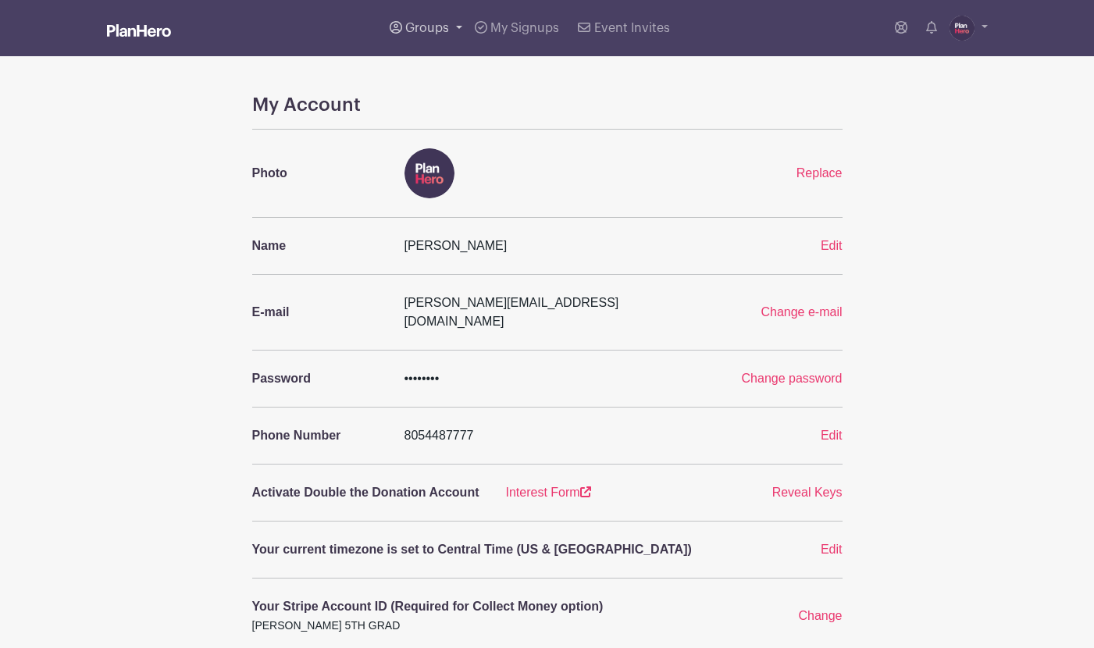
click at [440, 34] on span "Groups" at bounding box center [427, 28] width 44 height 12
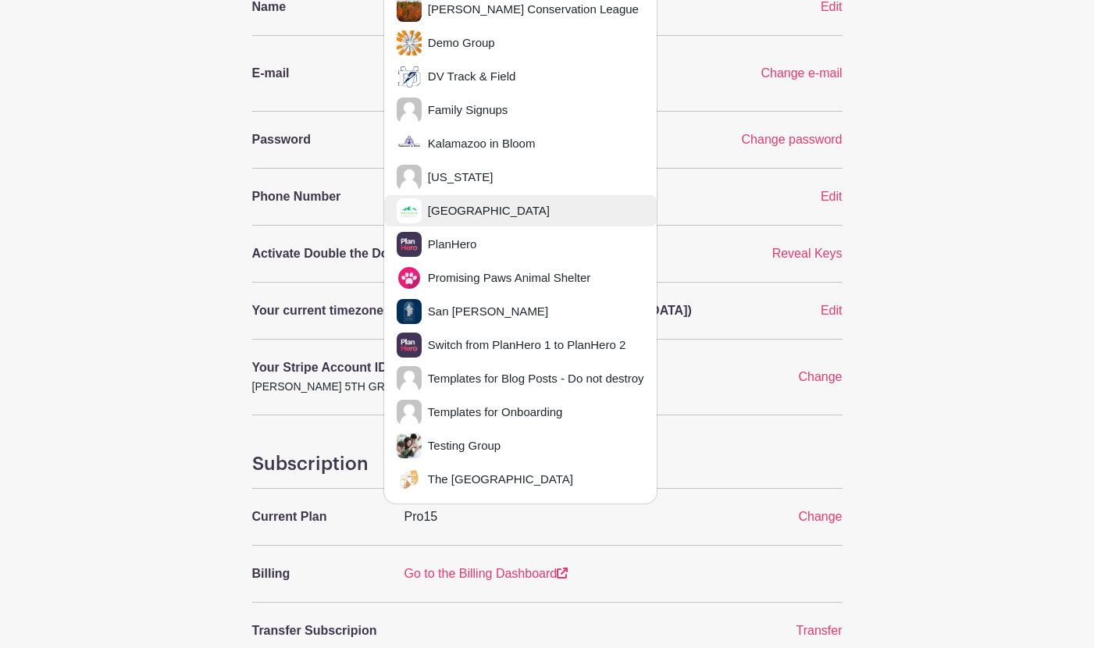
scroll to position [240, 0]
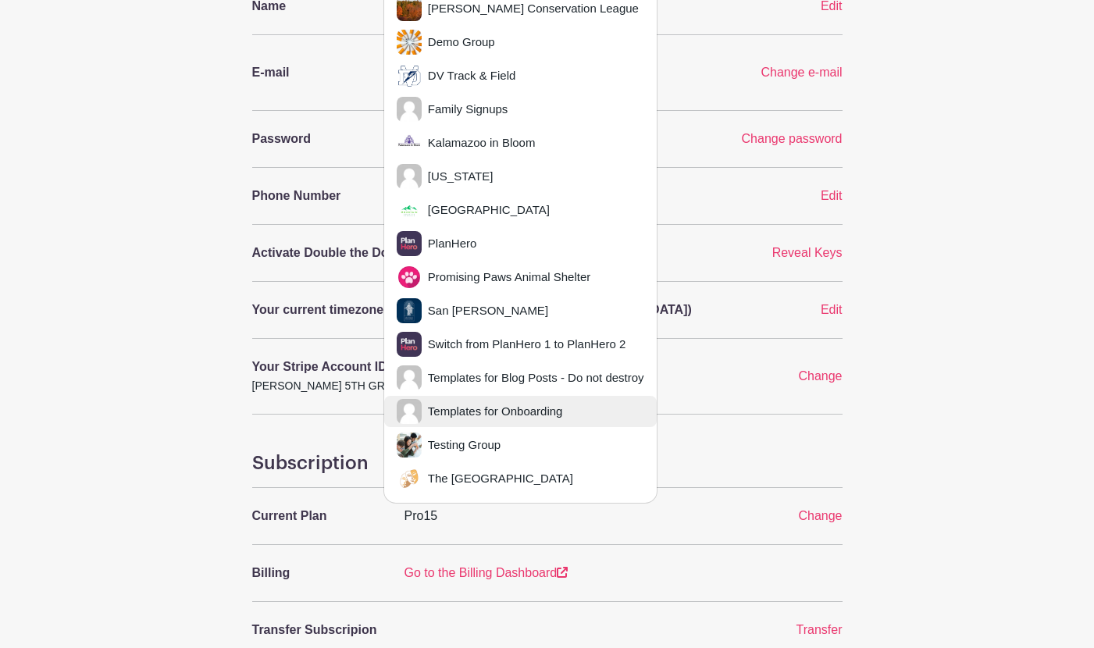
click at [522, 403] on span "Templates for Onboarding" at bounding box center [492, 412] width 141 height 18
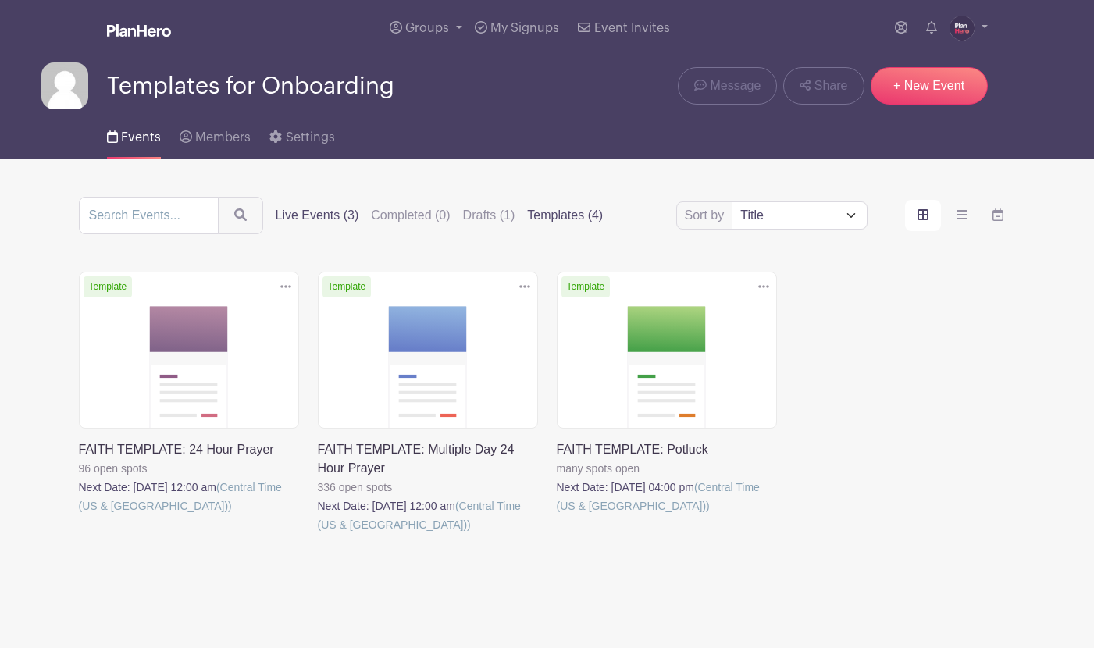
click at [548, 220] on label "Templates (4)" at bounding box center [565, 215] width 76 height 19
click at [0, 0] on input "Templates (4)" at bounding box center [0, 0] width 0 height 0
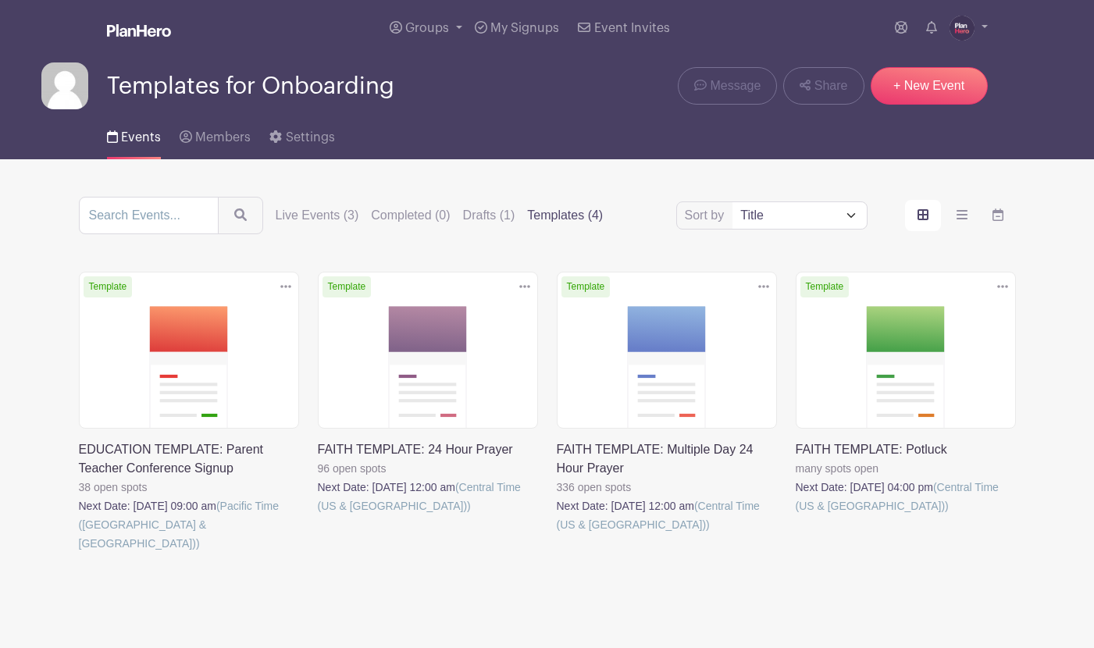
click at [79, 553] on link at bounding box center [79, 553] width 0 height 0
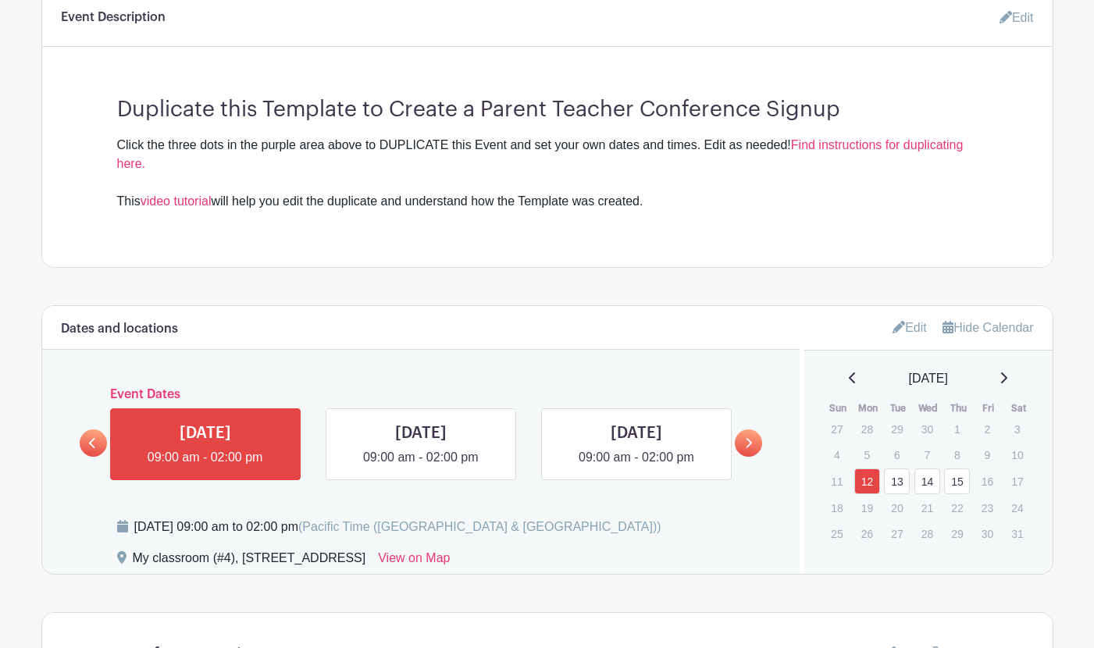
scroll to position [415, 0]
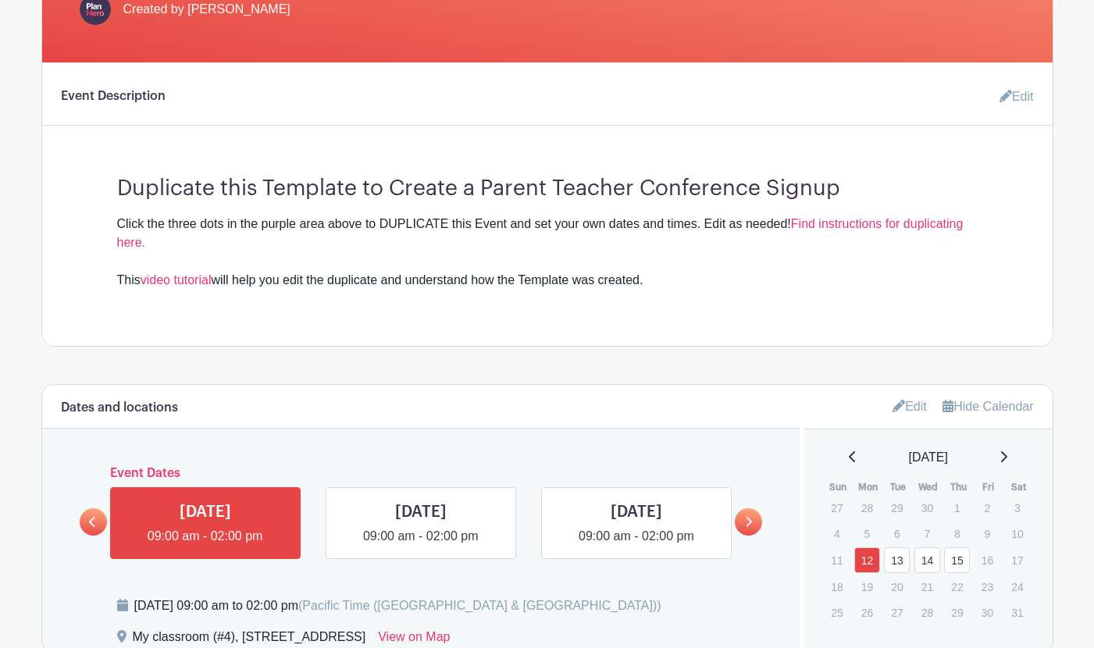
click at [1019, 97] on link "Edit" at bounding box center [1010, 96] width 47 height 31
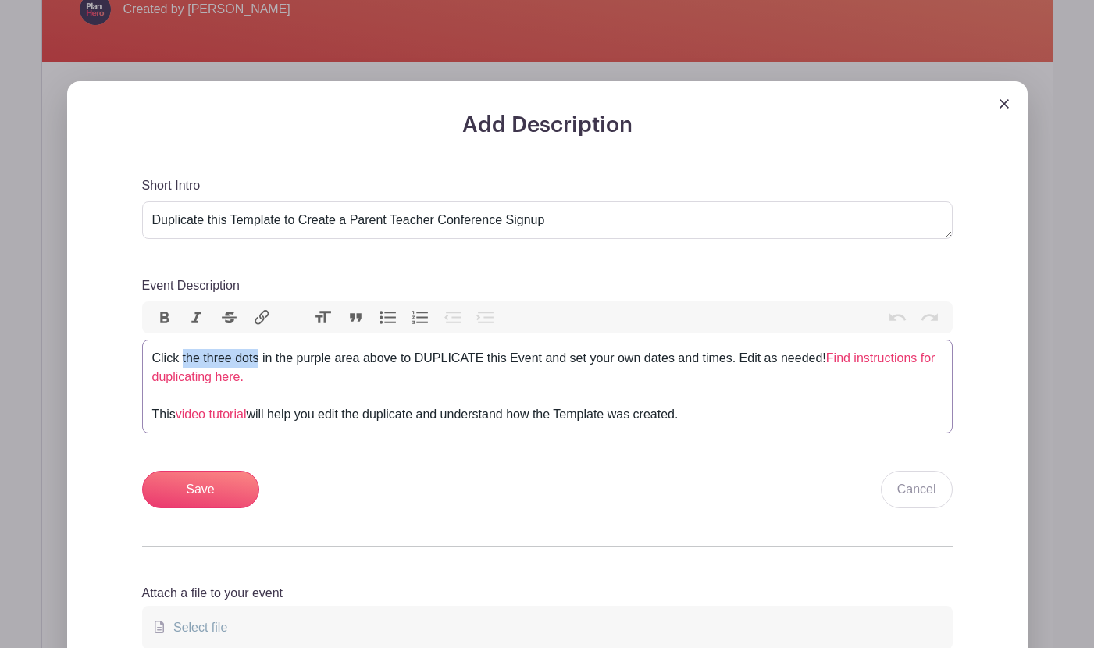
drag, startPoint x: 184, startPoint y: 360, endPoint x: 260, endPoint y: 355, distance: 75.9
click at [260, 355] on div "Click the three dots in the purple area above to DUPLICATE this Event and set y…" at bounding box center [547, 386] width 791 height 75
click at [182, 359] on div "Click DUPLICATE in the purple area above to DUPLICATE this Event and set your o…" at bounding box center [547, 386] width 791 height 75
click at [273, 359] on div "Click the DUPLICATE in the purple area above to DUPLICATE this Event and set yo…" at bounding box center [547, 386] width 791 height 75
type trix-editor "<div>Click the DUPLICATE button in the purple area above to DUPLICATE this Even…"
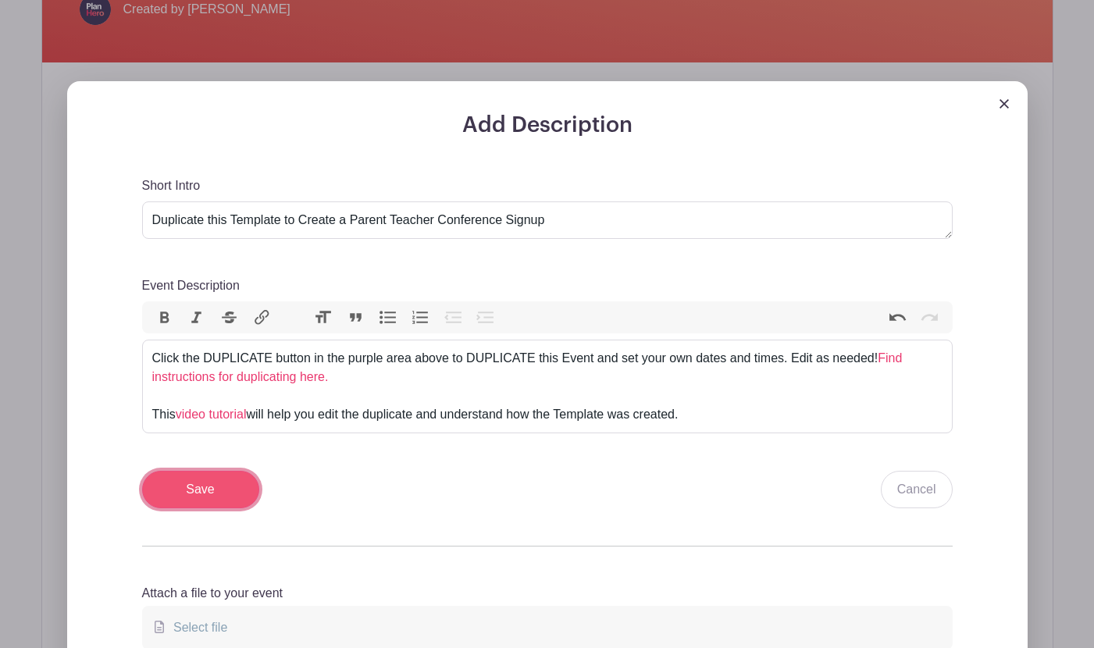
click at [208, 491] on input "Save" at bounding box center [200, 489] width 117 height 37
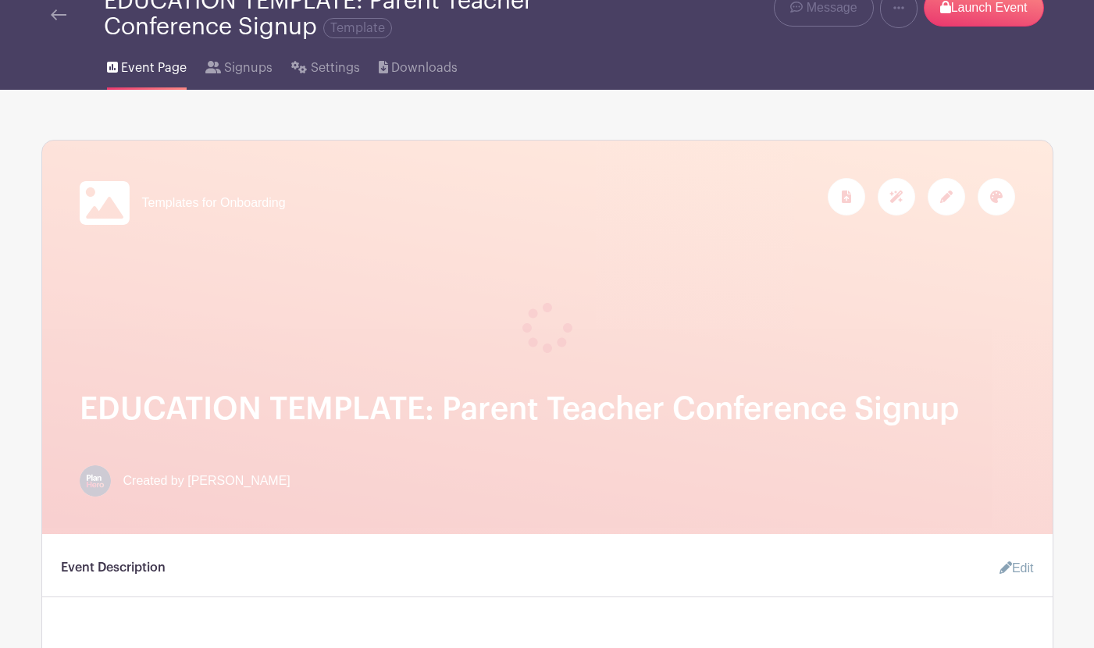
scroll to position [0, 0]
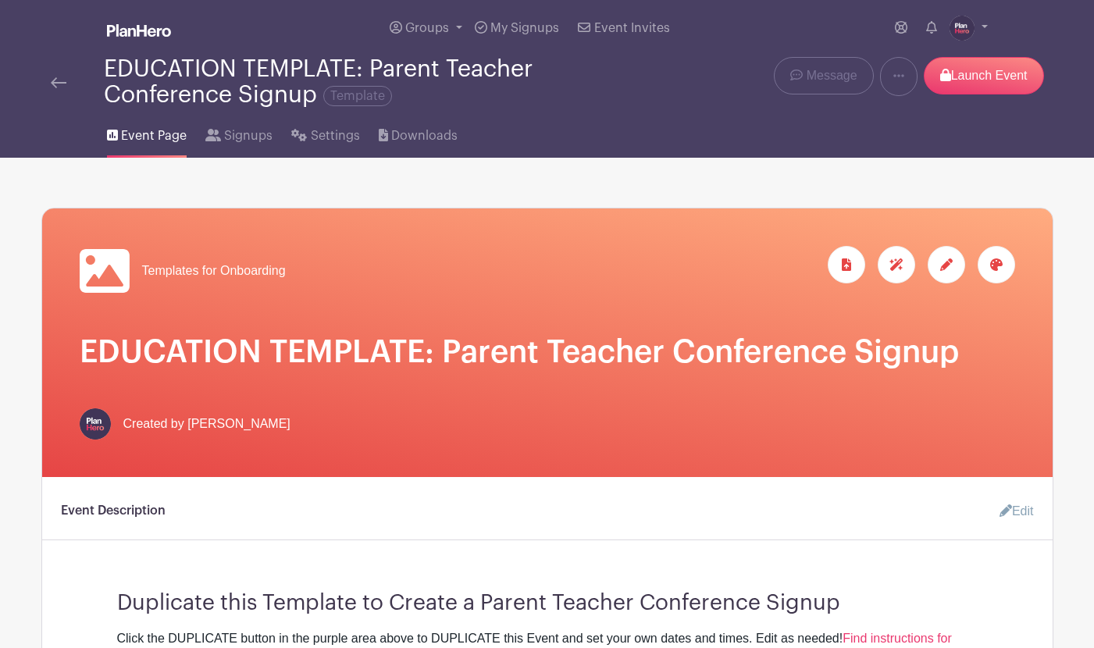
click at [57, 82] on img at bounding box center [59, 82] width 16 height 11
